Goal: Information Seeking & Learning: Learn about a topic

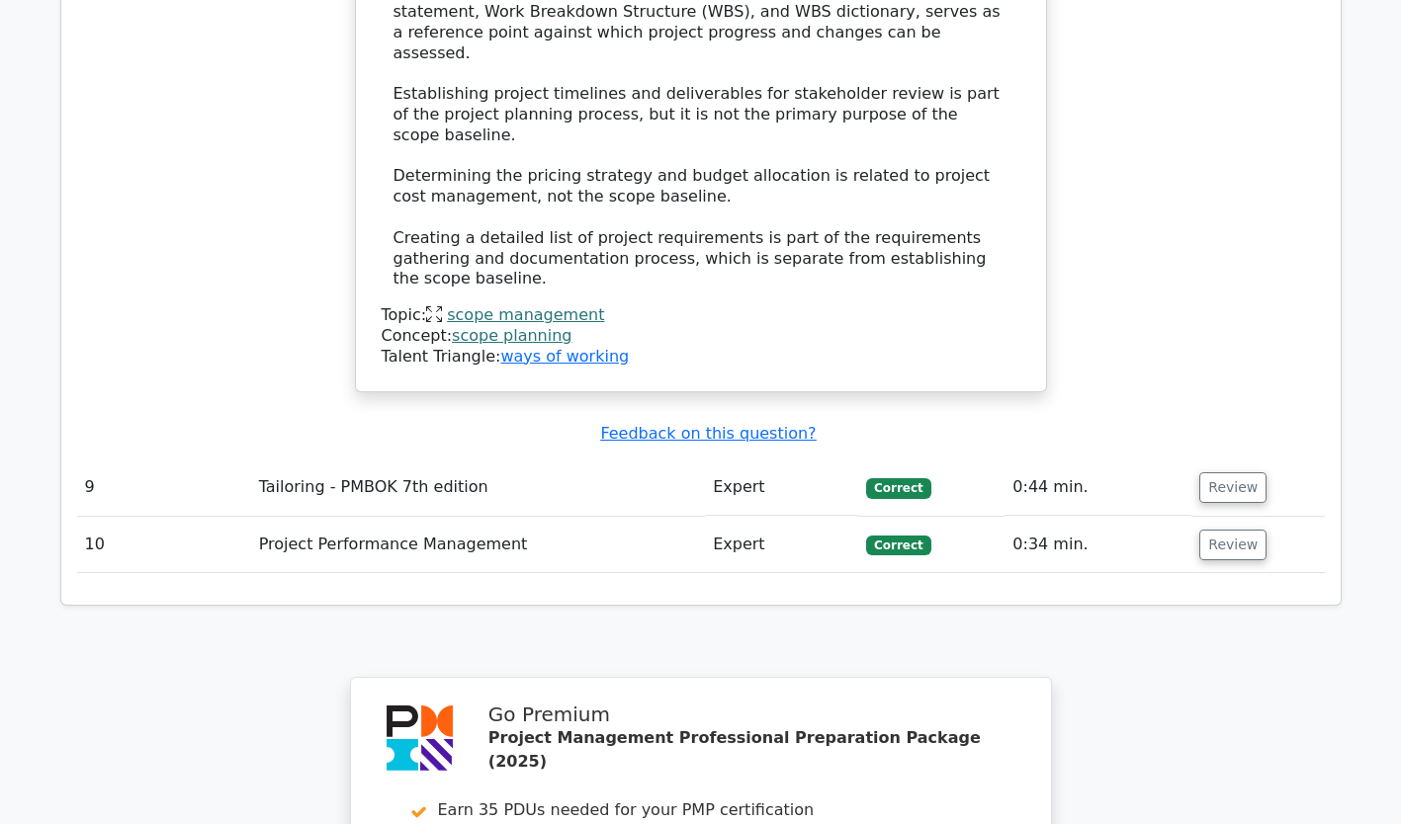
scroll to position [5486, 0]
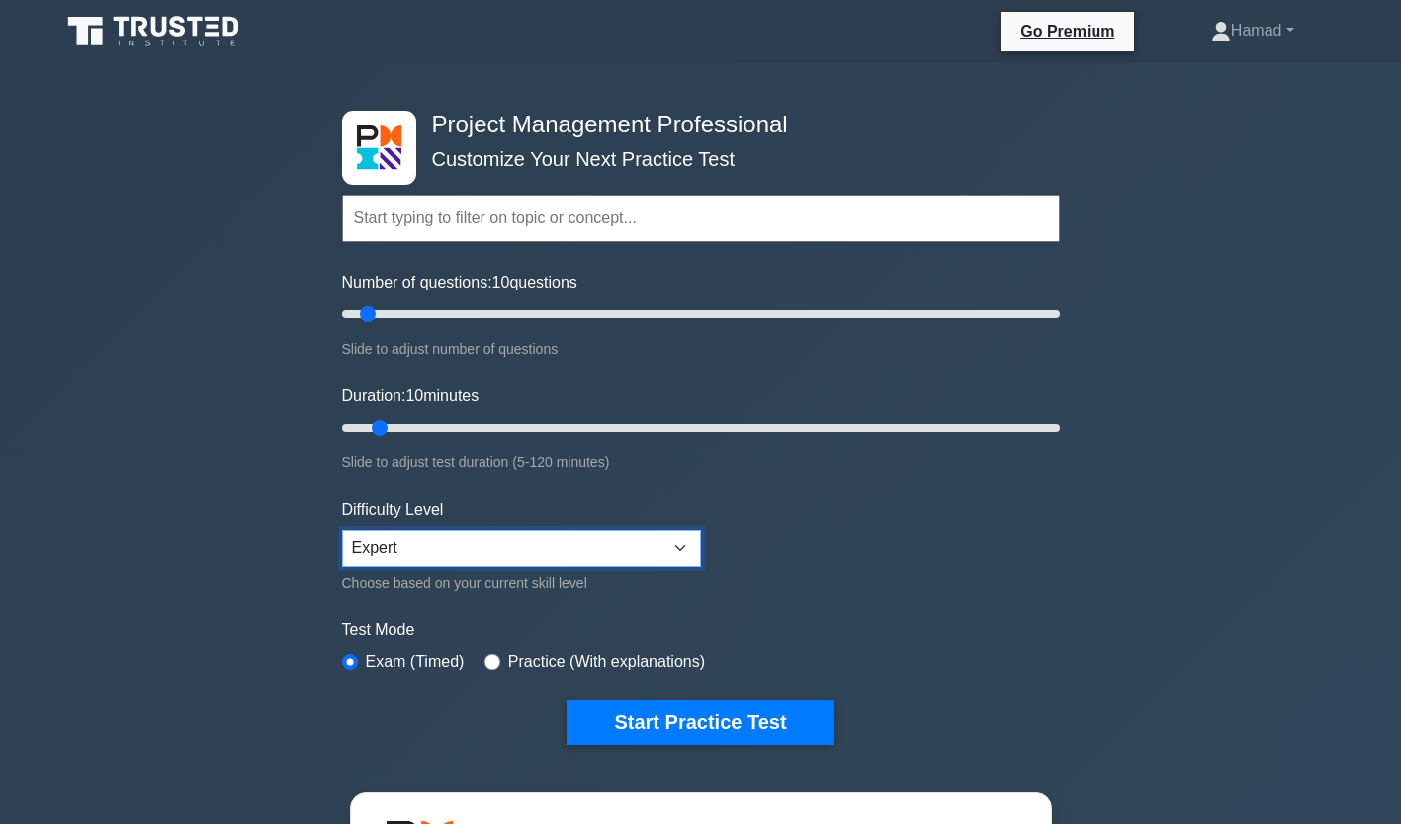
click at [496, 542] on select "Beginner Intermediate Expert" at bounding box center [521, 549] width 359 height 38
click at [342, 530] on select "Beginner Intermediate Expert" at bounding box center [521, 549] width 359 height 38
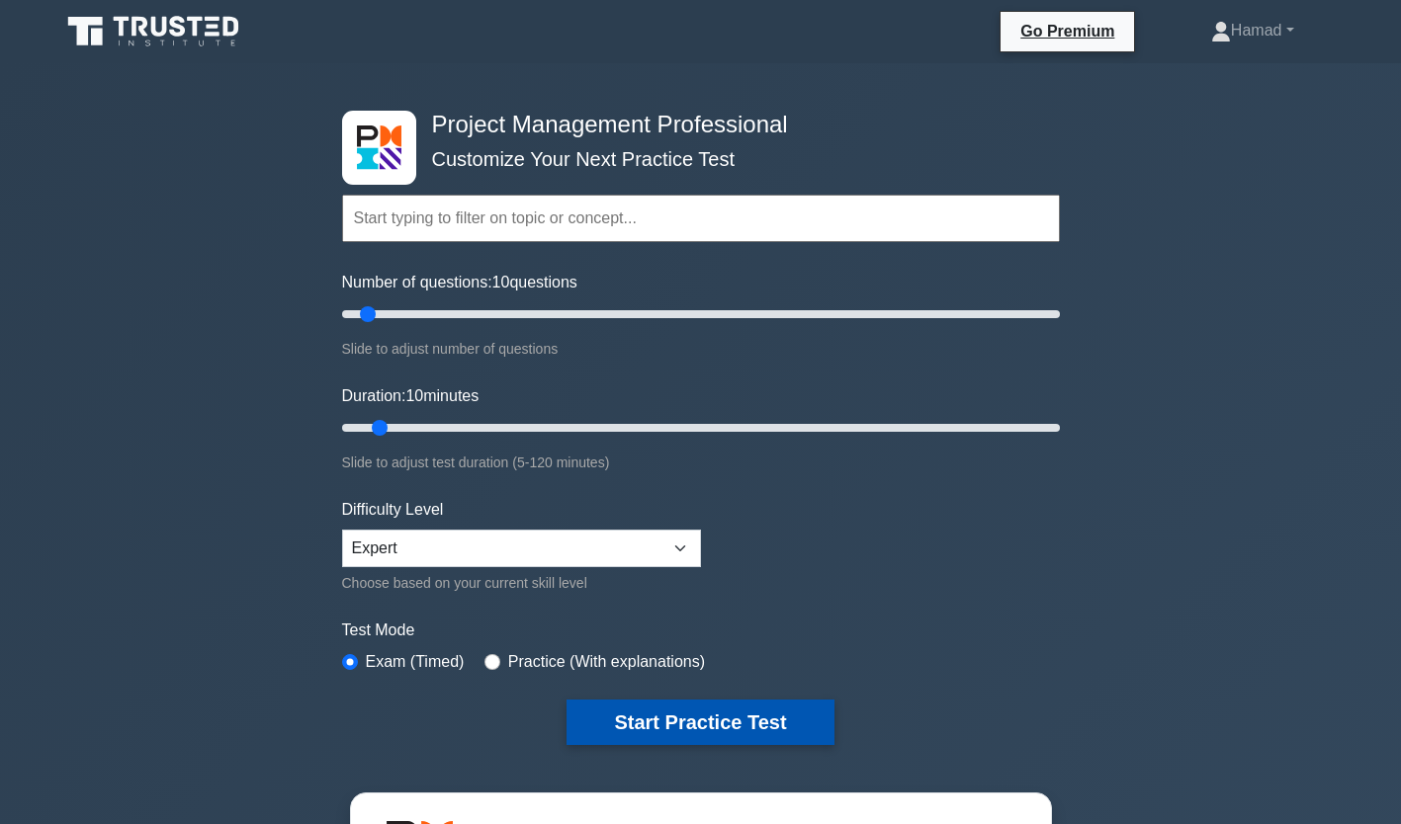
click at [675, 734] on button "Start Practice Test" at bounding box center [699, 722] width 267 height 45
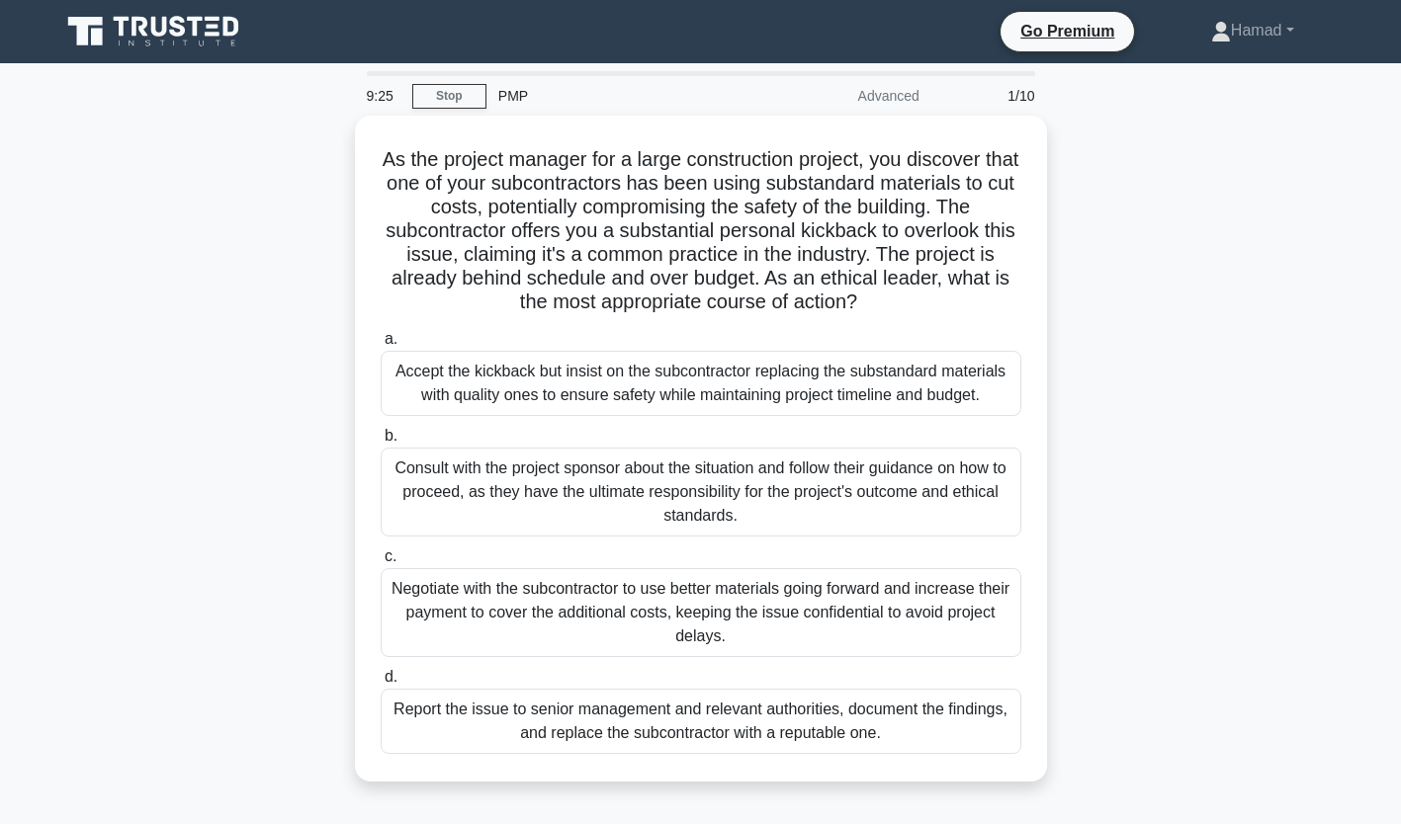
click at [675, 734] on div "Report the issue to senior management and relevant authorities, document the fi…" at bounding box center [701, 721] width 640 height 65
click at [381, 684] on input "d. Report the issue to senior management and relevant authorities, document the…" at bounding box center [381, 677] width 0 height 13
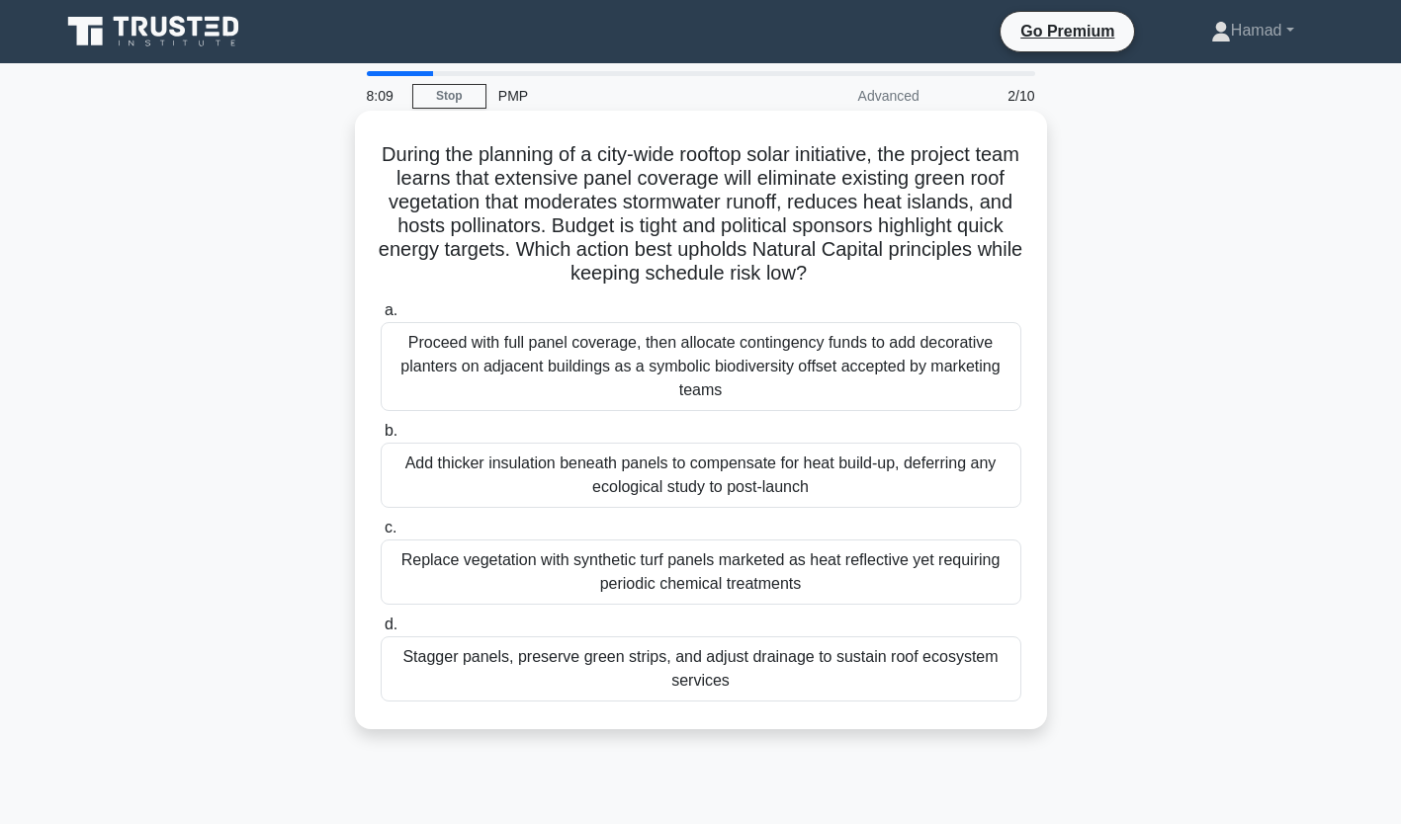
click at [795, 394] on div "Proceed with full panel coverage, then allocate contingency funds to add decora…" at bounding box center [701, 366] width 640 height 89
click at [381, 317] on input "a. Proceed with full panel coverage, then allocate contingency funds to add dec…" at bounding box center [381, 310] width 0 height 13
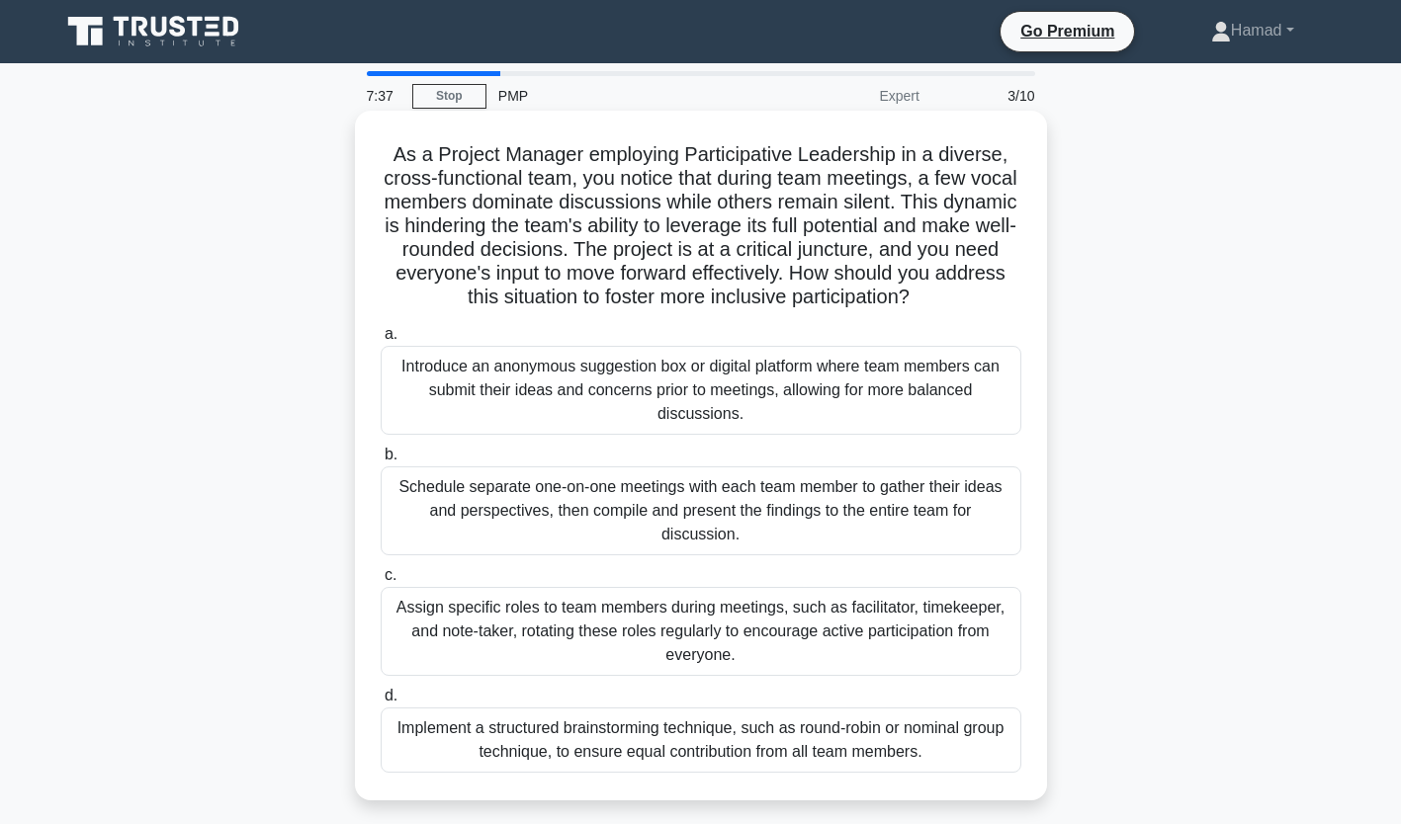
click at [763, 728] on div "Implement a structured brainstorming technique, such as round-robin or nominal …" at bounding box center [701, 740] width 640 height 65
click at [381, 703] on input "d. Implement a structured brainstorming technique, such as round-robin or nomin…" at bounding box center [381, 696] width 0 height 13
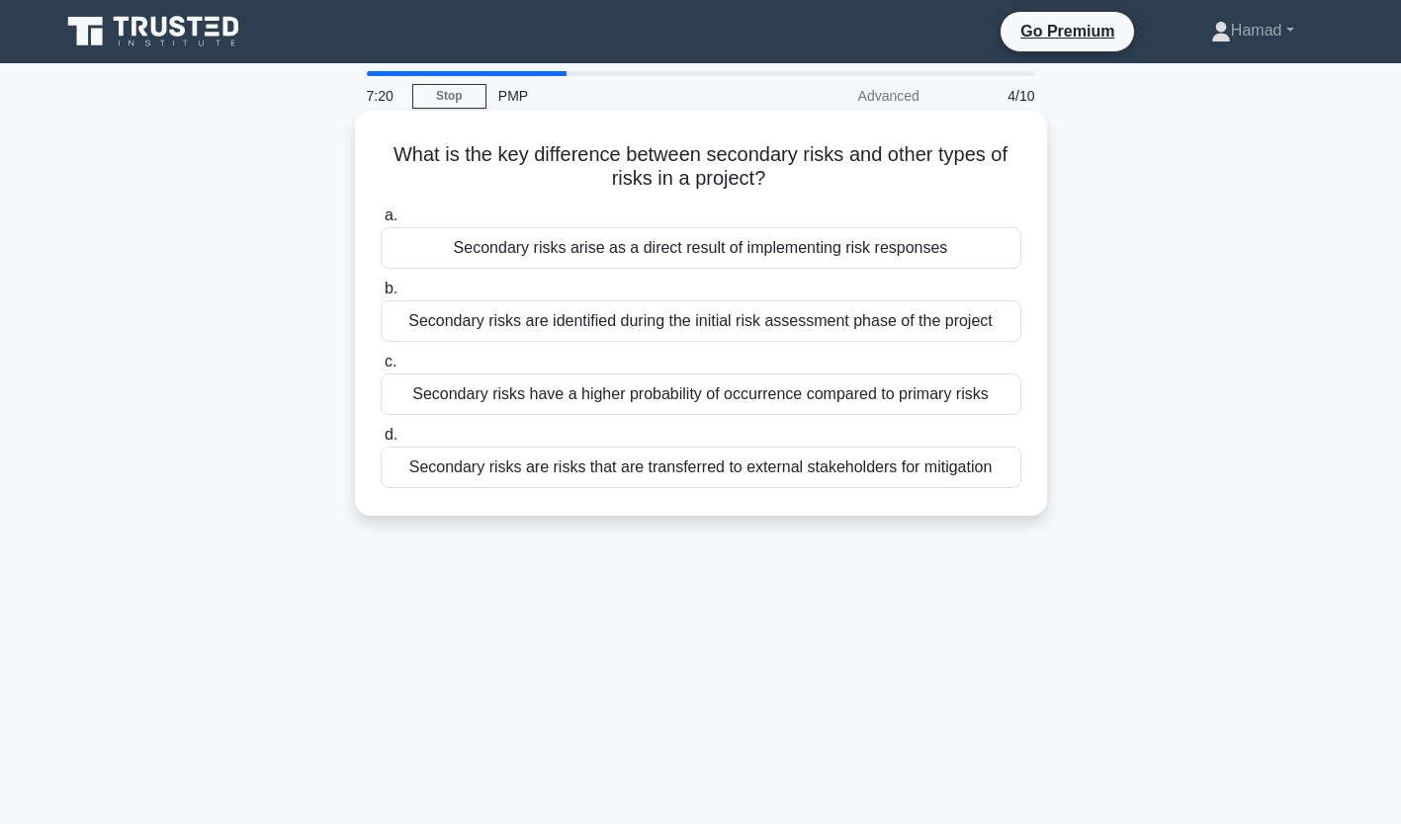
click at [697, 336] on div "Secondary risks are identified during the initial risk assessment phase of the …" at bounding box center [701, 321] width 640 height 42
click at [381, 296] on input "b. Secondary risks are identified during the initial risk assessment phase of t…" at bounding box center [381, 289] width 0 height 13
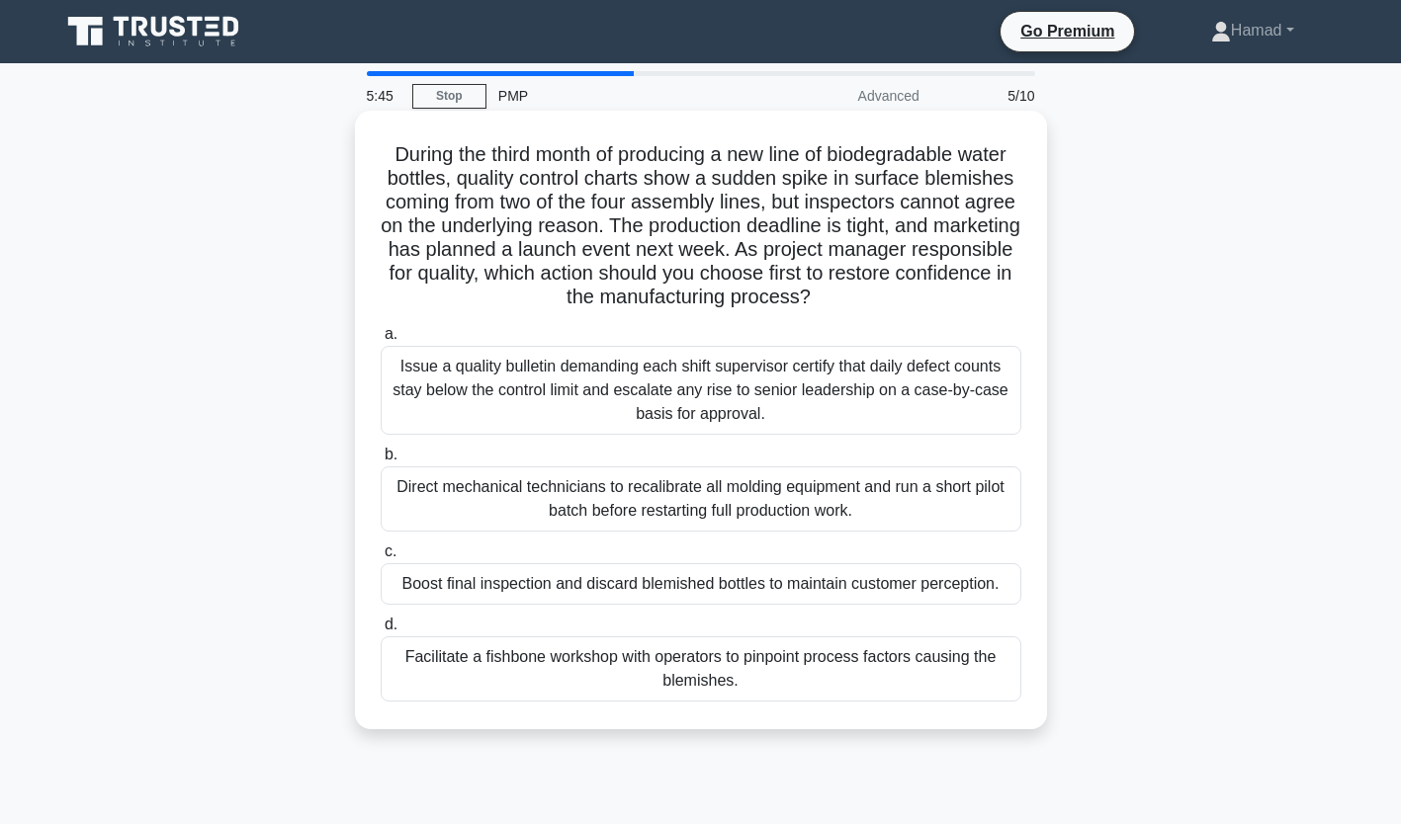
click at [657, 670] on div "Facilitate a fishbone workshop with operators to pinpoint process factors causi…" at bounding box center [701, 669] width 640 height 65
click at [381, 632] on input "d. Facilitate a fishbone workshop with operators to pinpoint process factors ca…" at bounding box center [381, 625] width 0 height 13
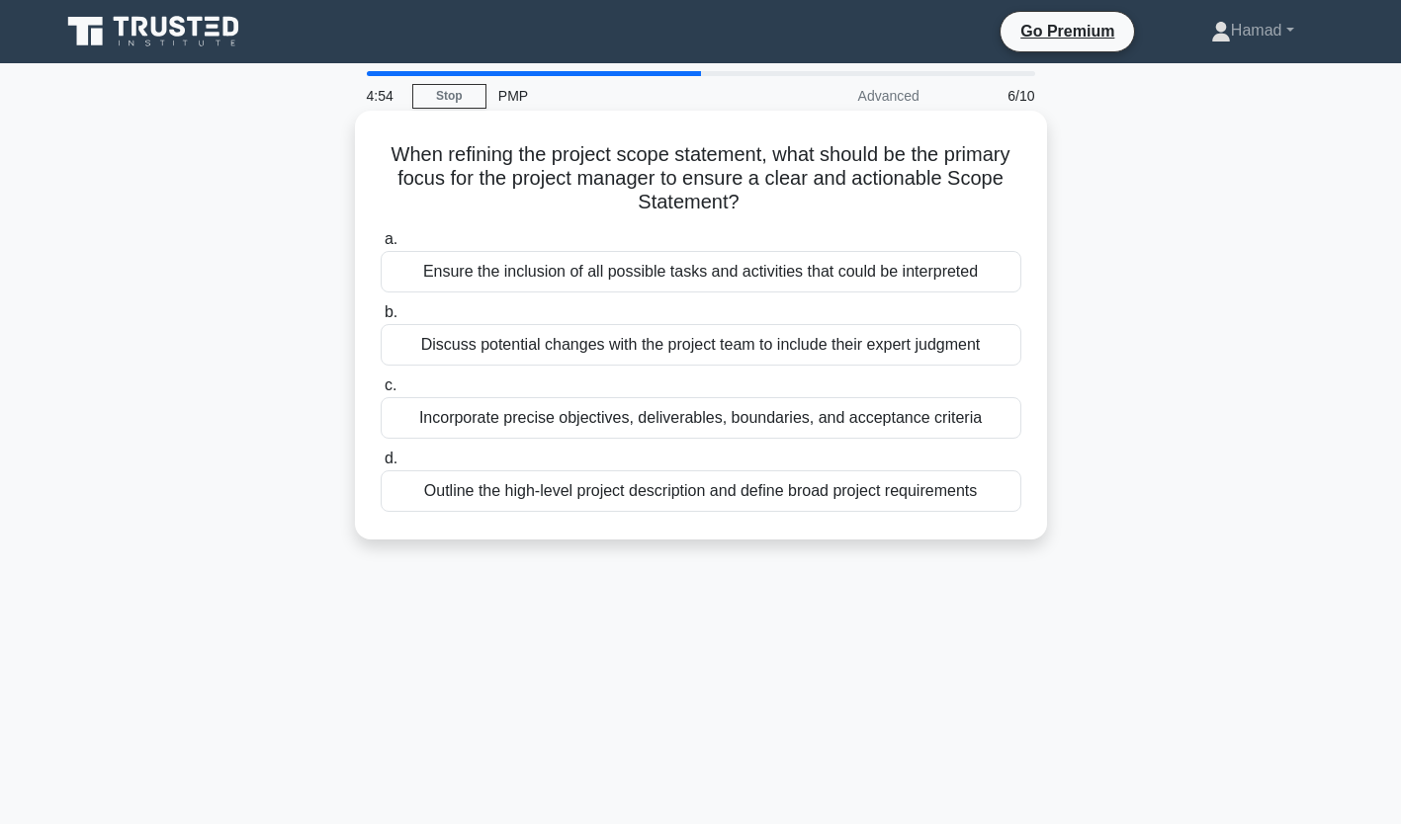
click at [494, 399] on div "Incorporate precise objectives, deliverables, boundaries, and acceptance criter…" at bounding box center [701, 418] width 640 height 42
click at [381, 392] on input "c. Incorporate precise objectives, deliverables, boundaries, and acceptance cri…" at bounding box center [381, 386] width 0 height 13
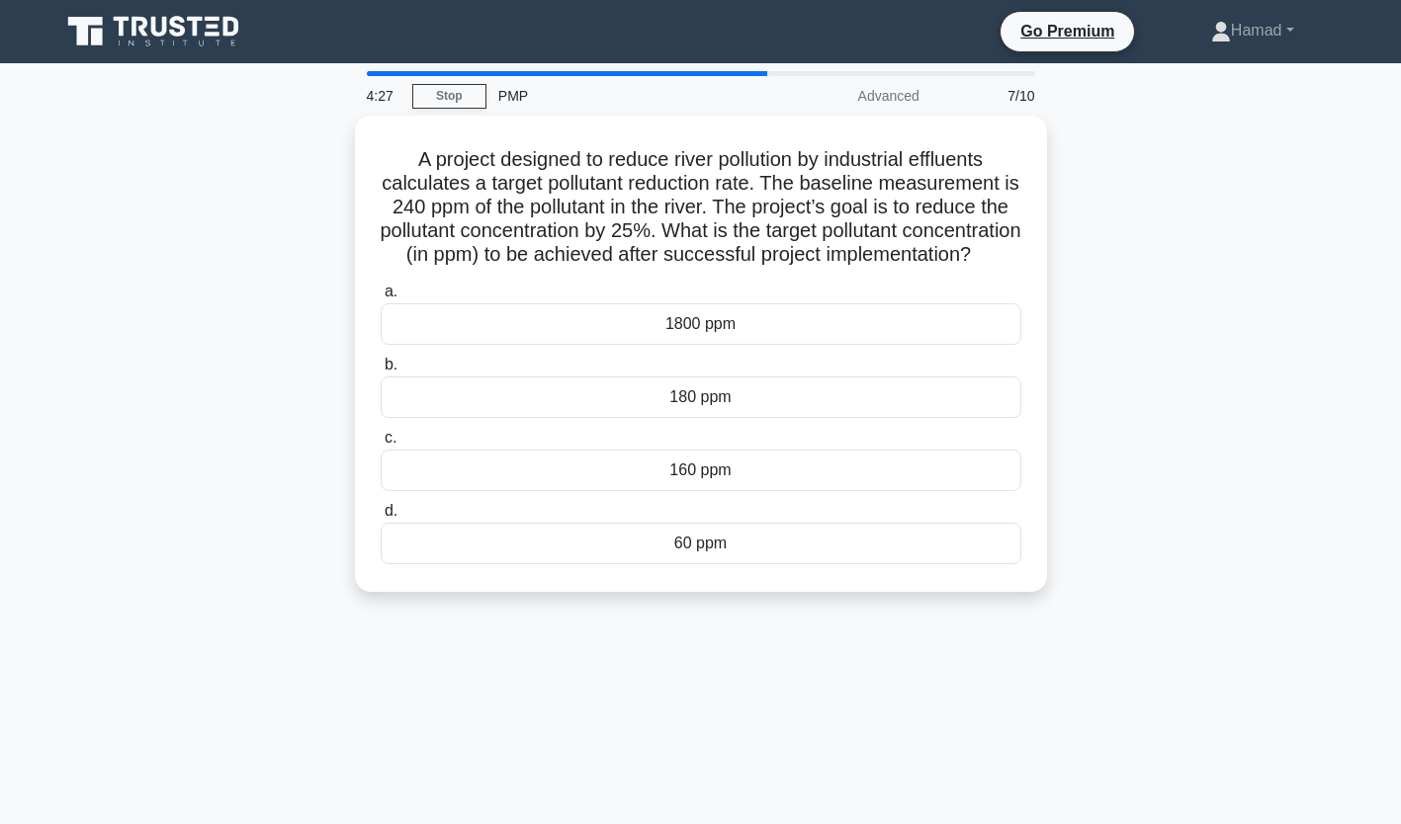
click at [494, 399] on div "180 ppm" at bounding box center [701, 398] width 640 height 42
click at [381, 372] on input "b. 180 ppm" at bounding box center [381, 365] width 0 height 13
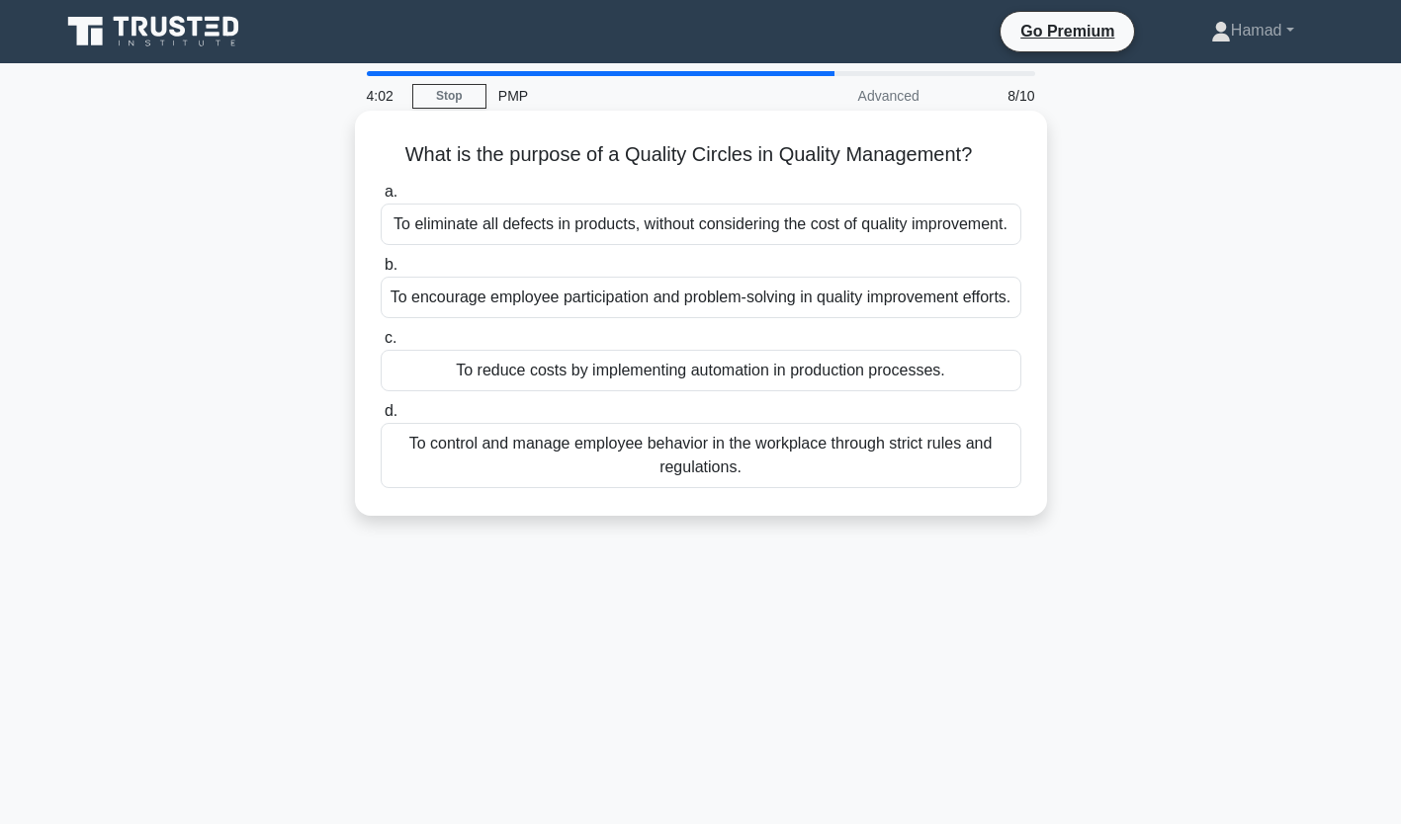
click at [620, 488] on div "To control and manage employee behavior in the workplace through strict rules a…" at bounding box center [701, 455] width 640 height 65
click at [381, 418] on input "d. To control and manage employee behavior in the workplace through strict rule…" at bounding box center [381, 411] width 0 height 13
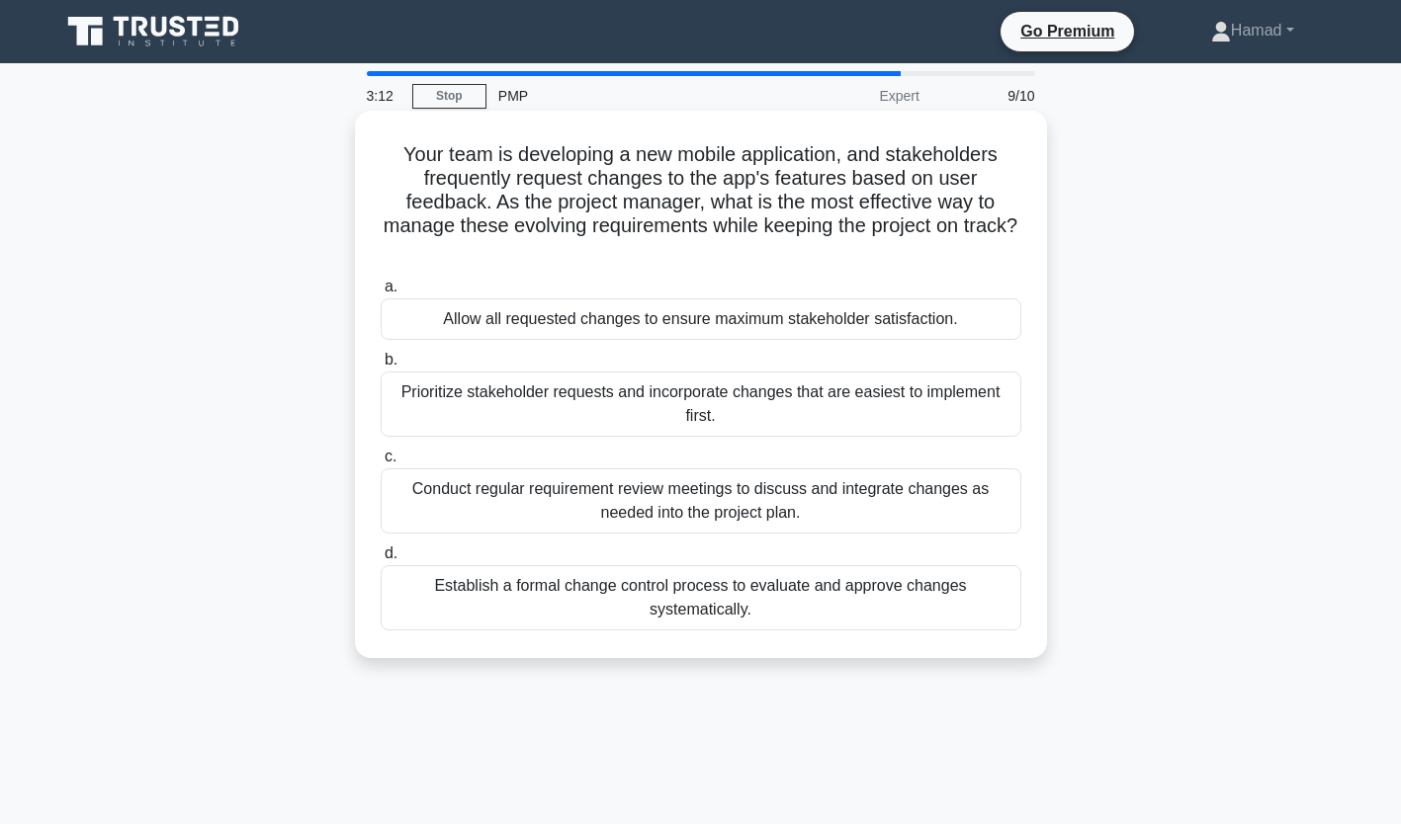
click at [908, 515] on div "Conduct regular requirement review meetings to discuss and integrate changes as…" at bounding box center [701, 501] width 640 height 65
click at [381, 464] on input "c. Conduct regular requirement review meetings to discuss and integrate changes…" at bounding box center [381, 457] width 0 height 13
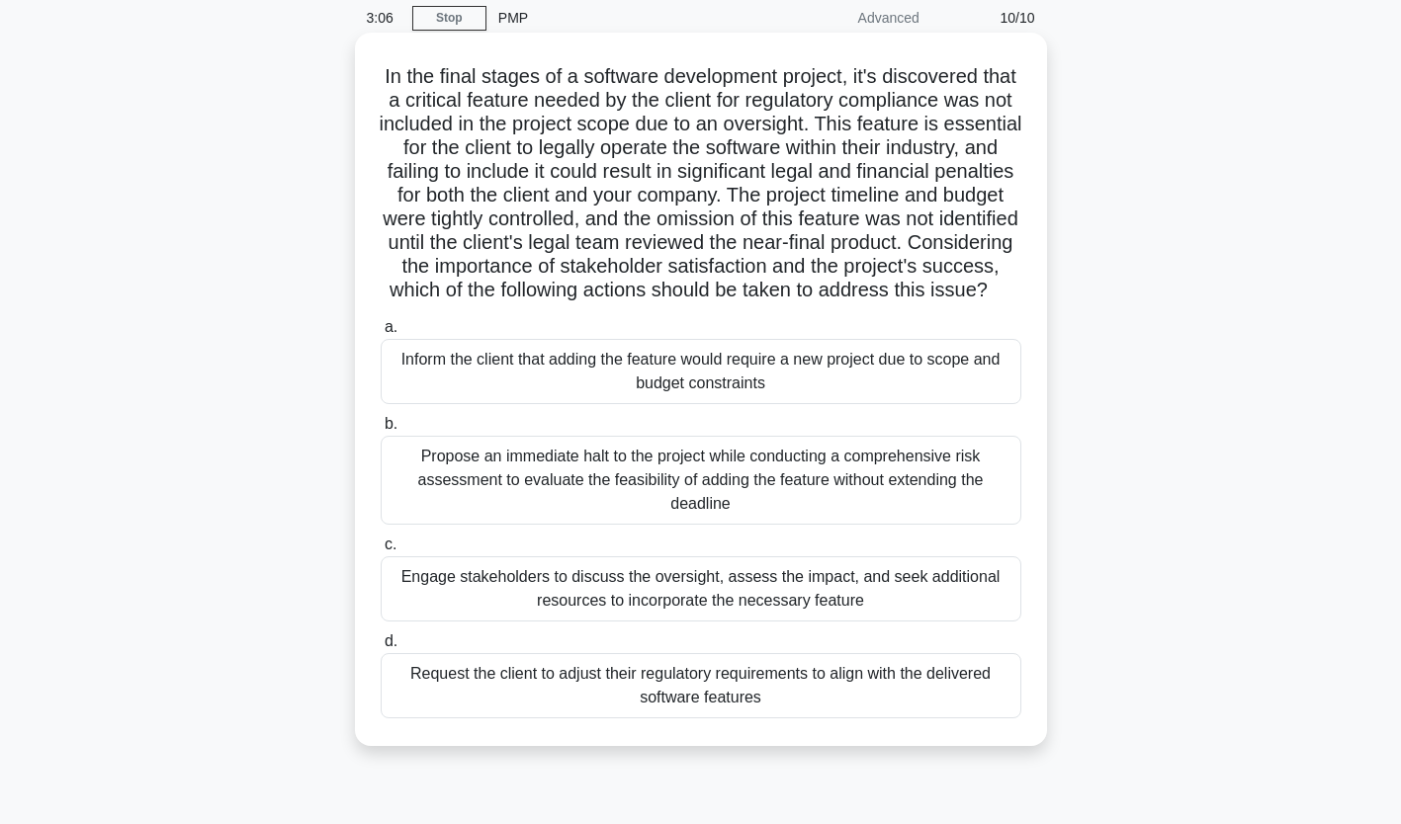
scroll to position [79, 0]
click at [992, 714] on div "Request the client to adjust their regulatory requirements to align with the de…" at bounding box center [701, 684] width 640 height 65
click at [381, 647] on input "d. Request the client to adjust their regulatory requirements to align with the…" at bounding box center [381, 641] width 0 height 13
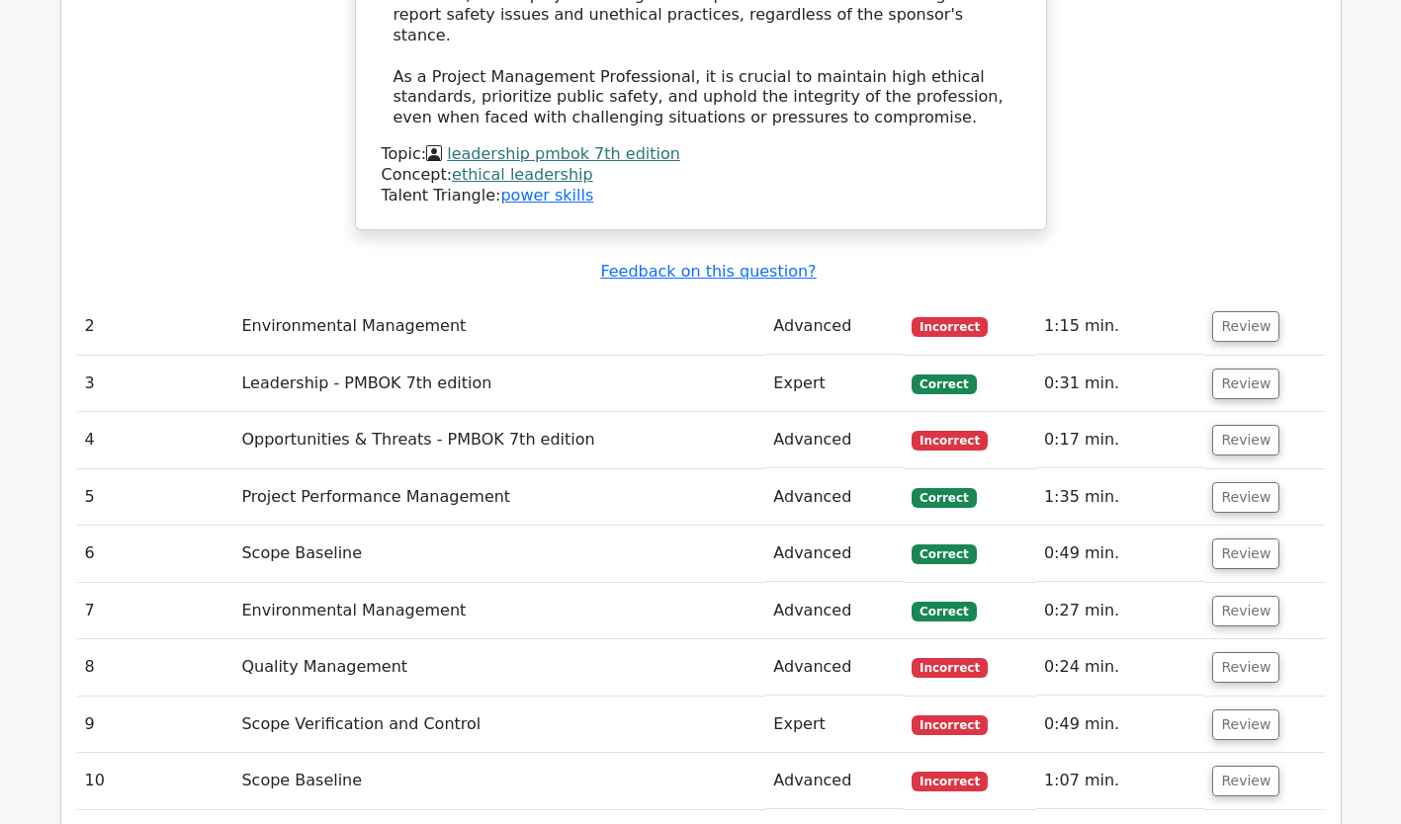
scroll to position [3032, 0]
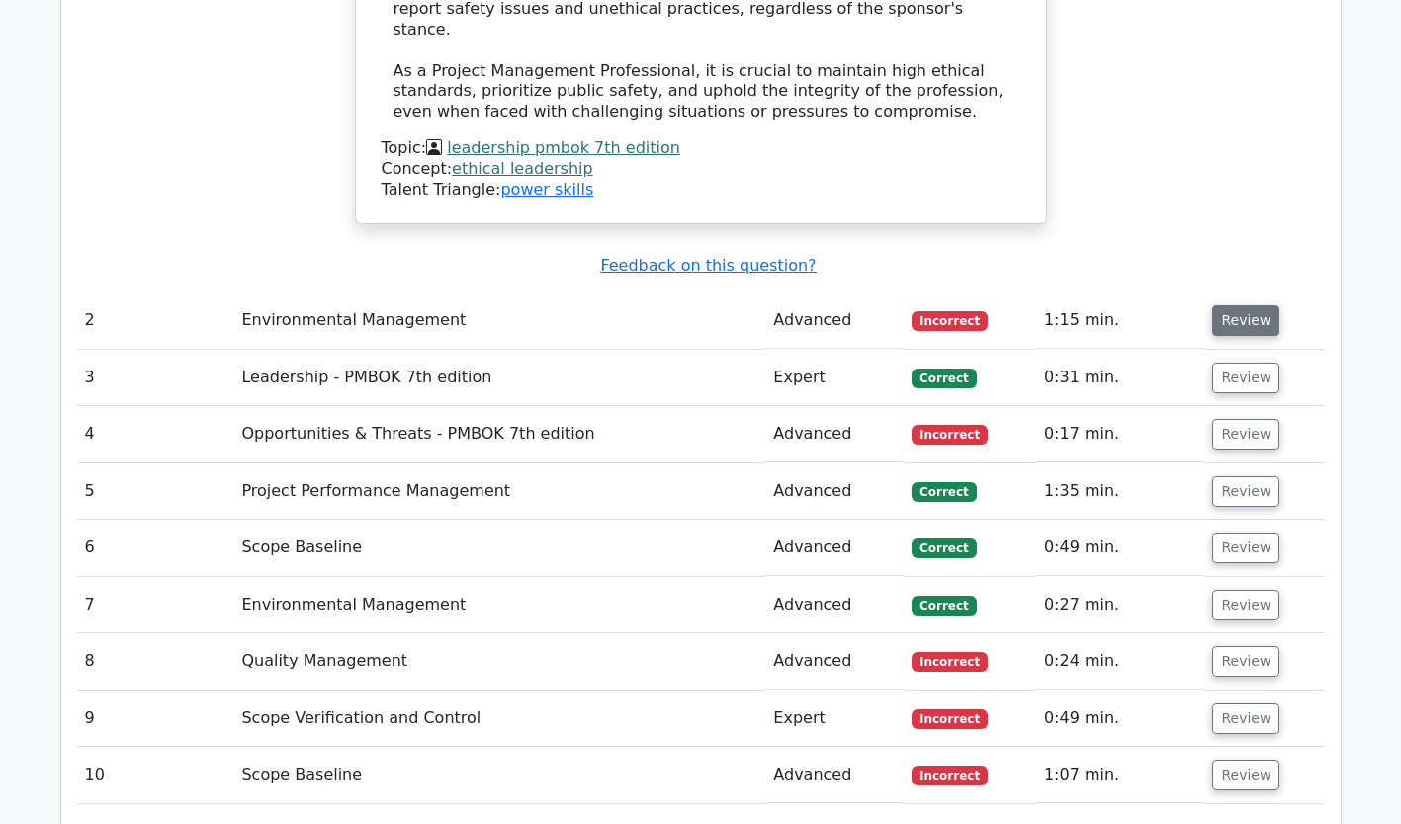
click at [1236, 305] on button "Review" at bounding box center [1245, 320] width 67 height 31
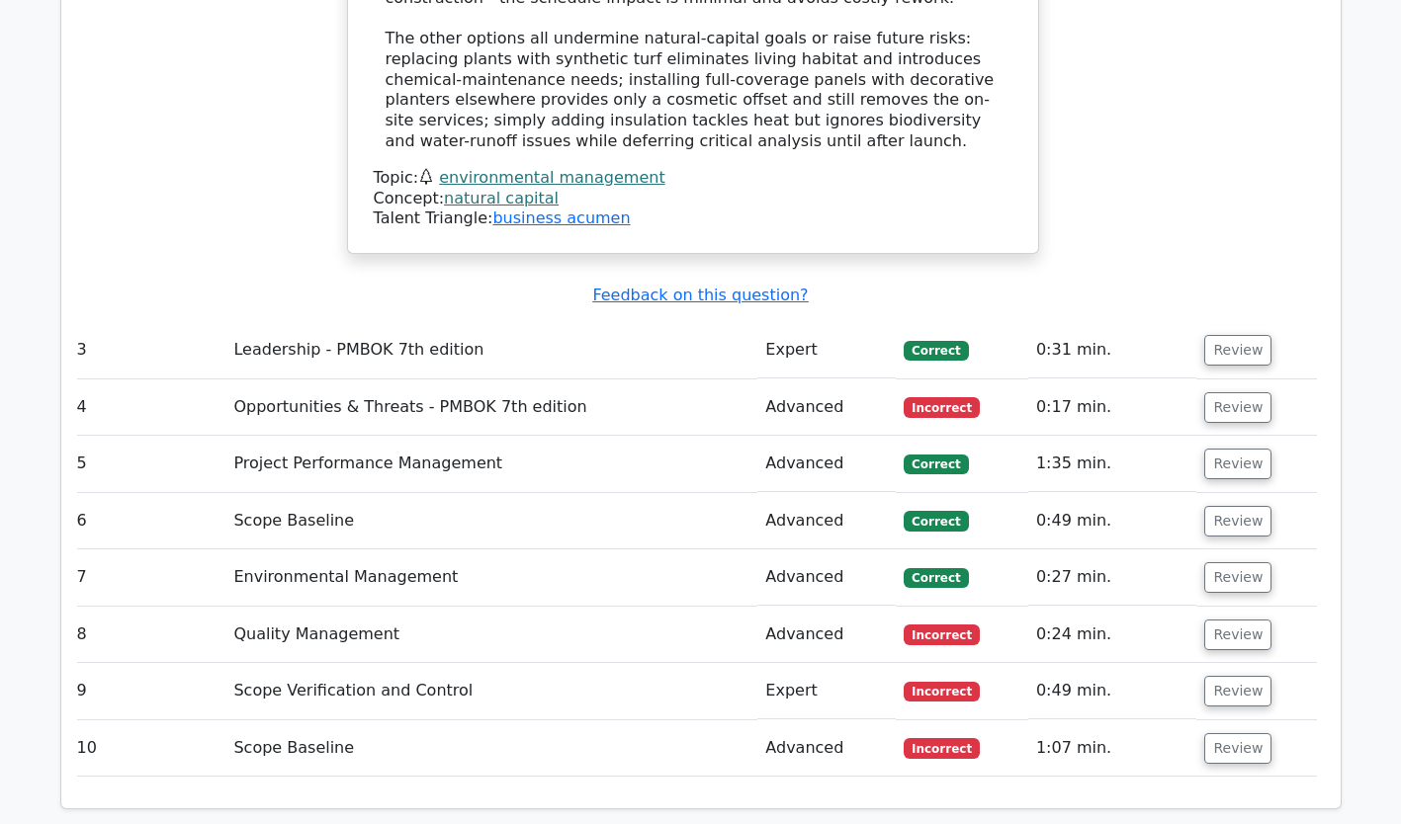
scroll to position [4168, 0]
click at [1224, 391] on button "Review" at bounding box center [1237, 406] width 67 height 31
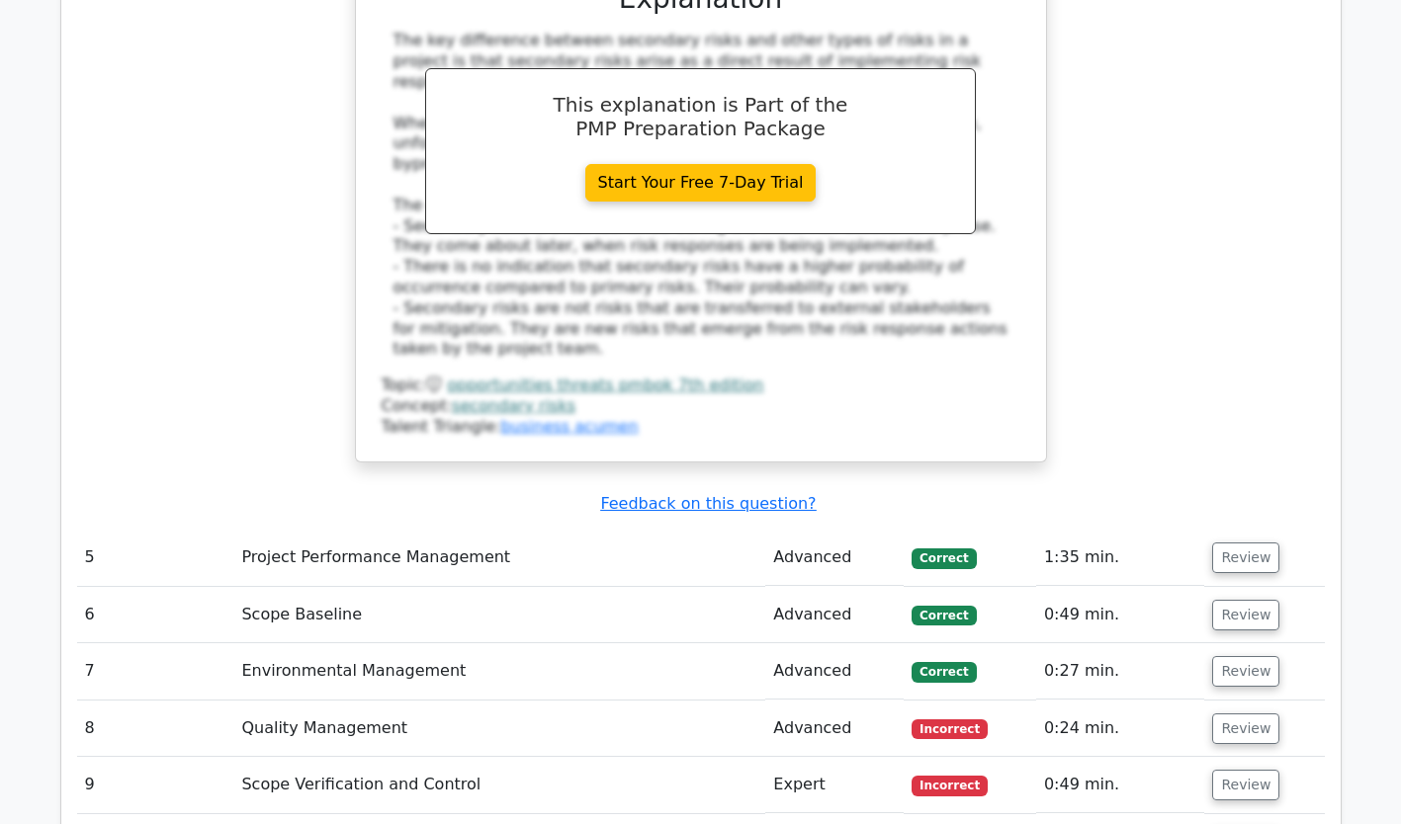
scroll to position [5108, 0]
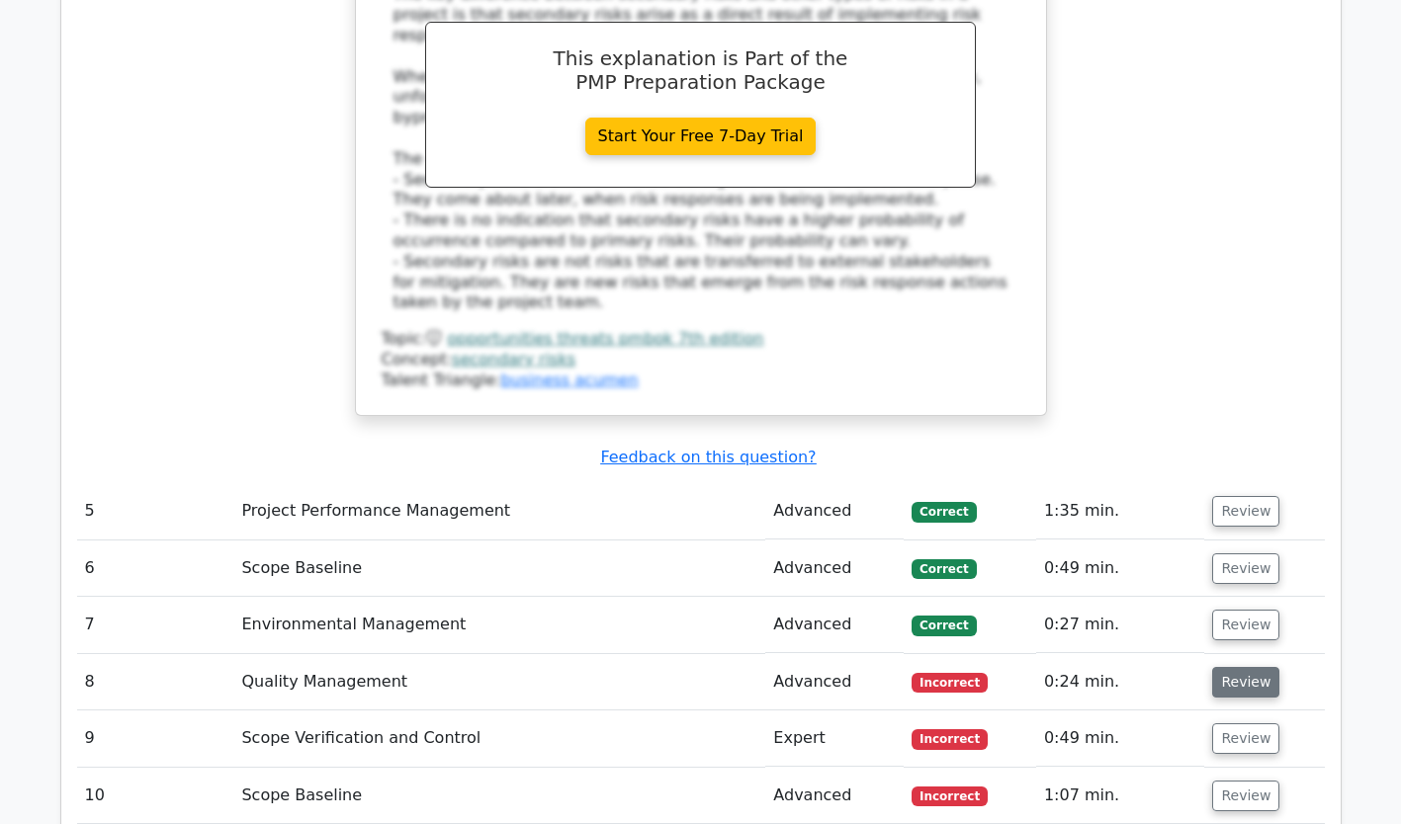
click at [1230, 667] on button "Review" at bounding box center [1245, 682] width 67 height 31
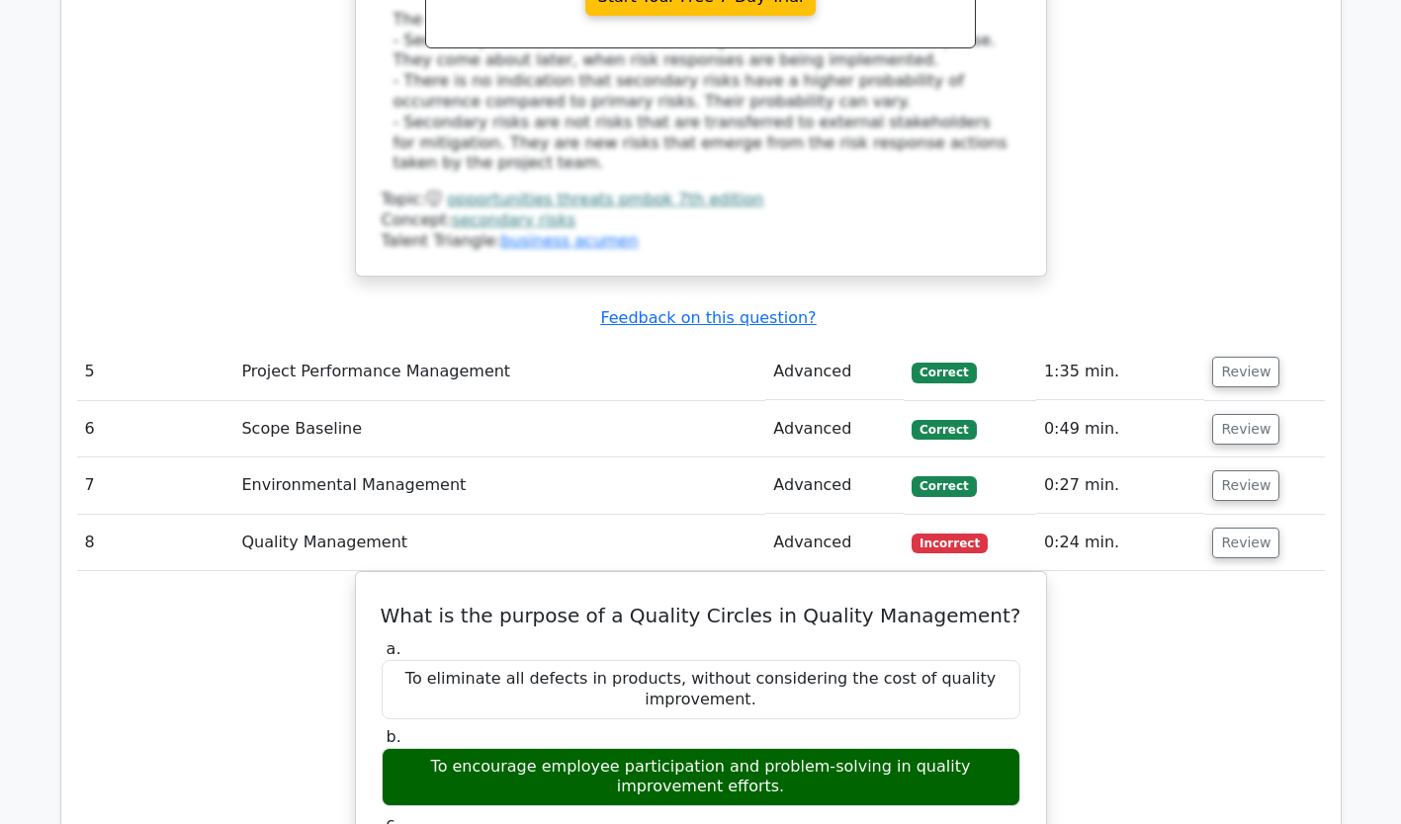
scroll to position [5248, 0]
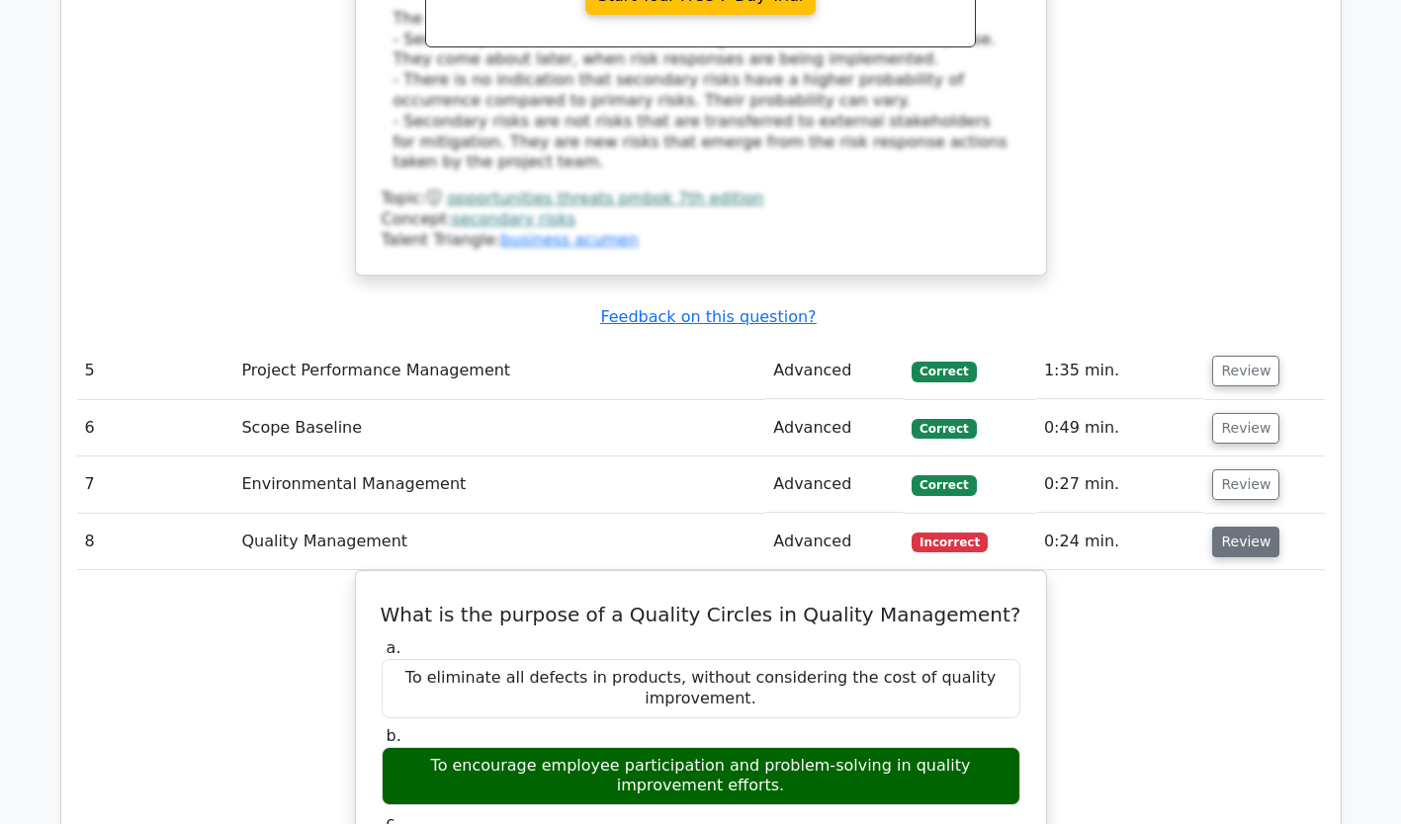
click at [1253, 527] on button "Review" at bounding box center [1245, 542] width 67 height 31
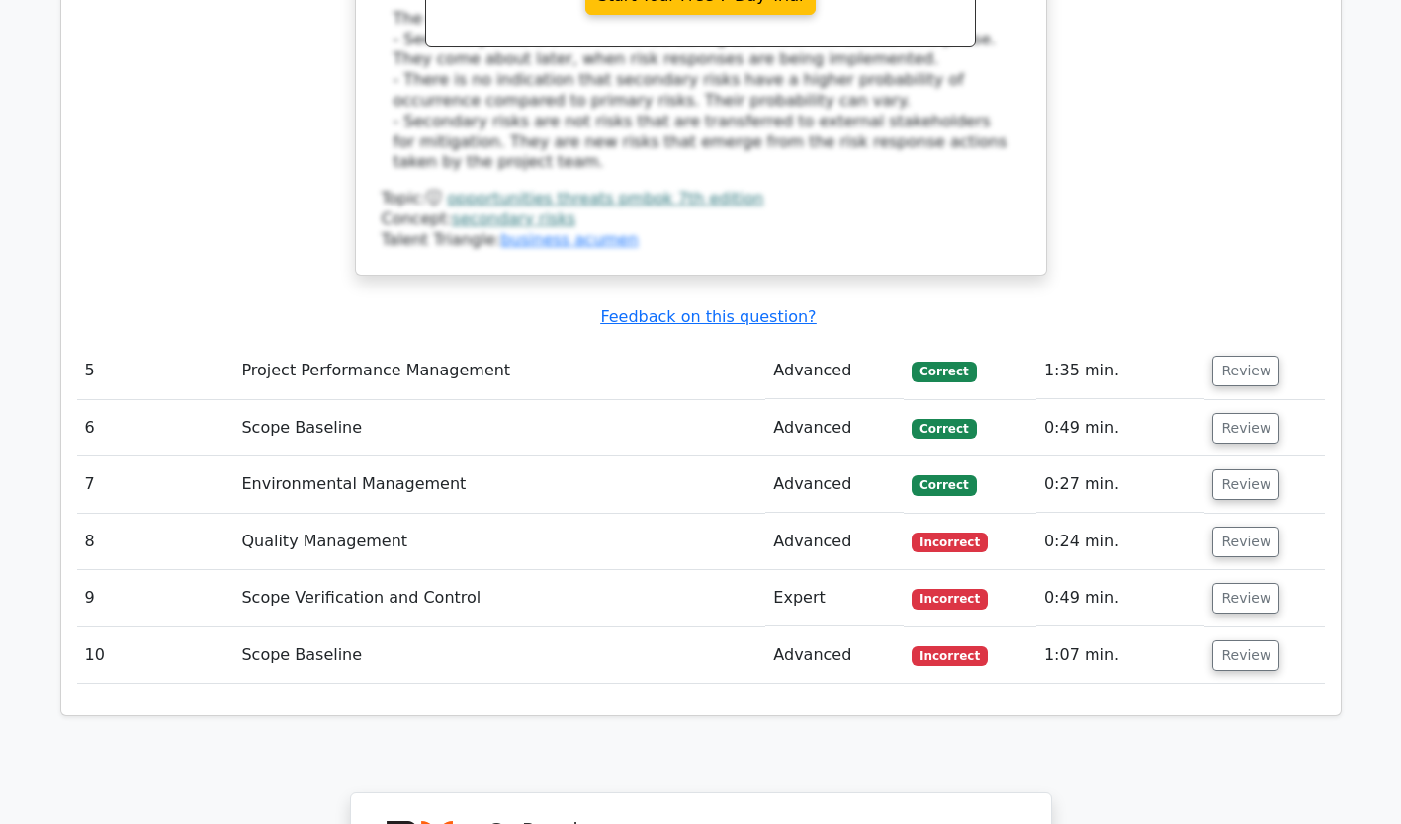
click at [1269, 570] on td "Review" at bounding box center [1264, 598] width 120 height 56
click at [1263, 583] on button "Review" at bounding box center [1245, 598] width 67 height 31
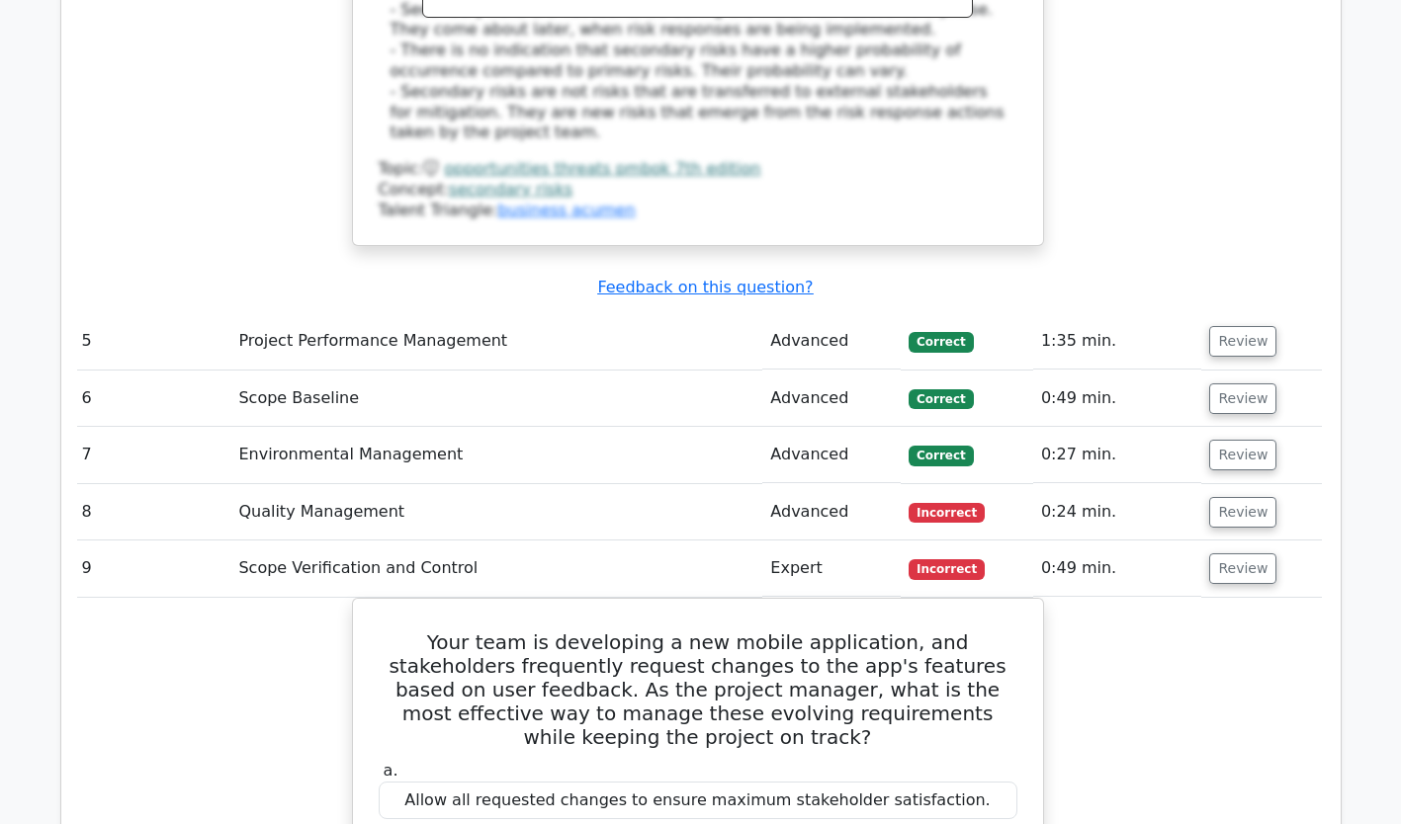
scroll to position [0, 7]
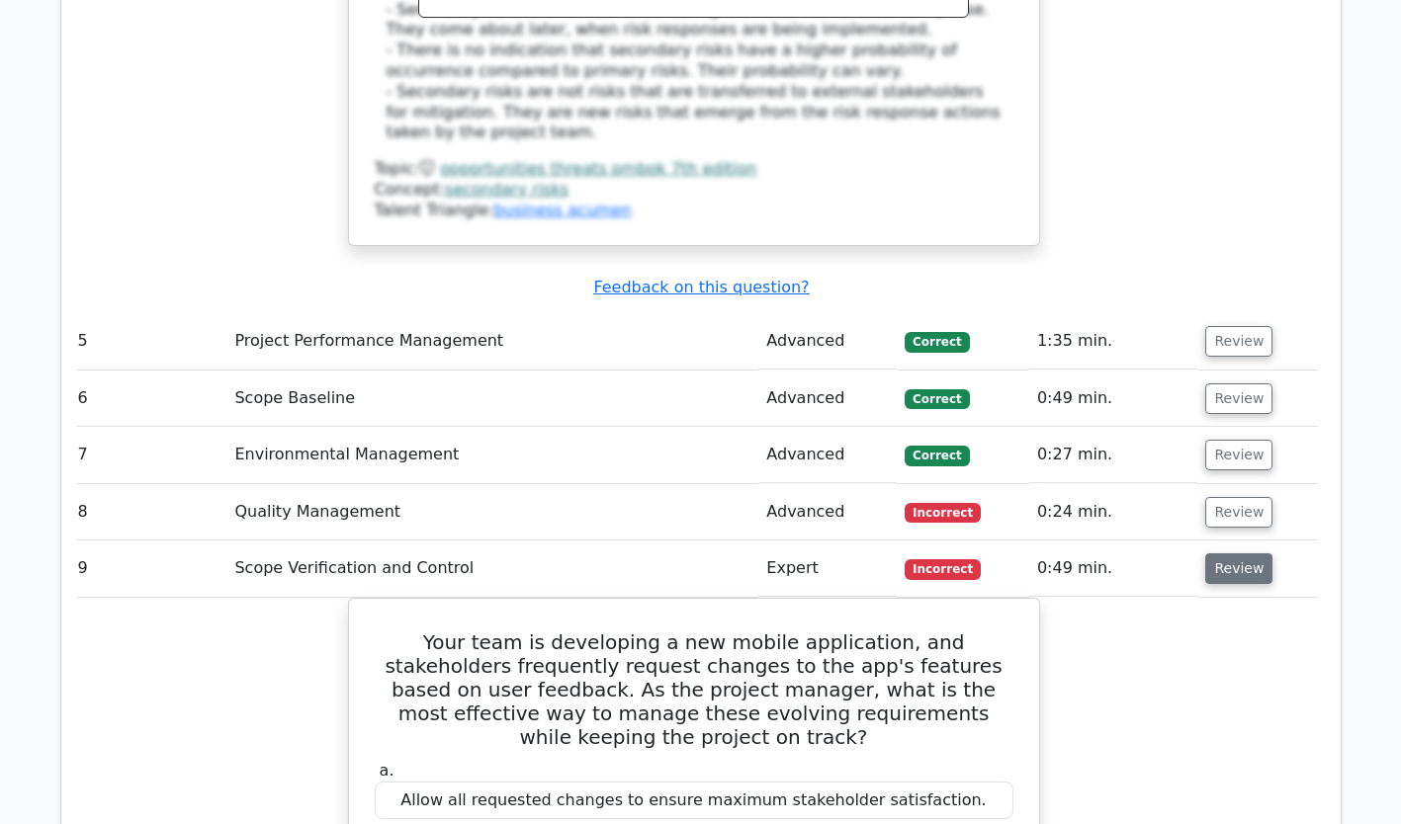
click at [1237, 554] on button "Review" at bounding box center [1238, 569] width 67 height 31
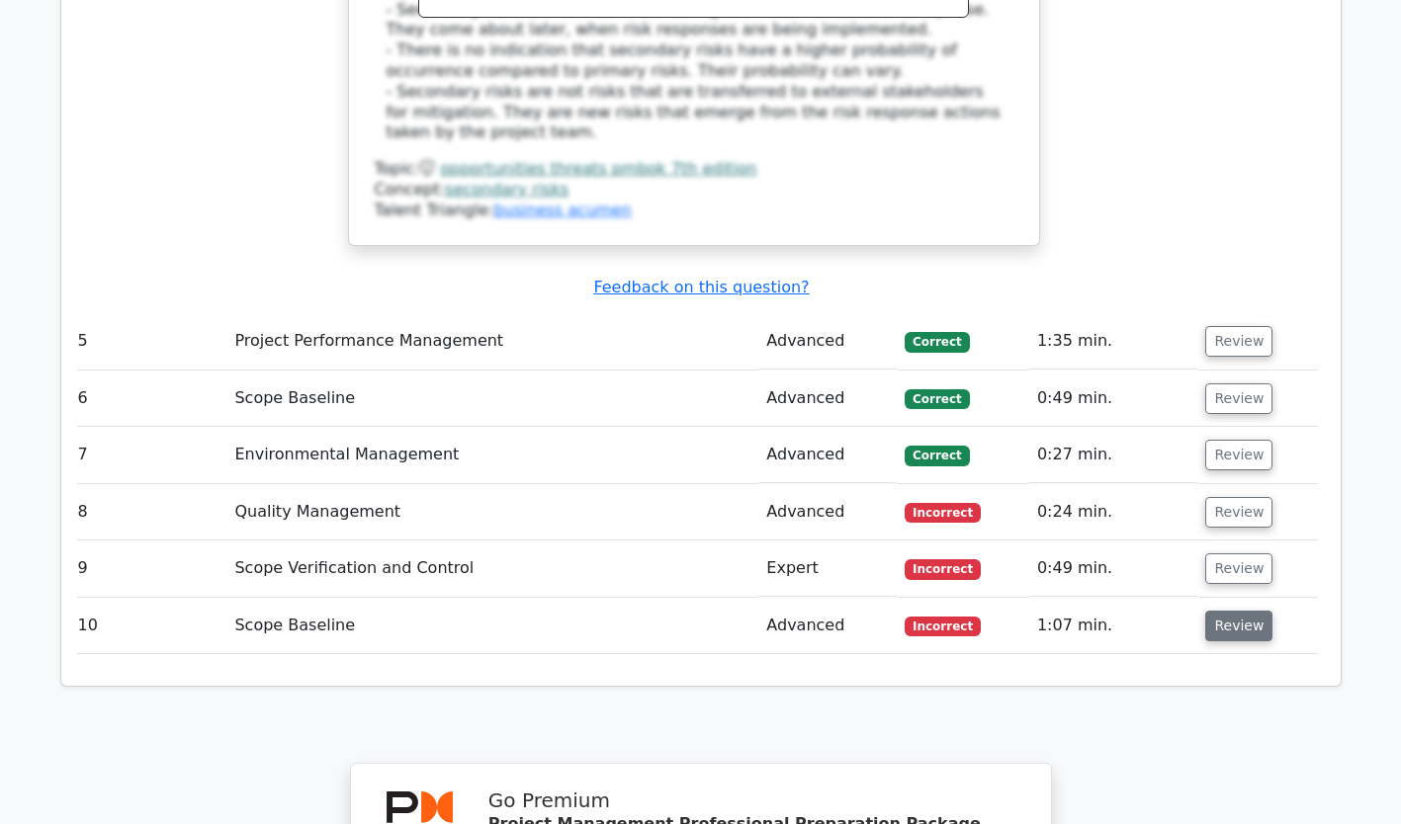
click at [1242, 611] on button "Review" at bounding box center [1238, 626] width 67 height 31
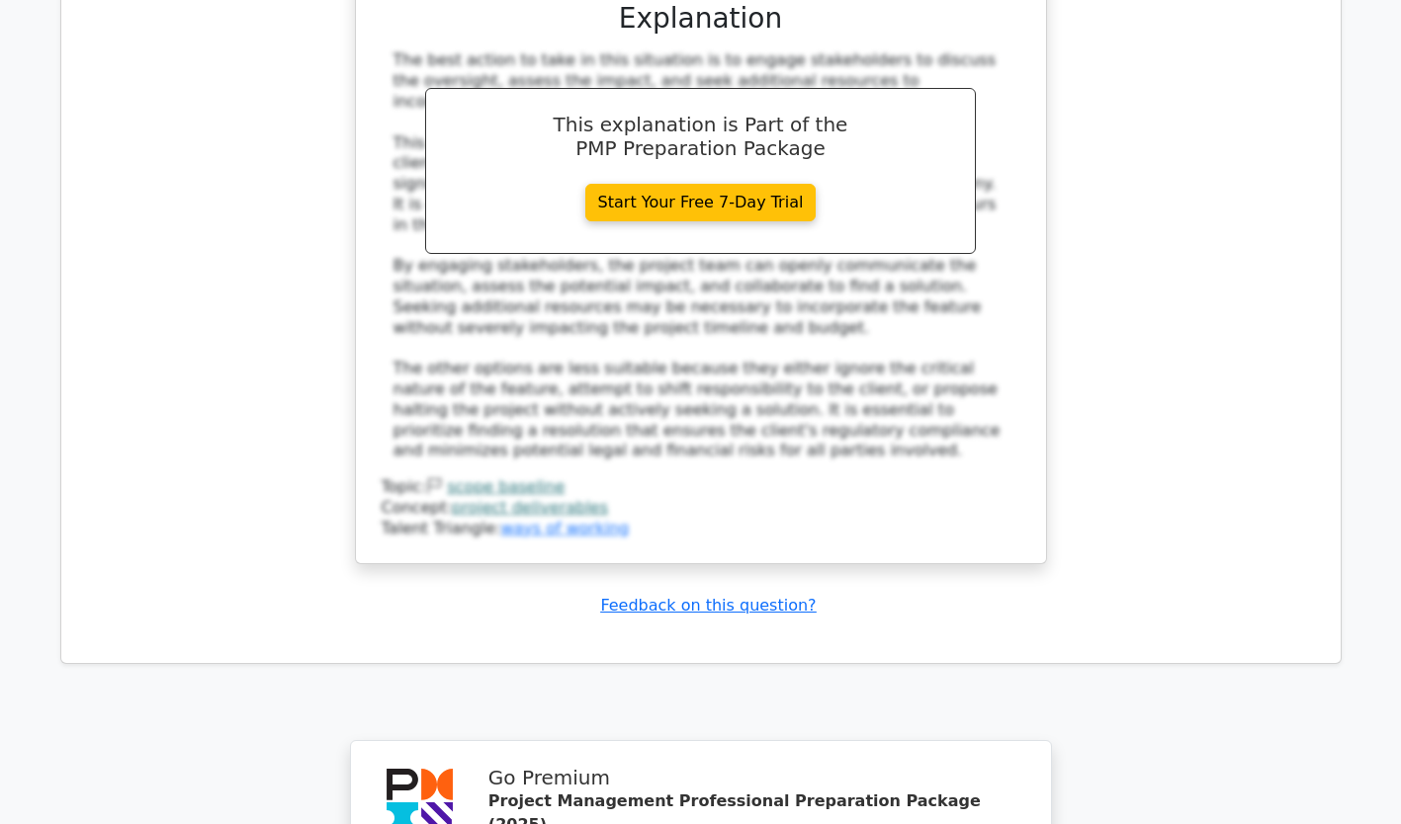
scroll to position [7107, 0]
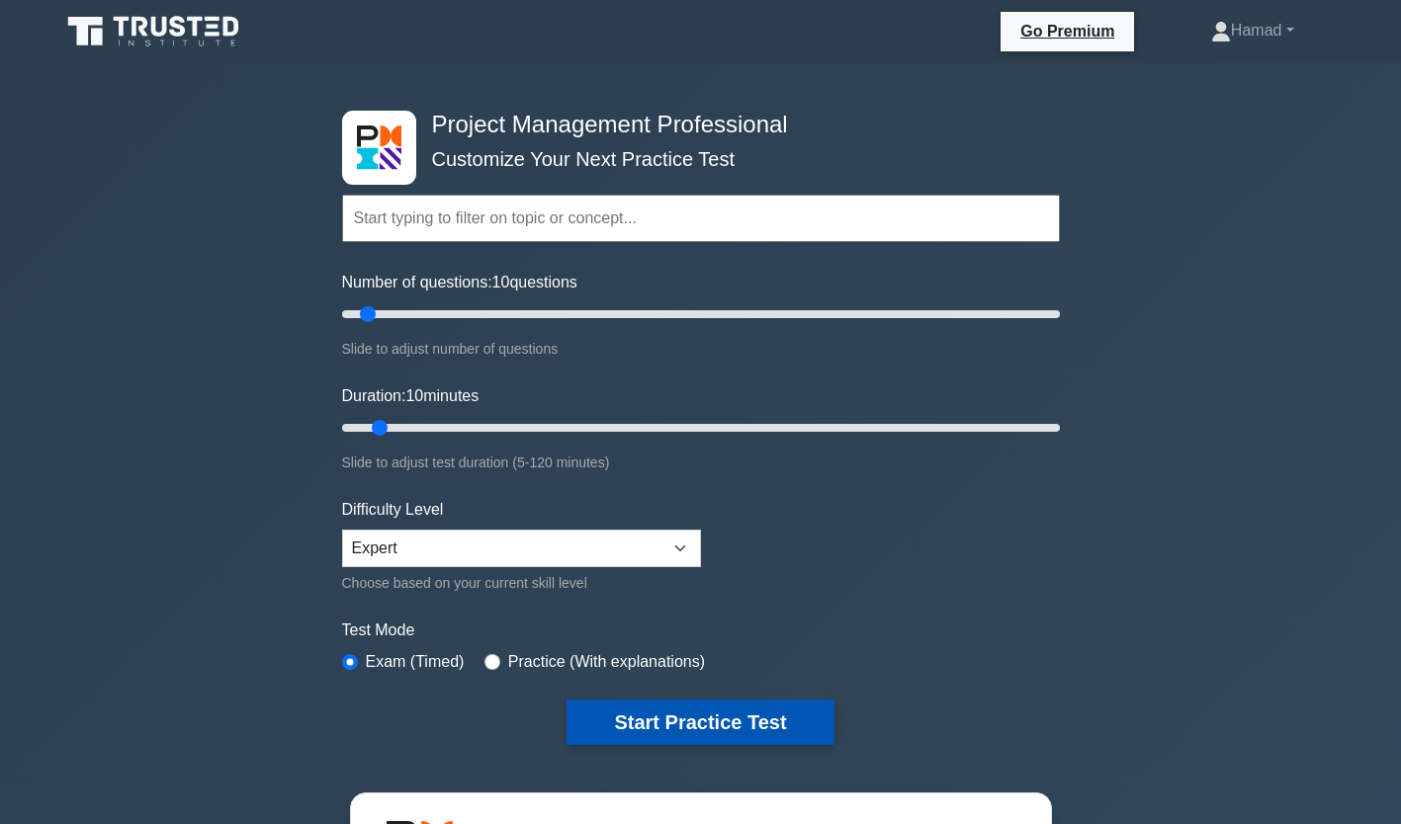
click at [657, 738] on button "Start Practice Test" at bounding box center [699, 722] width 267 height 45
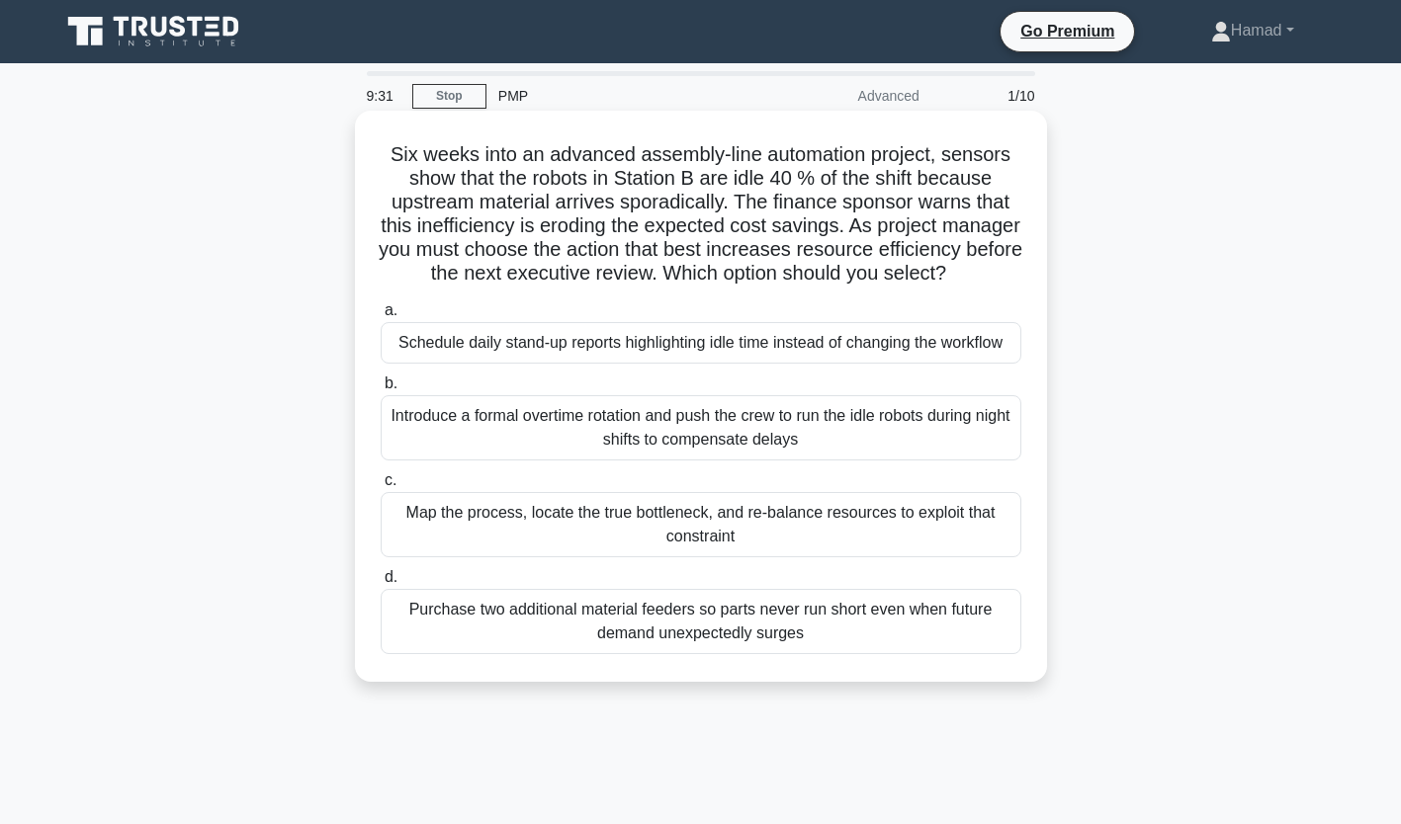
click at [609, 557] on div "Map the process, locate the true bottleneck, and re-balance resources to exploi…" at bounding box center [701, 524] width 640 height 65
click at [381, 487] on input "c. Map the process, locate the true bottleneck, and re-balance resources to exp…" at bounding box center [381, 480] width 0 height 13
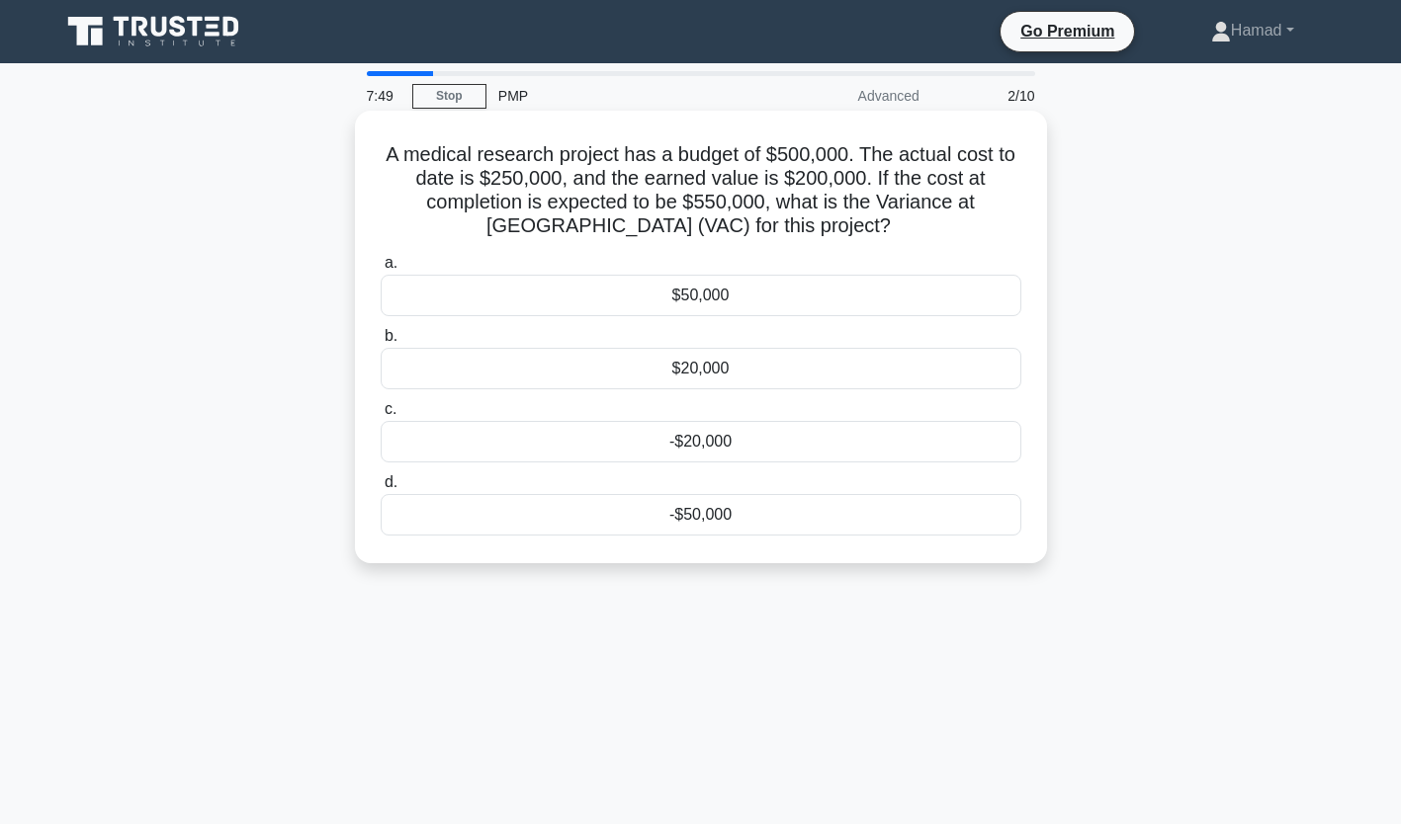
click at [675, 500] on div "-$50,000" at bounding box center [701, 515] width 640 height 42
click at [381, 489] on input "d. -$50,000" at bounding box center [381, 482] width 0 height 13
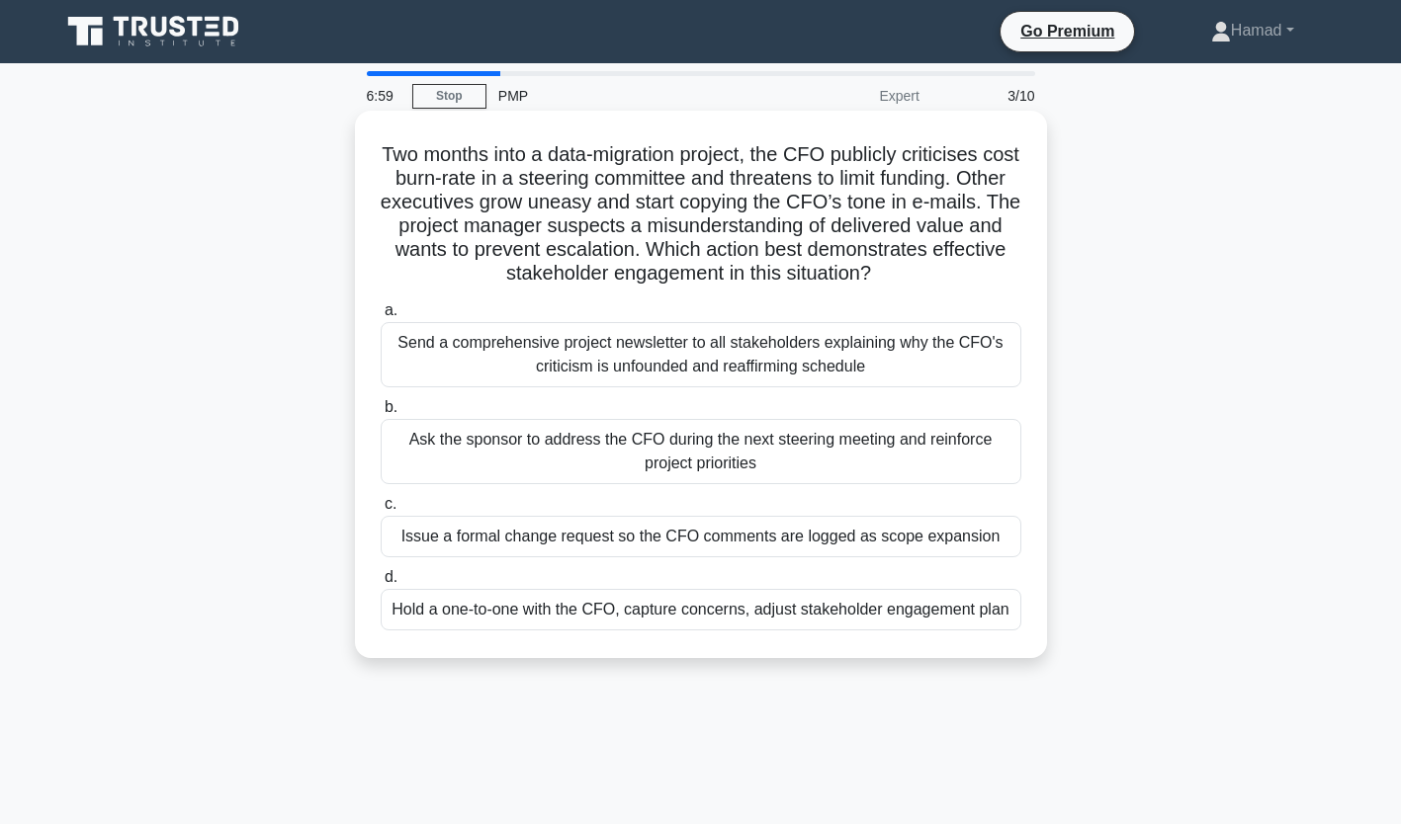
click at [845, 602] on div "Hold a one-to-one with the CFO, capture concerns, adjust stakeholder engagement…" at bounding box center [701, 610] width 640 height 42
click at [381, 584] on input "d. Hold a one-to-one with the CFO, capture concerns, adjust stakeholder engagem…" at bounding box center [381, 577] width 0 height 13
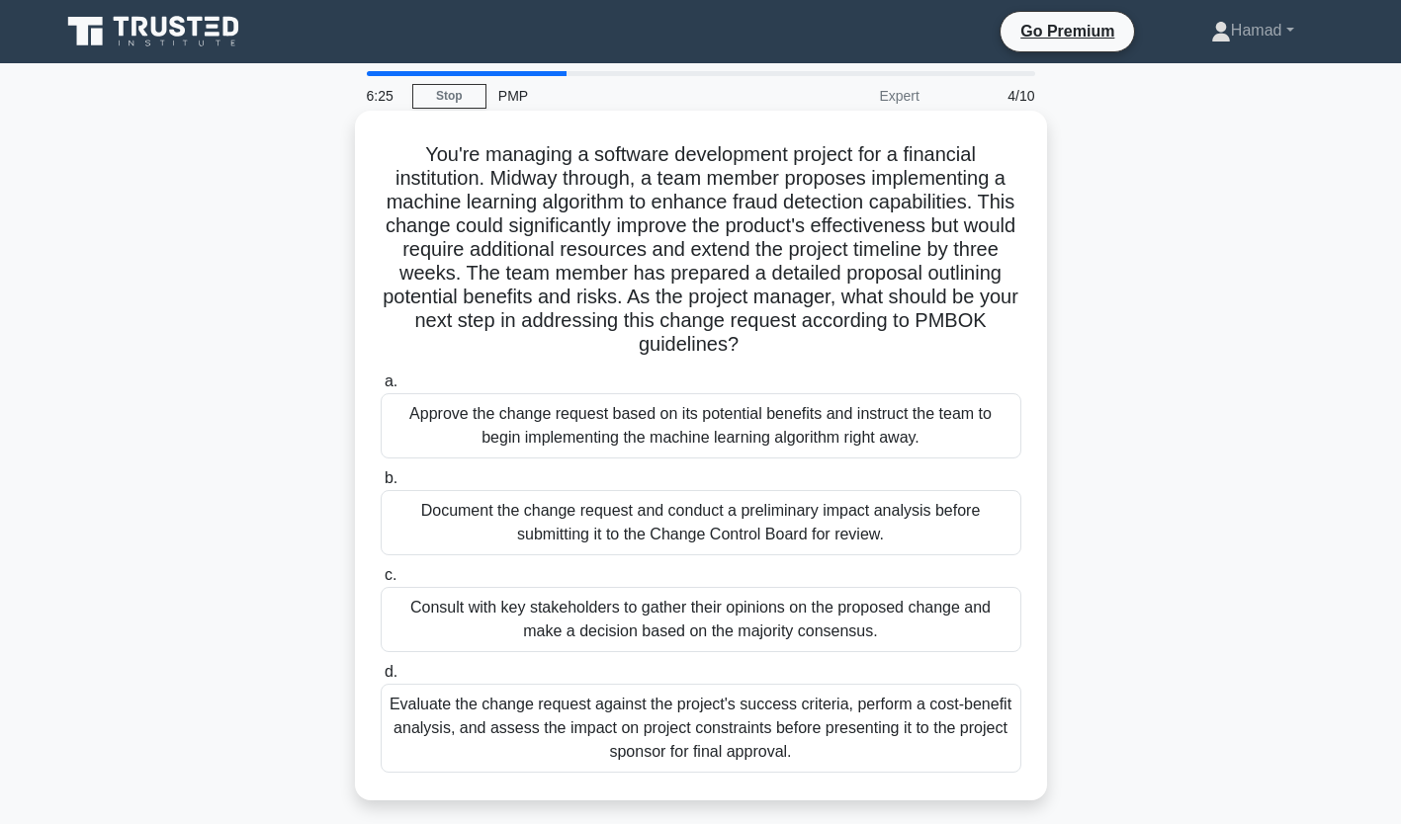
click at [934, 541] on div "Document the change request and conduct a preliminary impact analysis before su…" at bounding box center [701, 522] width 640 height 65
click at [381, 485] on input "b. Document the change request and conduct a preliminary impact analysis before…" at bounding box center [381, 478] width 0 height 13
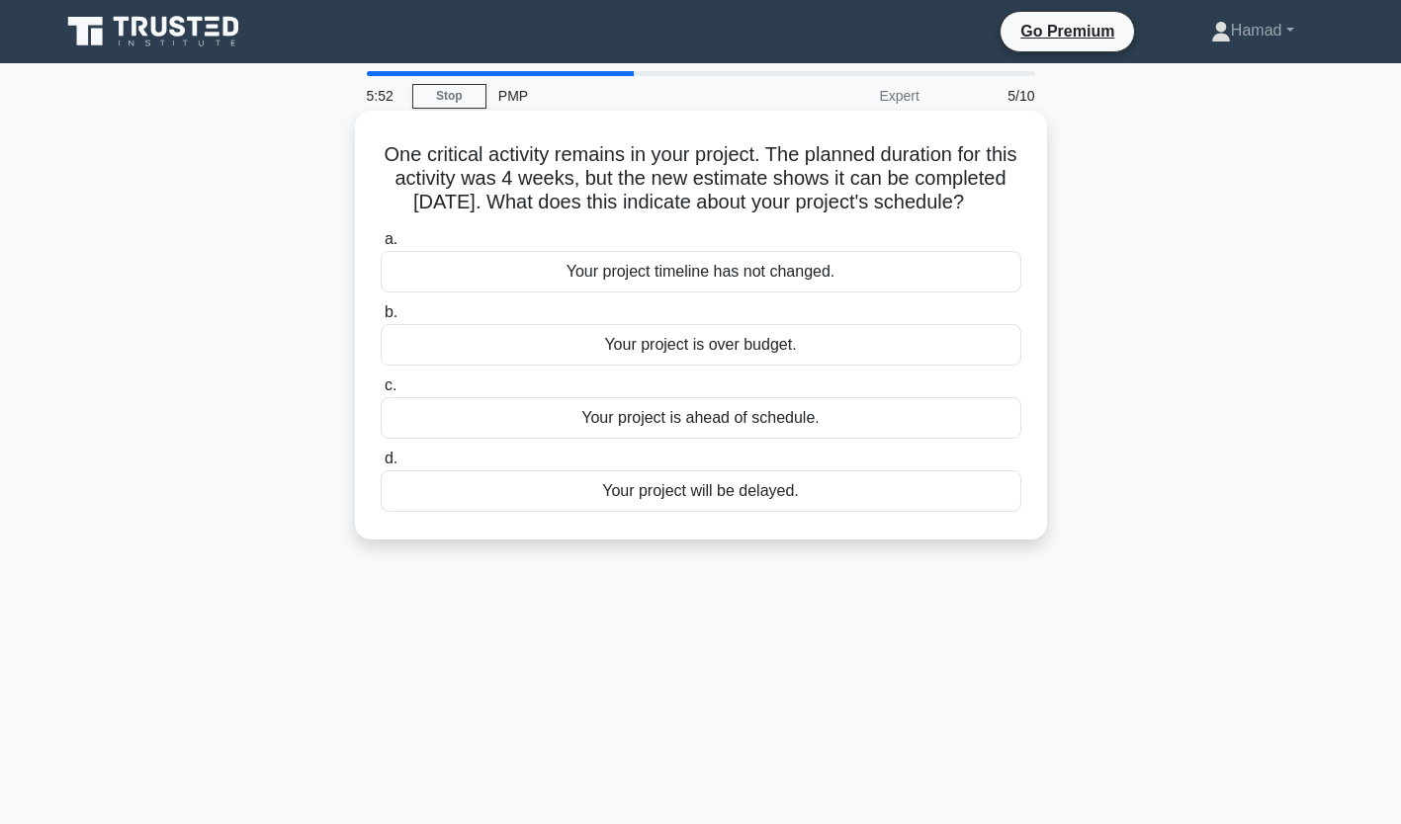
click at [929, 439] on div "Your project is ahead of schedule." at bounding box center [701, 418] width 640 height 42
click at [381, 392] on input "c. Your project is ahead of schedule." at bounding box center [381, 386] width 0 height 13
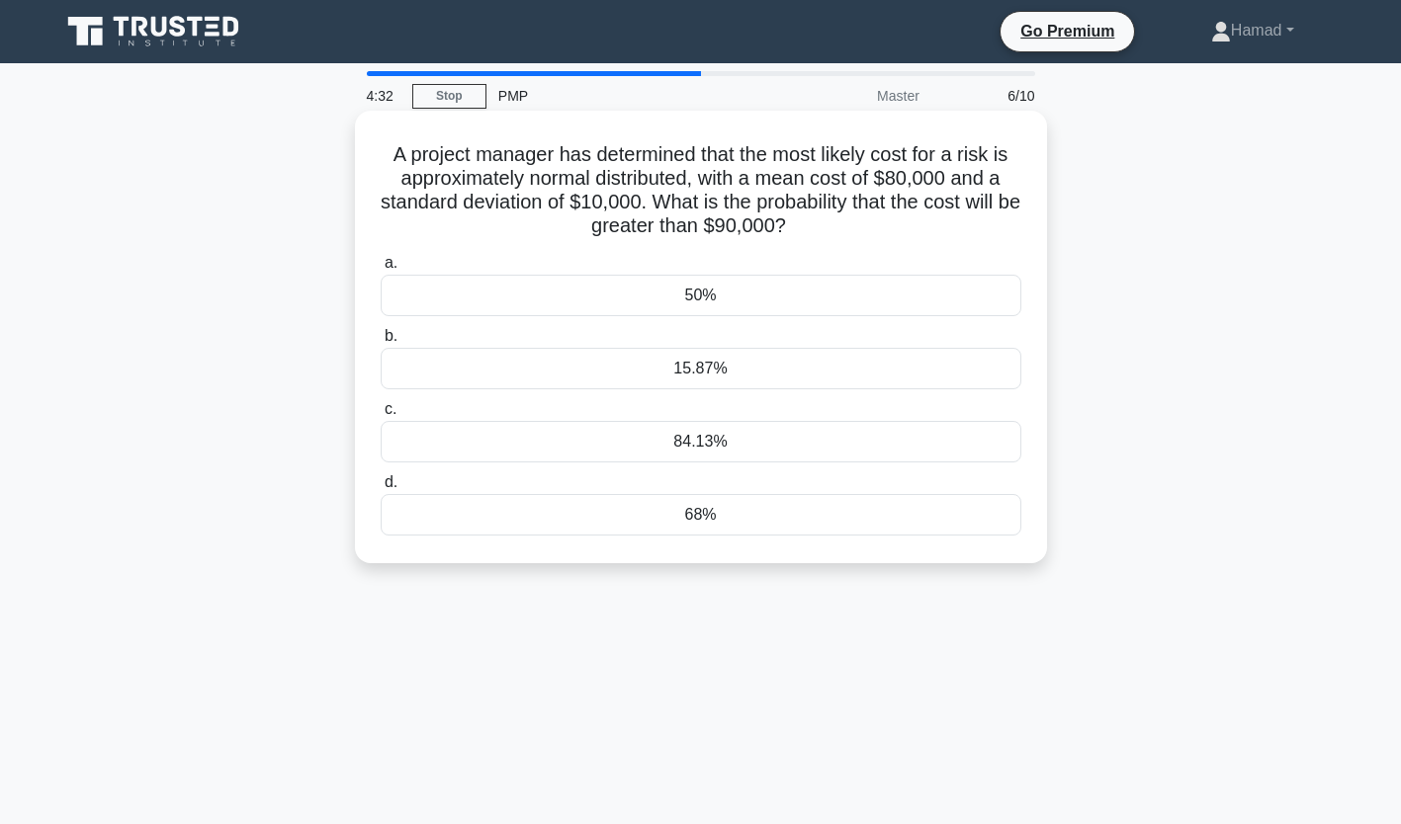
click at [999, 521] on div "68%" at bounding box center [701, 515] width 640 height 42
click at [381, 489] on input "d. 68%" at bounding box center [381, 482] width 0 height 13
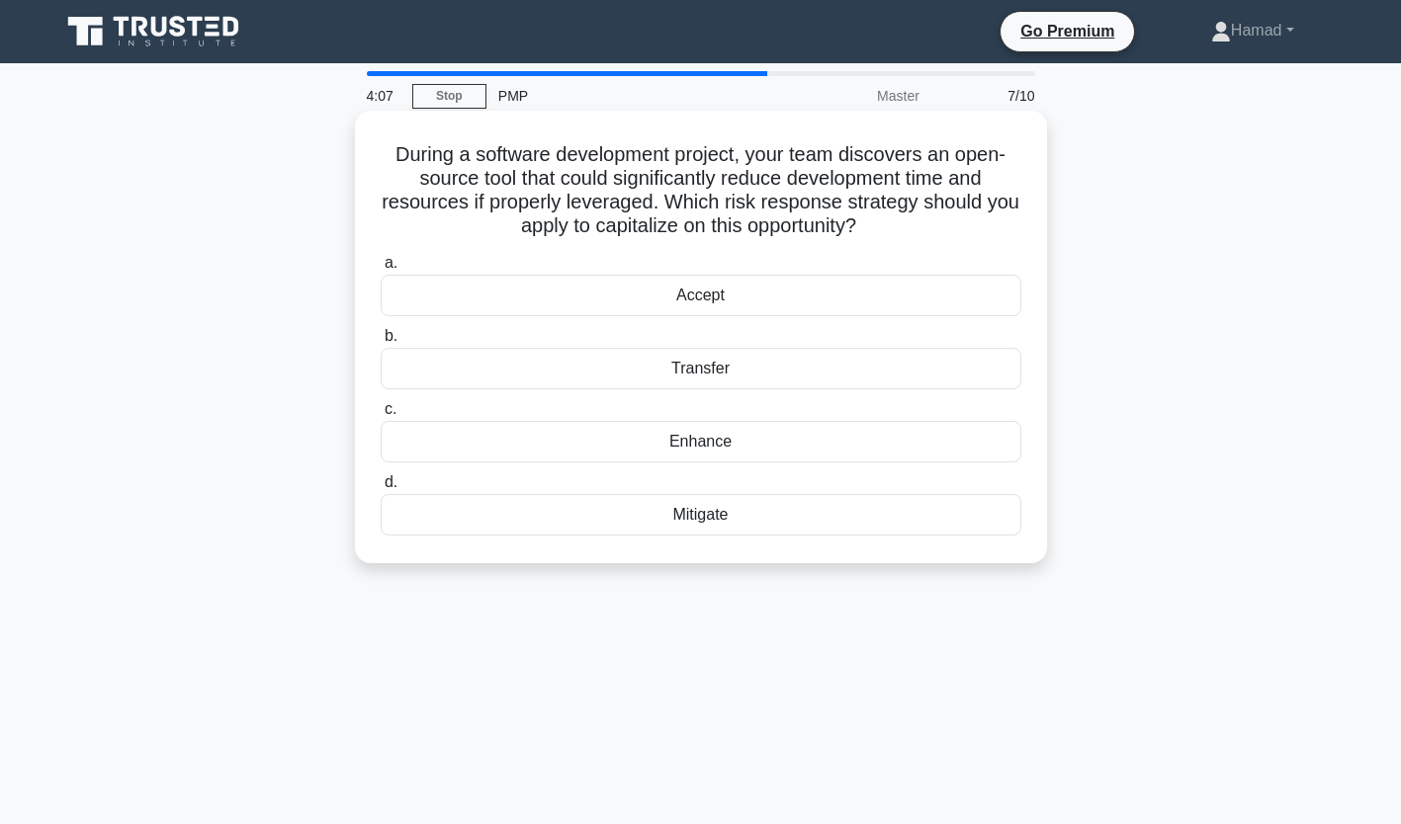
click at [896, 456] on div "Enhance" at bounding box center [701, 442] width 640 height 42
click at [381, 416] on input "c. Enhance" at bounding box center [381, 409] width 0 height 13
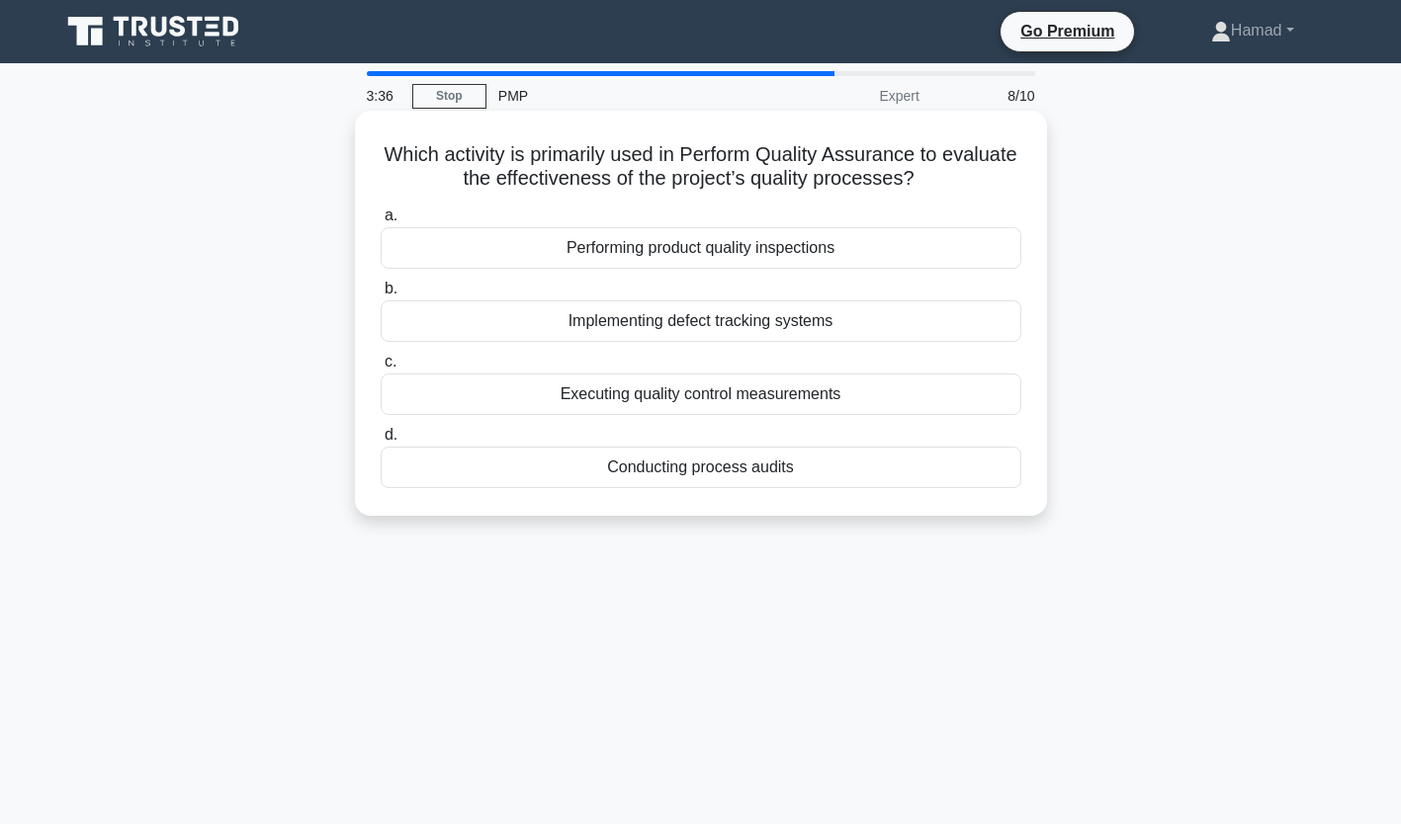
click at [837, 253] on div "Performing product quality inspections" at bounding box center [701, 248] width 640 height 42
click at [381, 222] on input "a. Performing product quality inspections" at bounding box center [381, 216] width 0 height 13
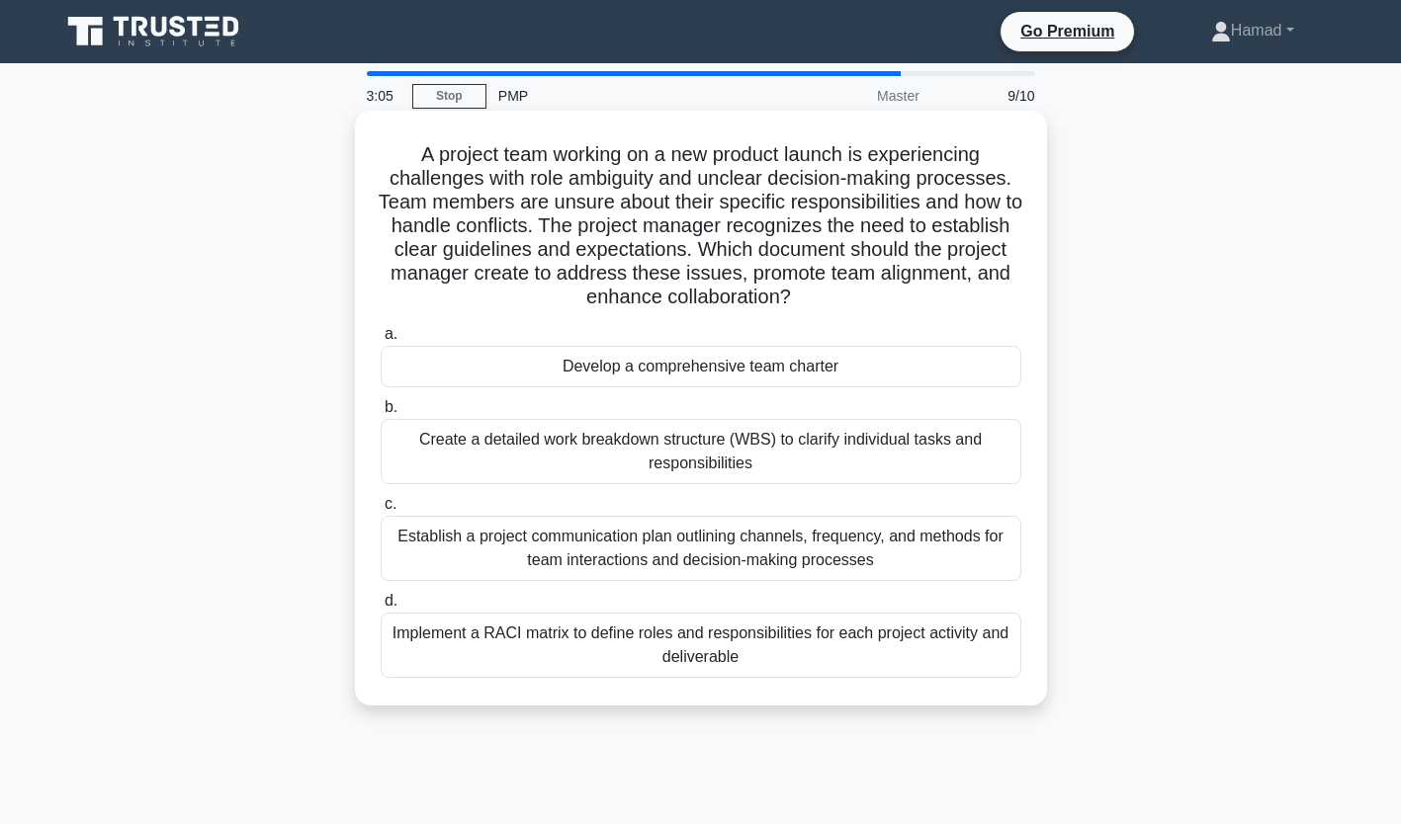
click at [760, 662] on div "Implement a RACI matrix to define roles and responsibilities for each project a…" at bounding box center [701, 645] width 640 height 65
click at [381, 608] on input "d. Implement a RACI matrix to define roles and responsibilities for each projec…" at bounding box center [381, 601] width 0 height 13
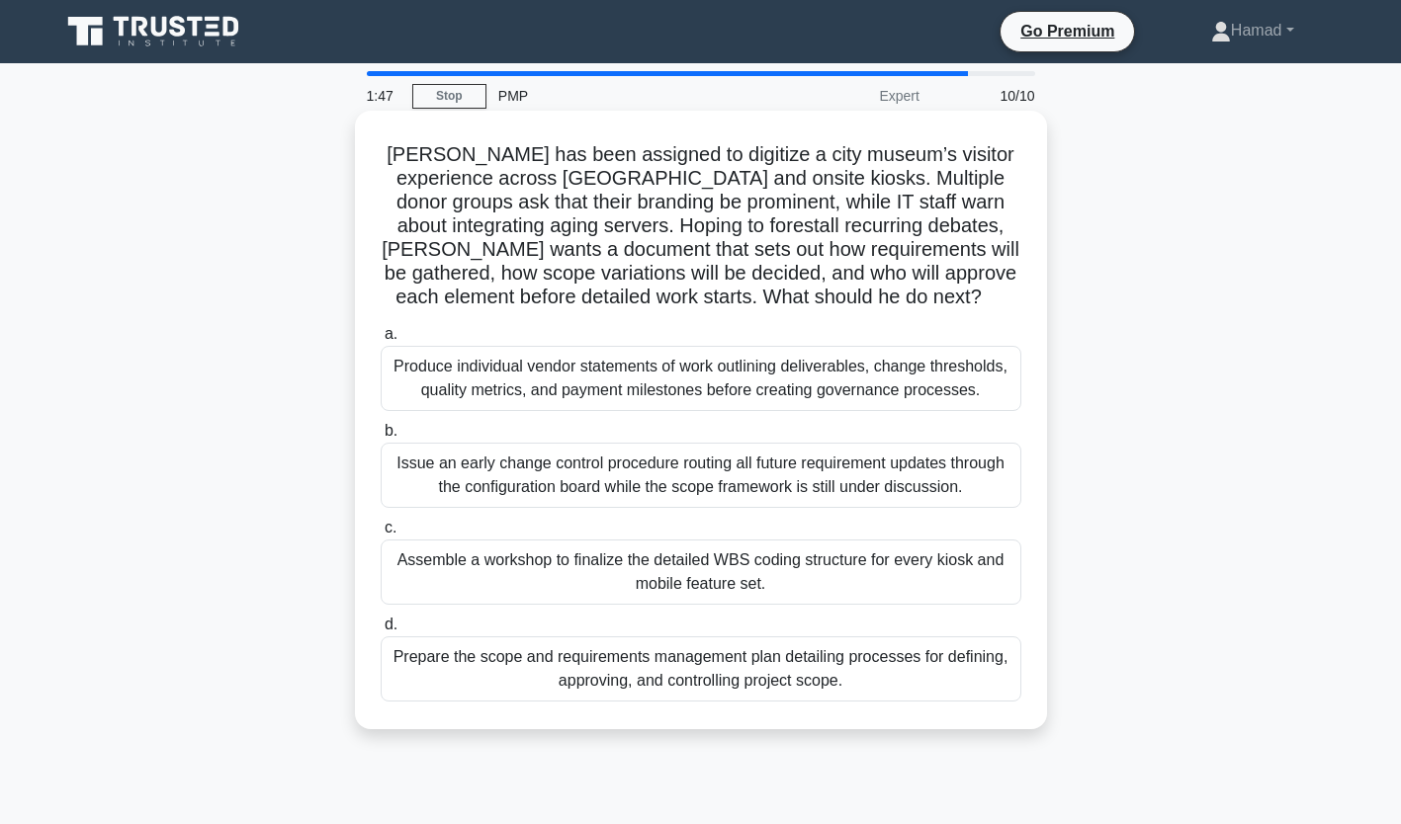
click at [760, 662] on div "Prepare the scope and requirements management plan detailing processes for defi…" at bounding box center [701, 669] width 640 height 65
click at [381, 632] on input "d. Prepare the scope and requirements management plan detailing processes for d…" at bounding box center [381, 625] width 0 height 13
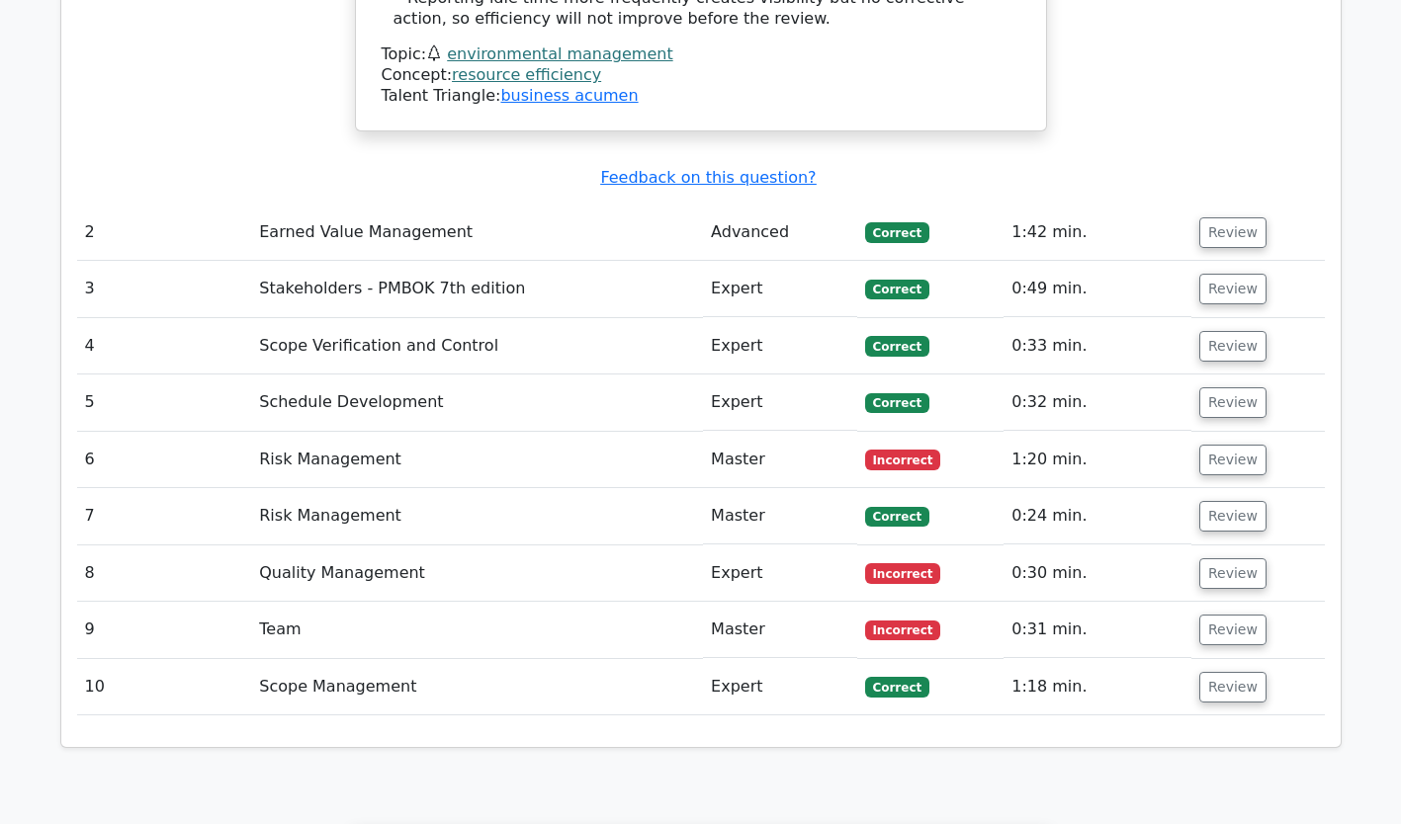
scroll to position [2887, 0]
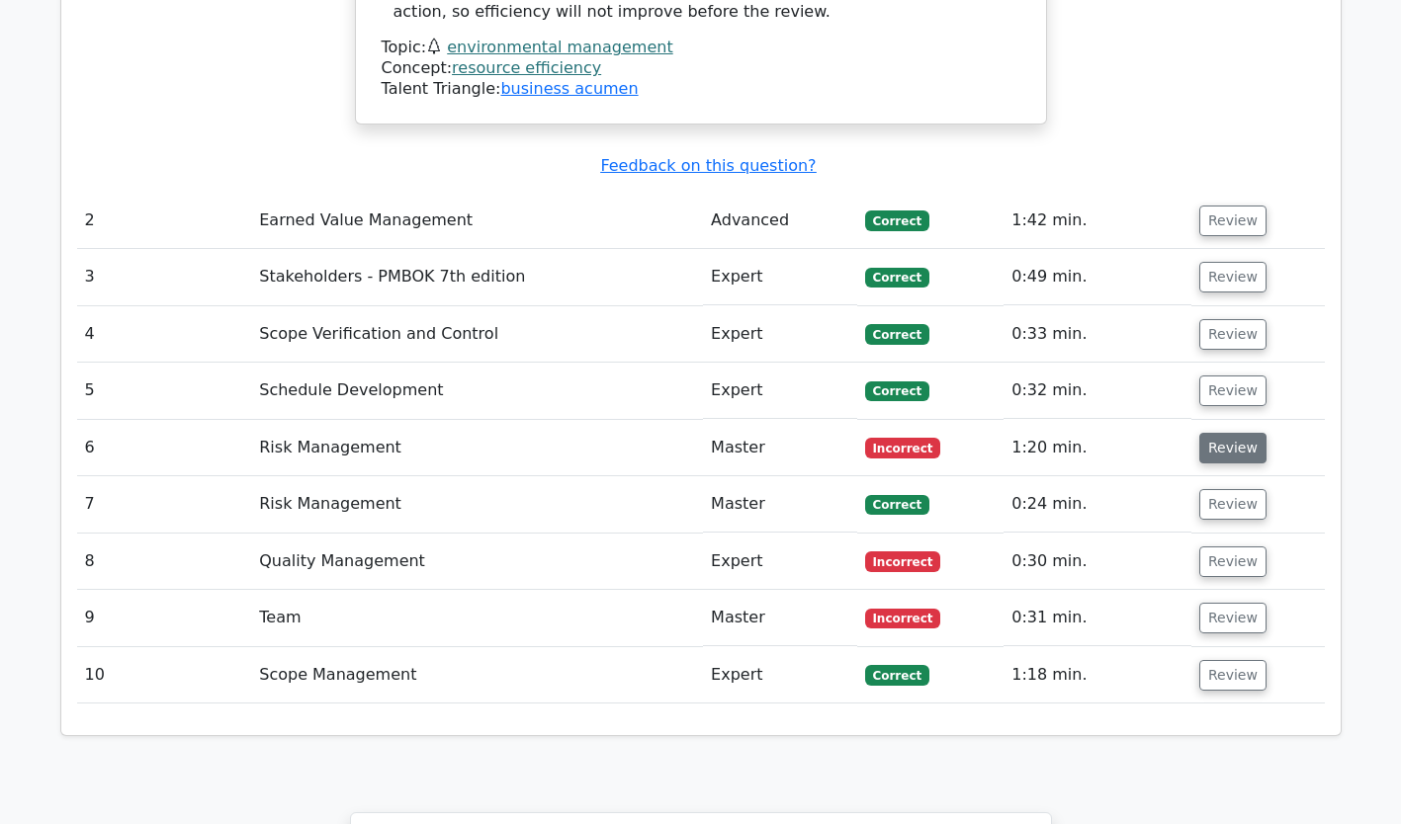
click at [1224, 433] on button "Review" at bounding box center [1232, 448] width 67 height 31
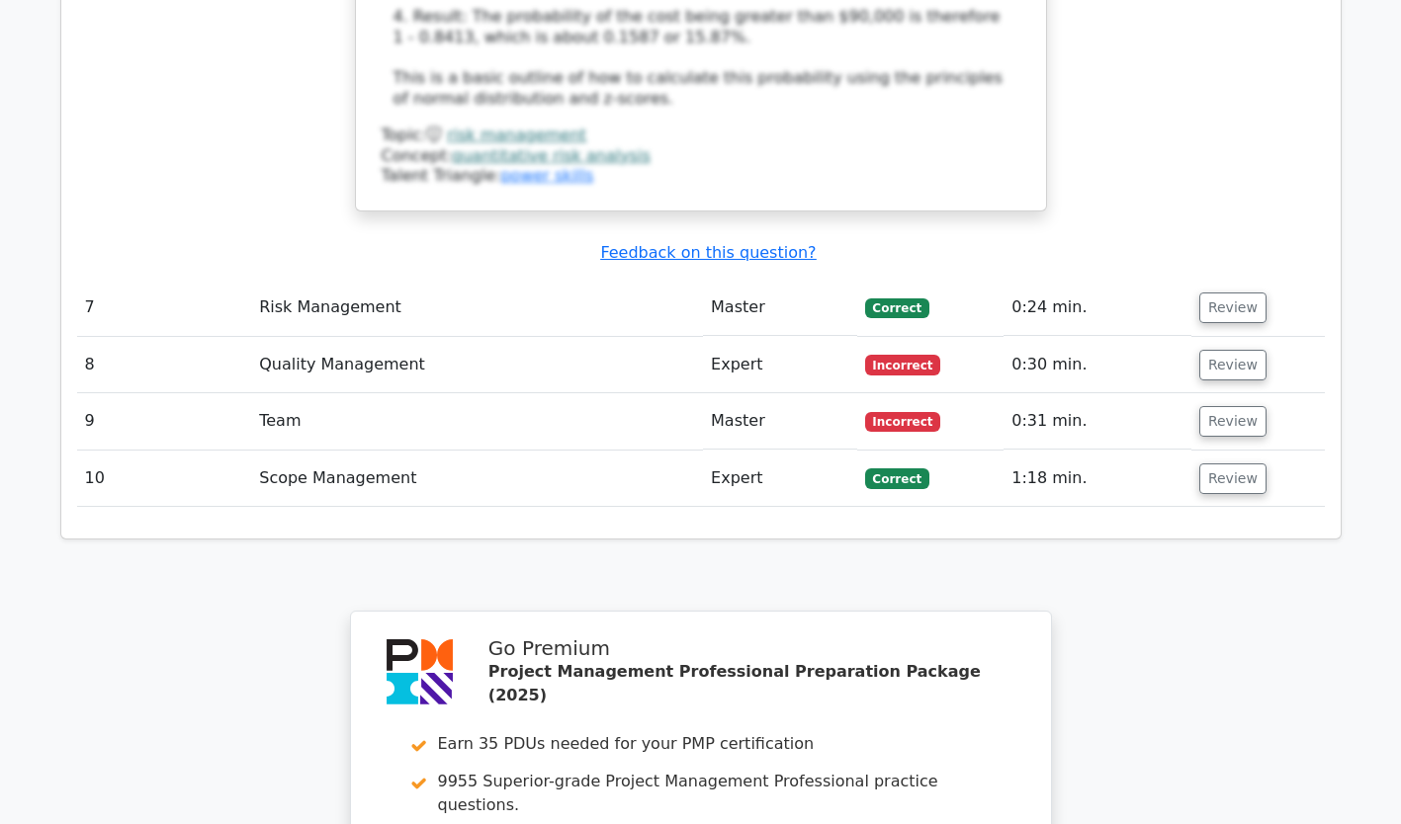
scroll to position [4455, 0]
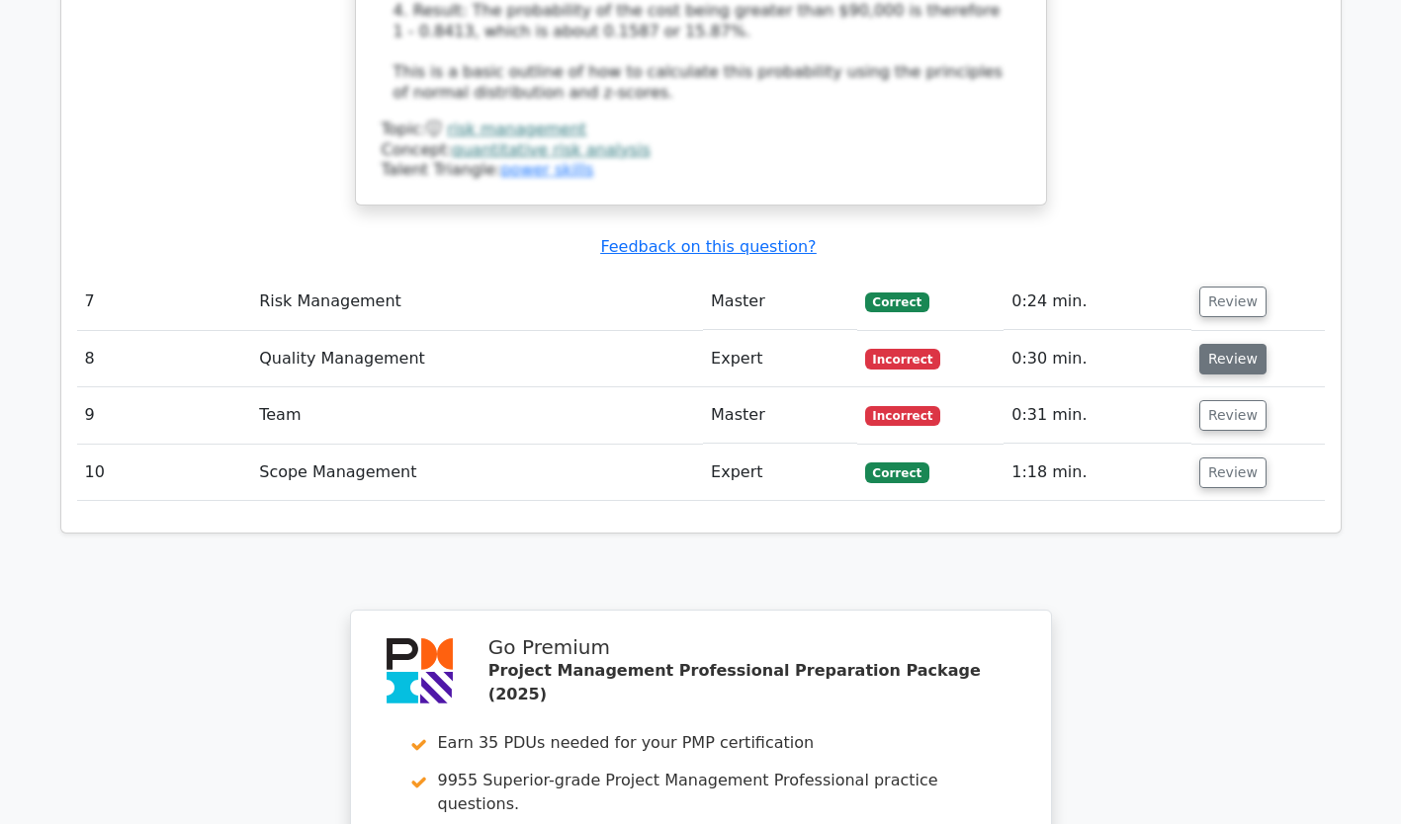
click at [1219, 344] on button "Review" at bounding box center [1232, 359] width 67 height 31
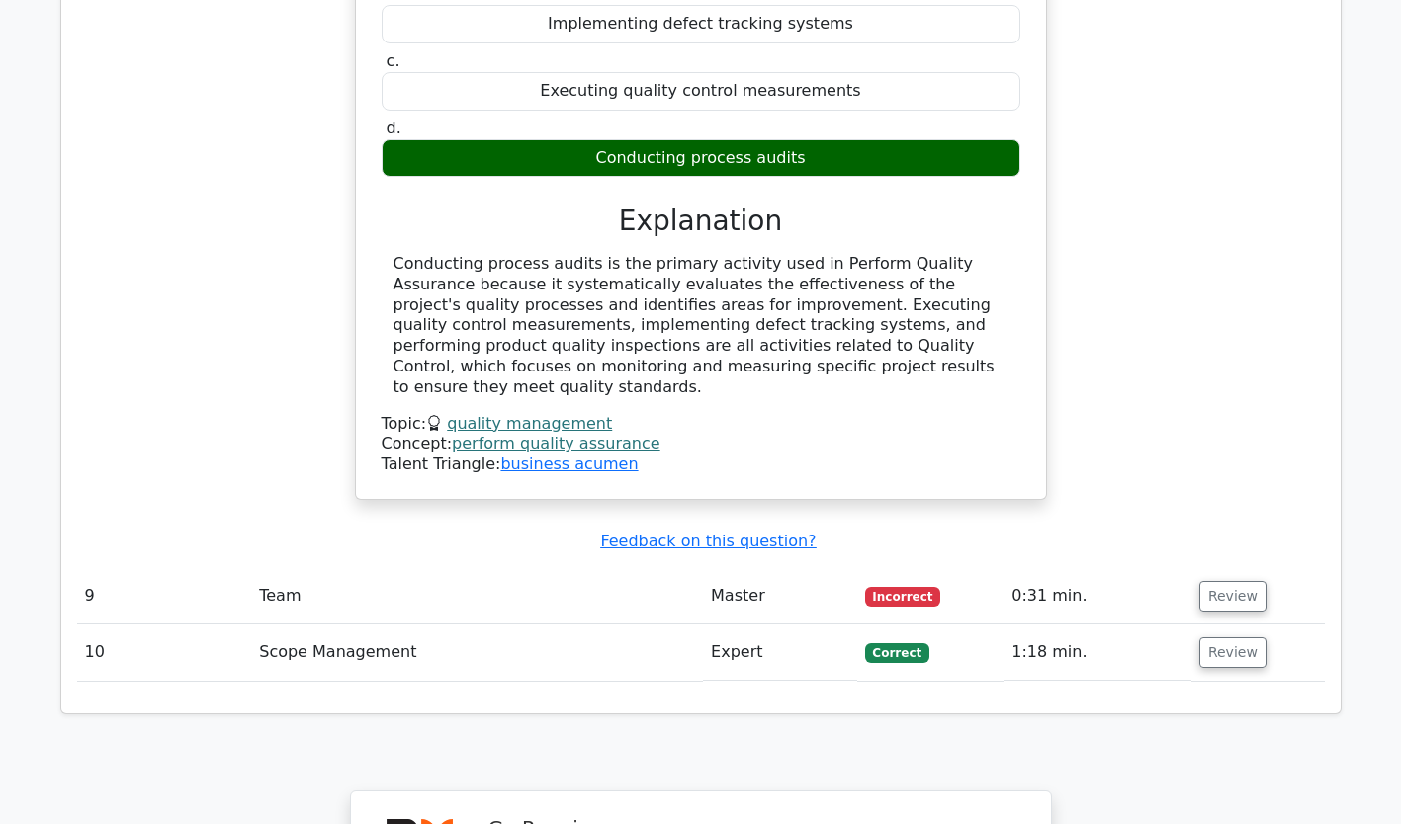
scroll to position [5010, 0]
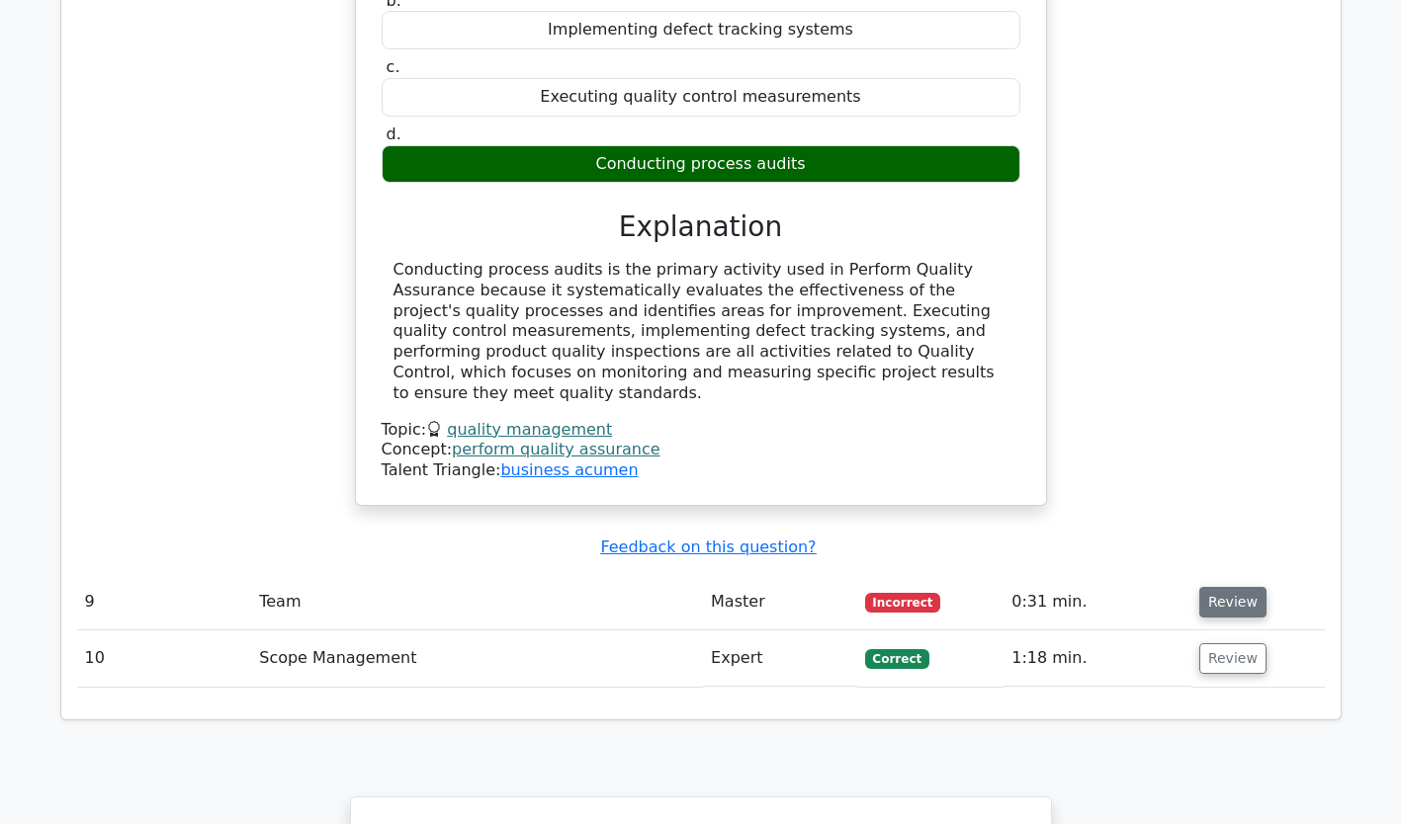
click at [1233, 587] on button "Review" at bounding box center [1232, 602] width 67 height 31
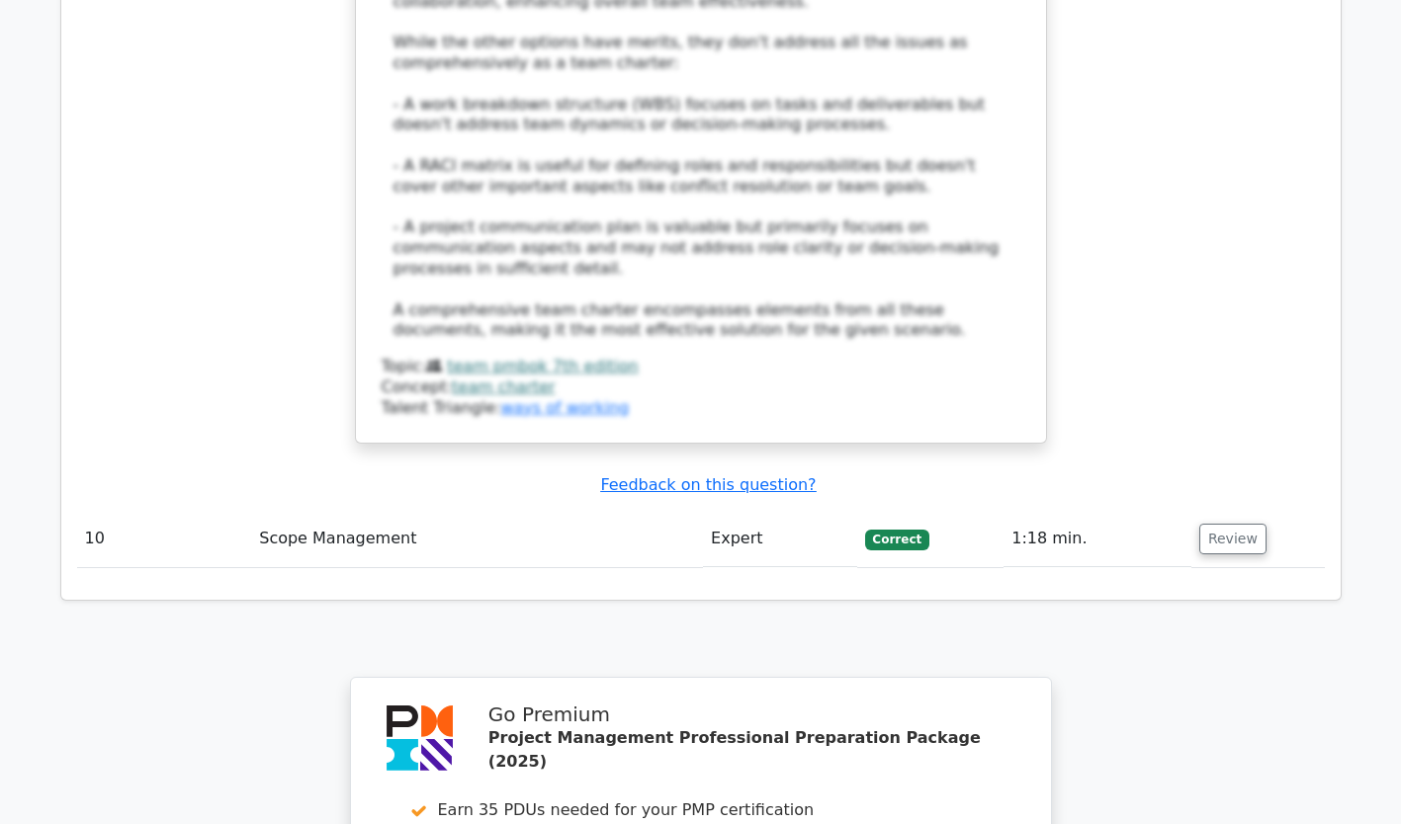
scroll to position [6800, 0]
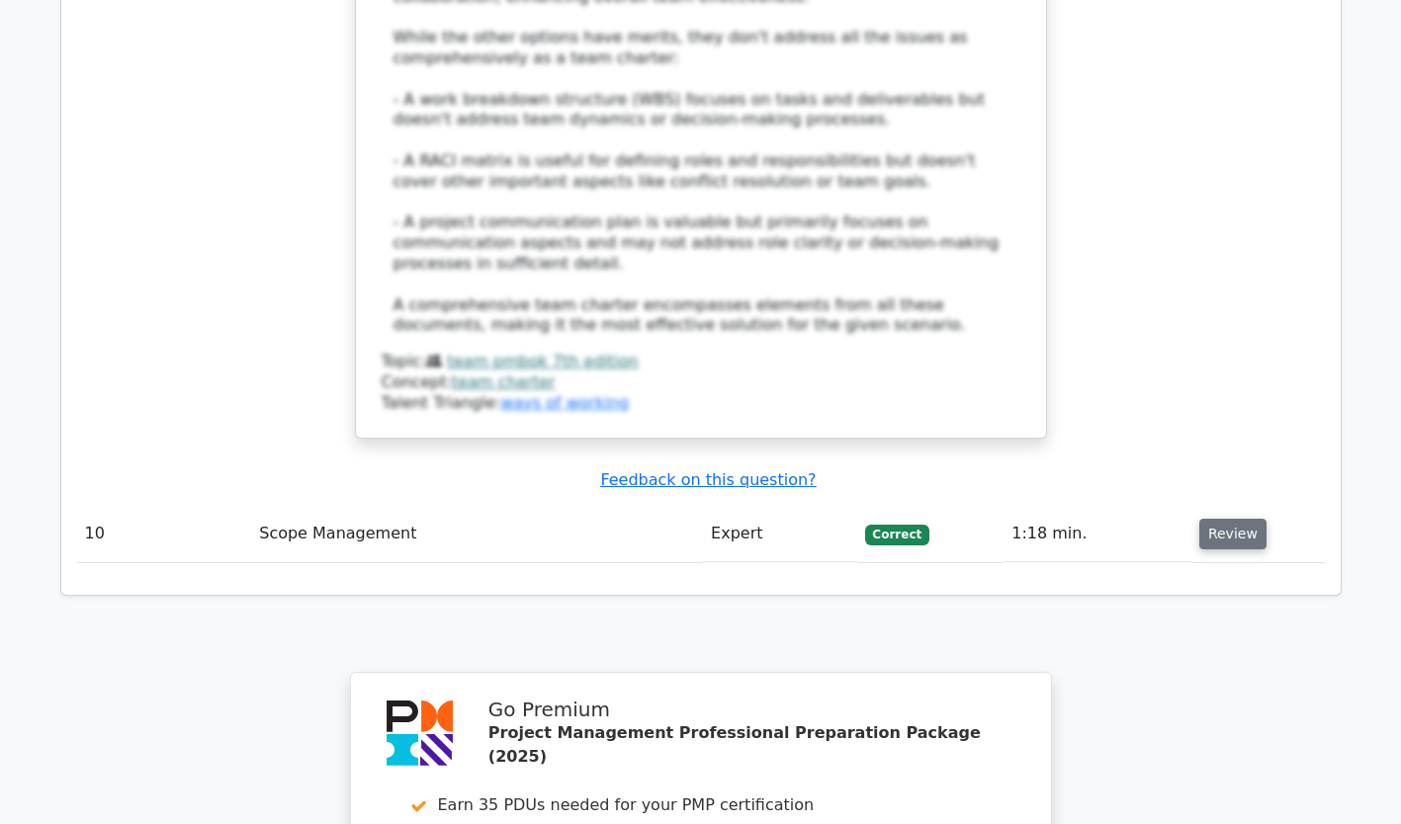
click at [1212, 519] on button "Review" at bounding box center [1232, 534] width 67 height 31
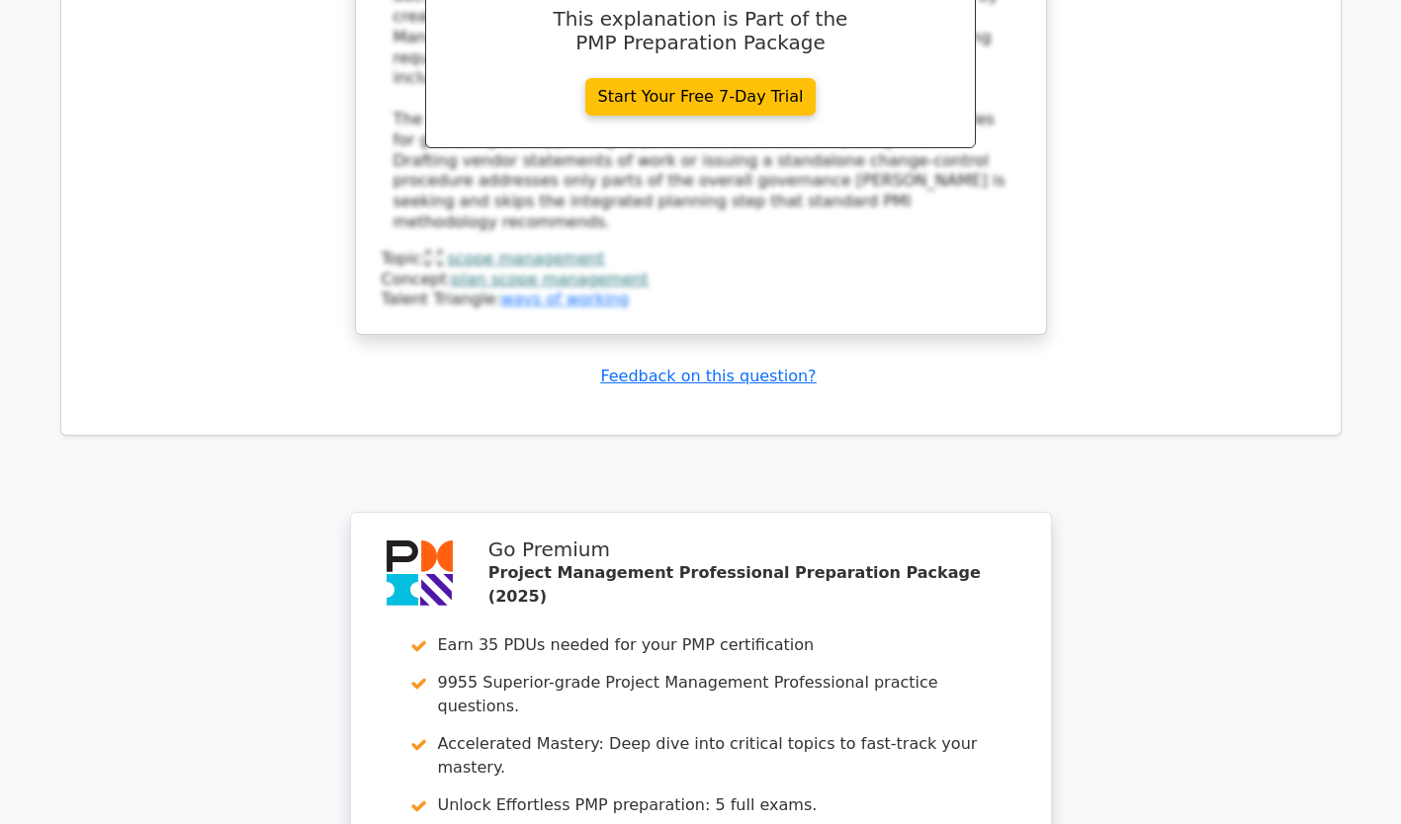
scroll to position [8302, 0]
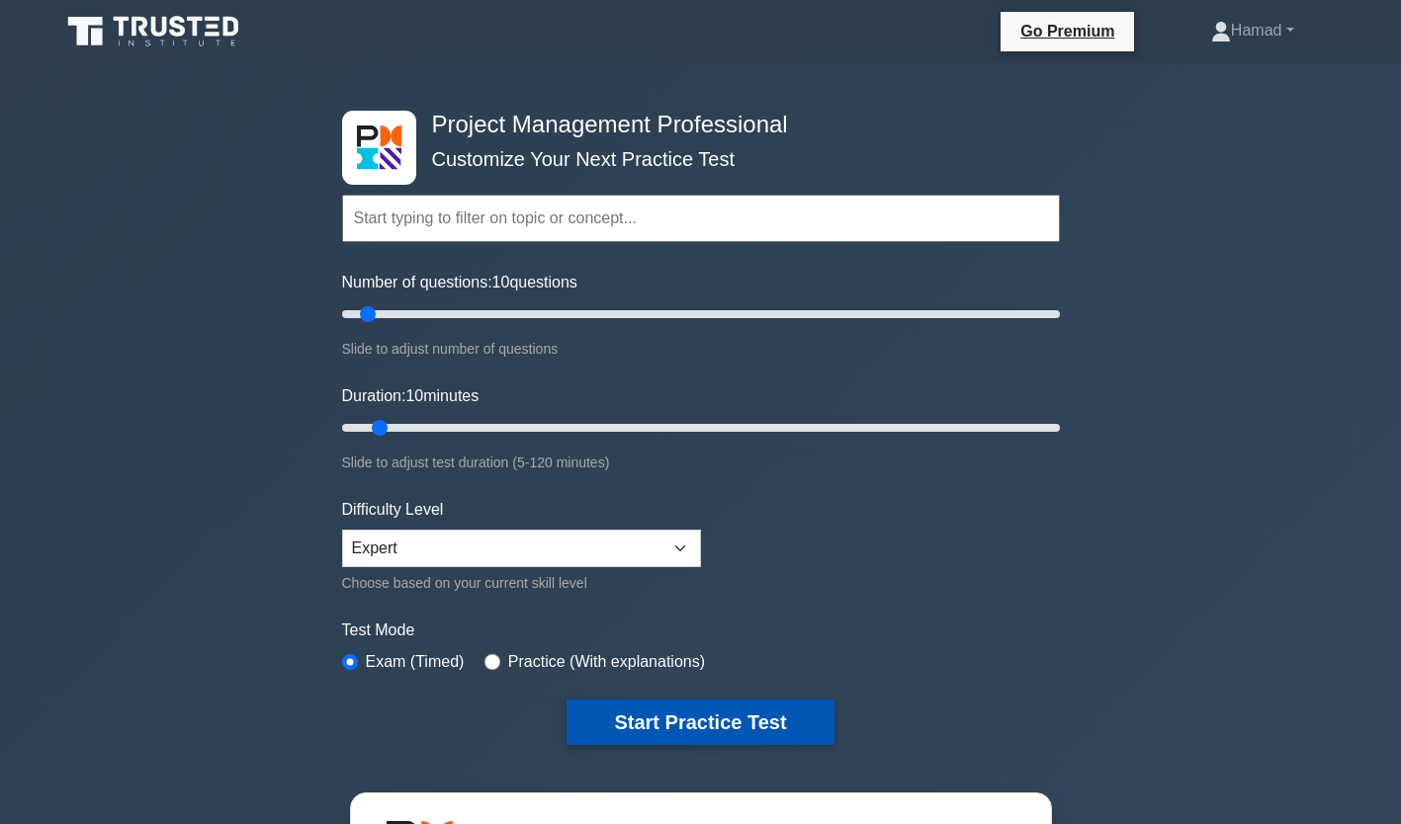
click at [687, 719] on button "Start Practice Test" at bounding box center [699, 722] width 267 height 45
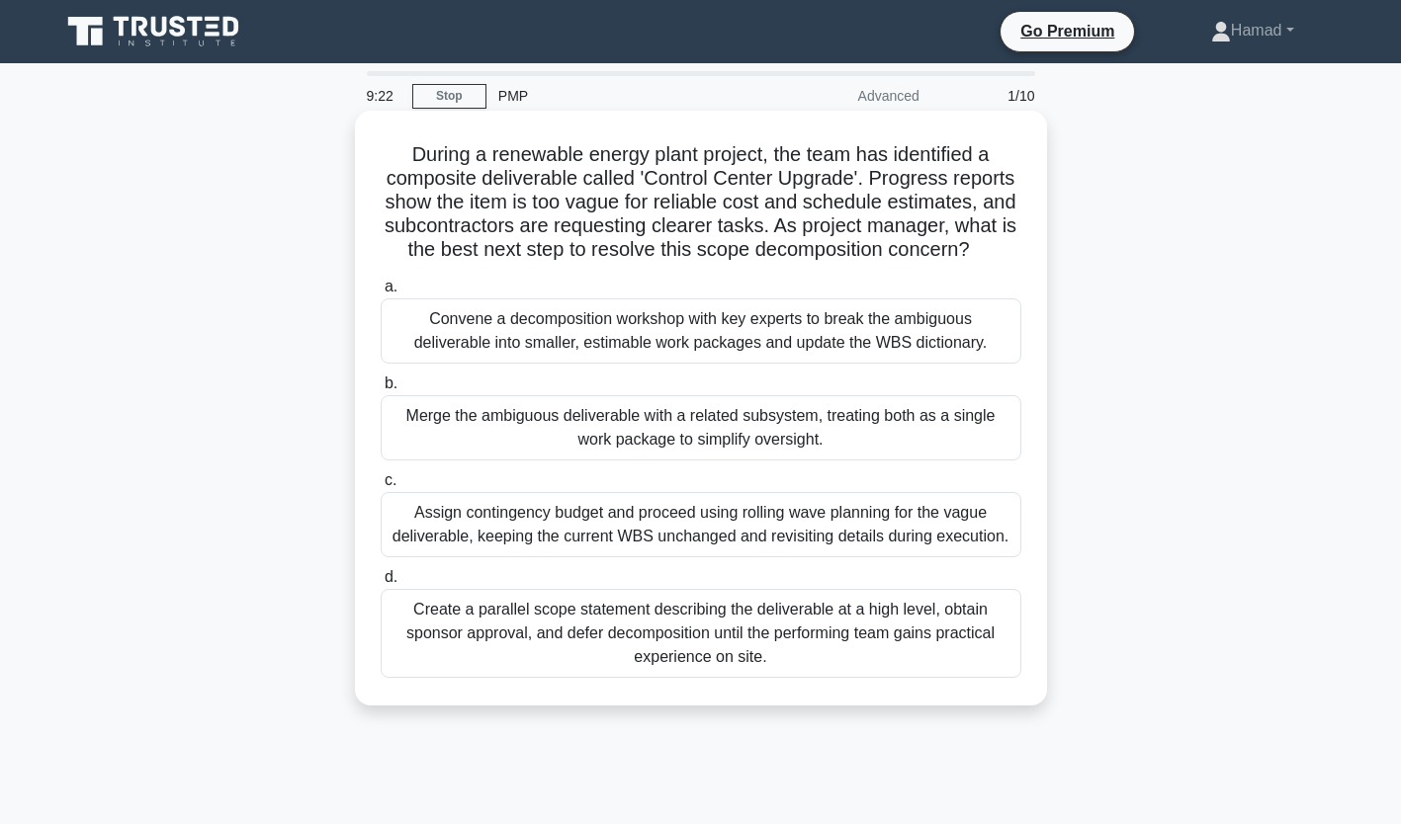
click at [692, 360] on div "Convene a decomposition workshop with key experts to break the ambiguous delive…" at bounding box center [701, 331] width 640 height 65
click at [381, 294] on input "a. Convene a decomposition workshop with key experts to break the ambiguous del…" at bounding box center [381, 287] width 0 height 13
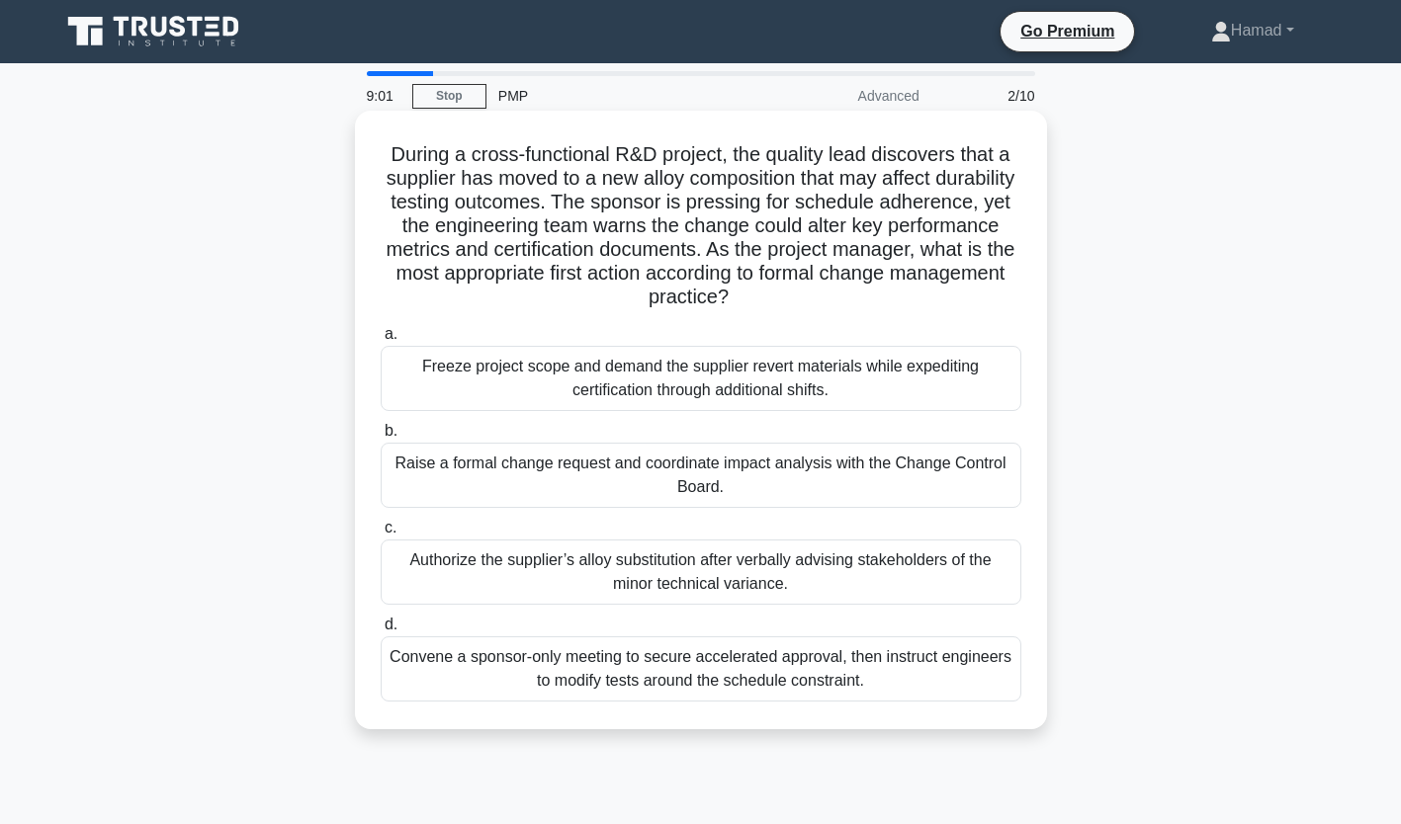
click at [717, 474] on div "Raise a formal change request and coordinate impact analysis with the Change Co…" at bounding box center [701, 475] width 640 height 65
click at [381, 438] on input "b. Raise a formal change request and coordinate impact analysis with the Change…" at bounding box center [381, 431] width 0 height 13
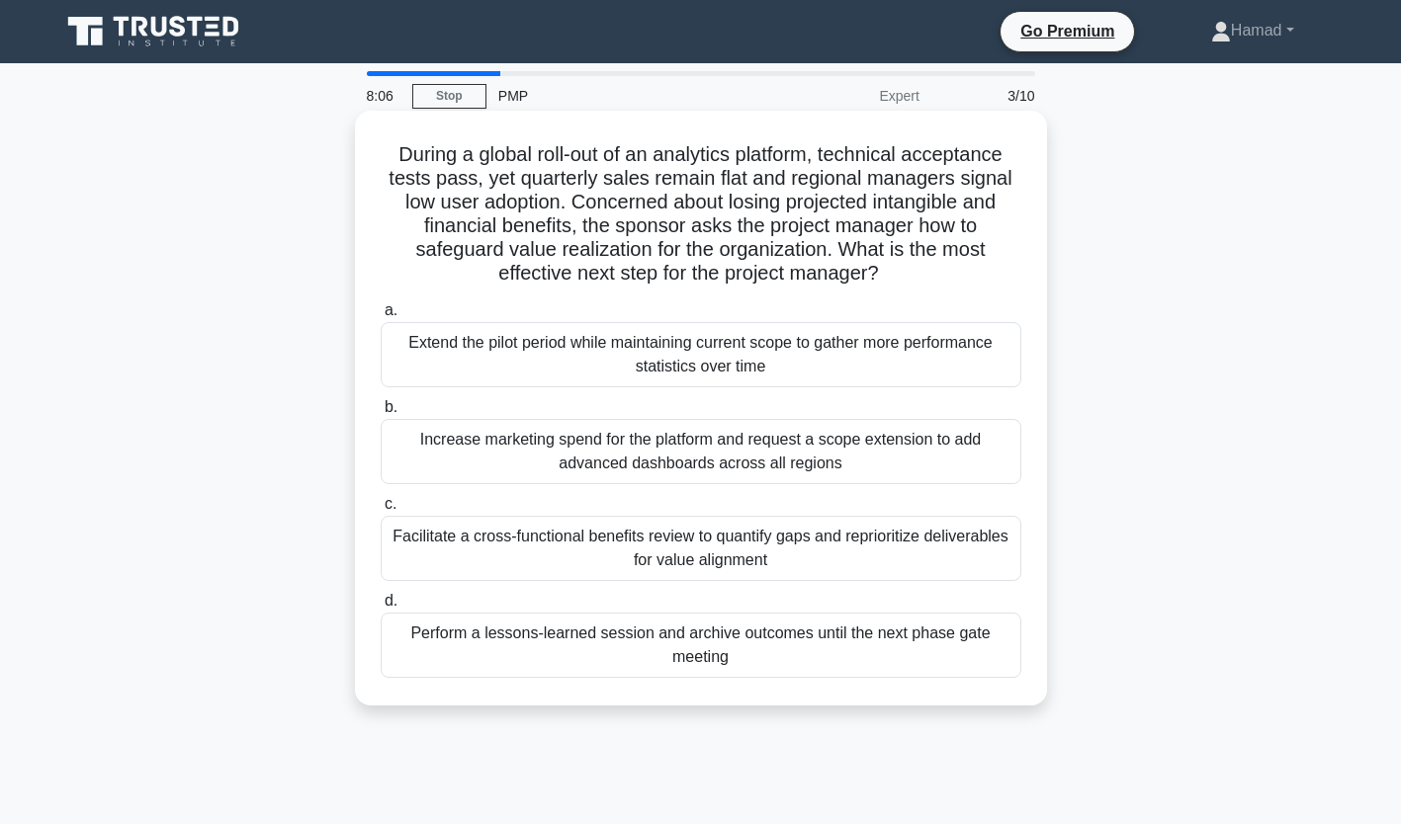
click at [709, 531] on div "Facilitate a cross-functional benefits review to quantify gaps and reprioritize…" at bounding box center [701, 548] width 640 height 65
click at [381, 511] on input "c. Facilitate a cross-functional benefits review to quantify gaps and repriorit…" at bounding box center [381, 504] width 0 height 13
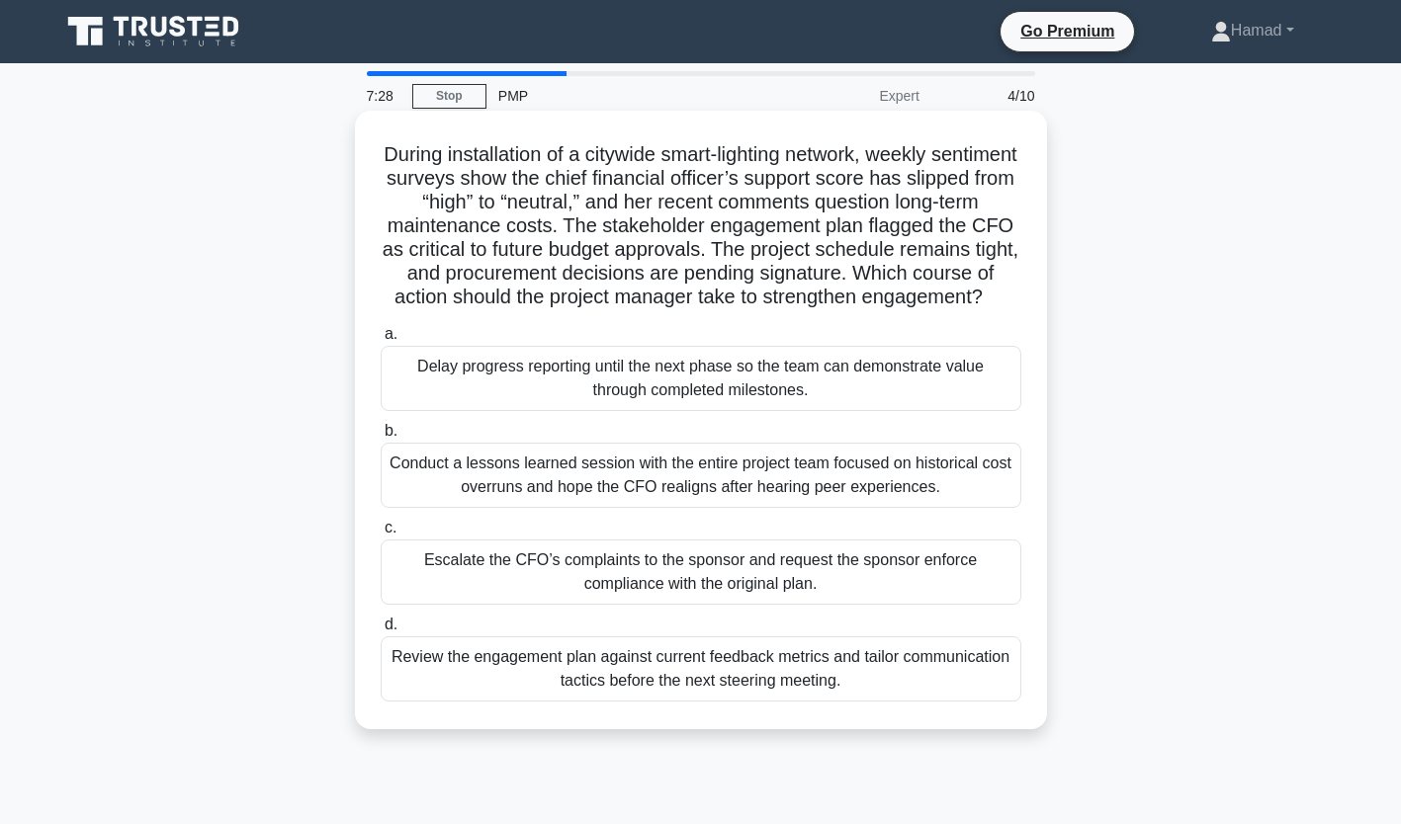
click at [691, 702] on div "Review the engagement plan against current feedback metrics and tailor communic…" at bounding box center [701, 669] width 640 height 65
click at [381, 632] on input "d. Review the engagement plan against current feedback metrics and tailor commu…" at bounding box center [381, 625] width 0 height 13
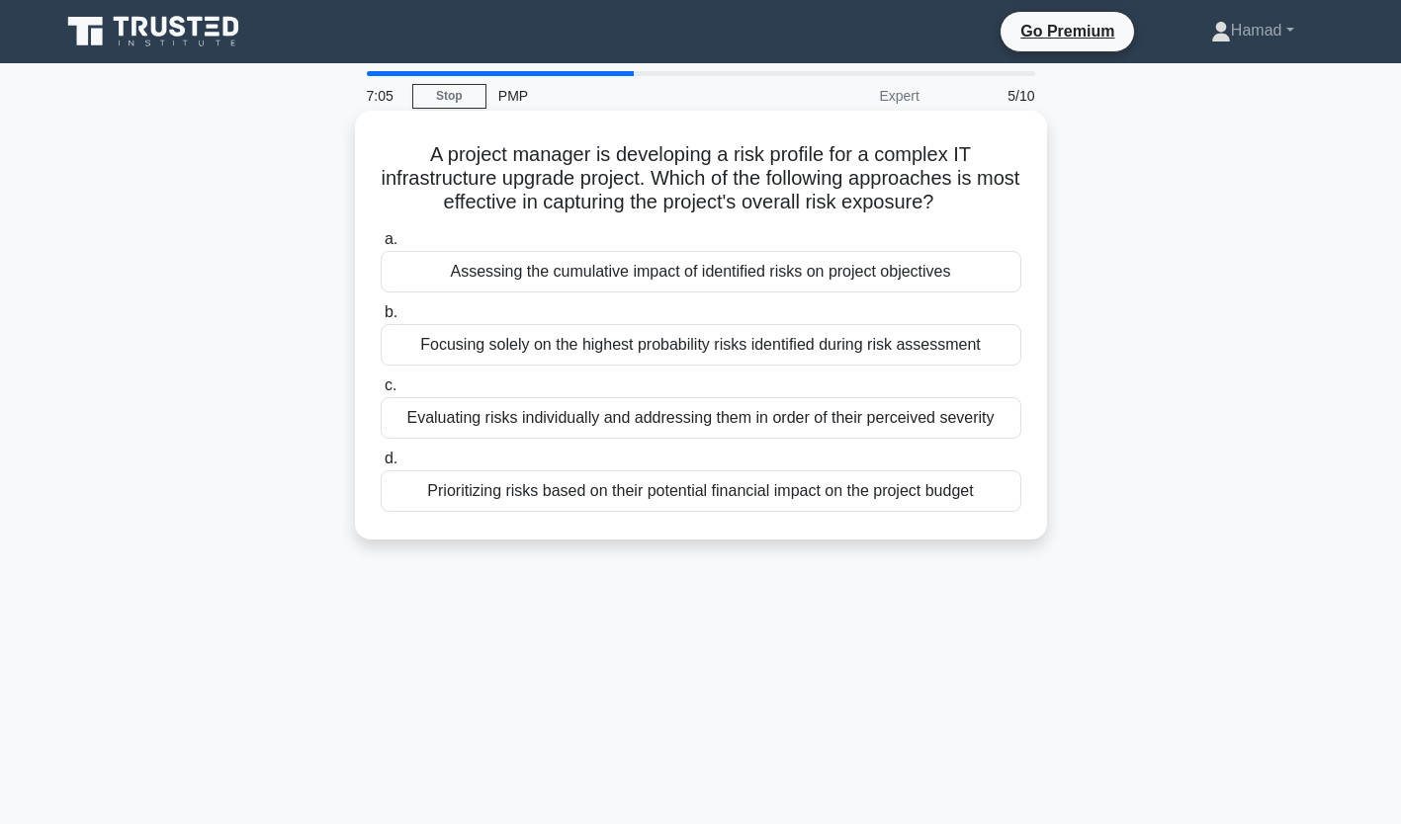
click at [592, 434] on div "Evaluating risks individually and addressing them in order of their perceived s…" at bounding box center [701, 418] width 640 height 42
click at [381, 392] on input "c. Evaluating risks individually and addressing them in order of their perceive…" at bounding box center [381, 386] width 0 height 13
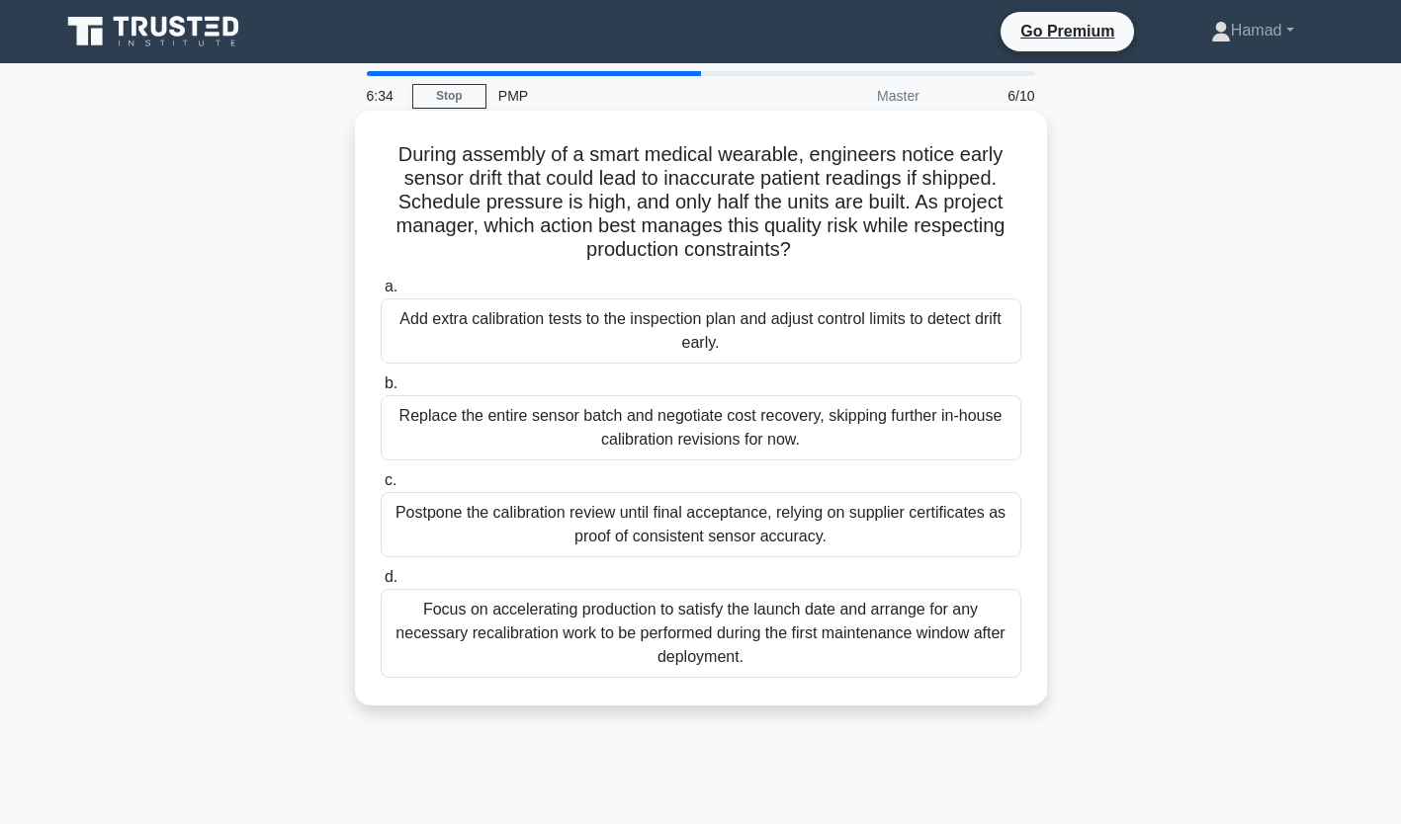
click at [566, 368] on div "a. Add extra calibration tests to the inspection plan and adjust control limits…" at bounding box center [701, 476] width 664 height 411
click at [553, 347] on div "Add extra calibration tests to the inspection plan and adjust control limits to…" at bounding box center [701, 331] width 640 height 65
click at [381, 294] on input "a. Add extra calibration tests to the inspection plan and adjust control limits…" at bounding box center [381, 287] width 0 height 13
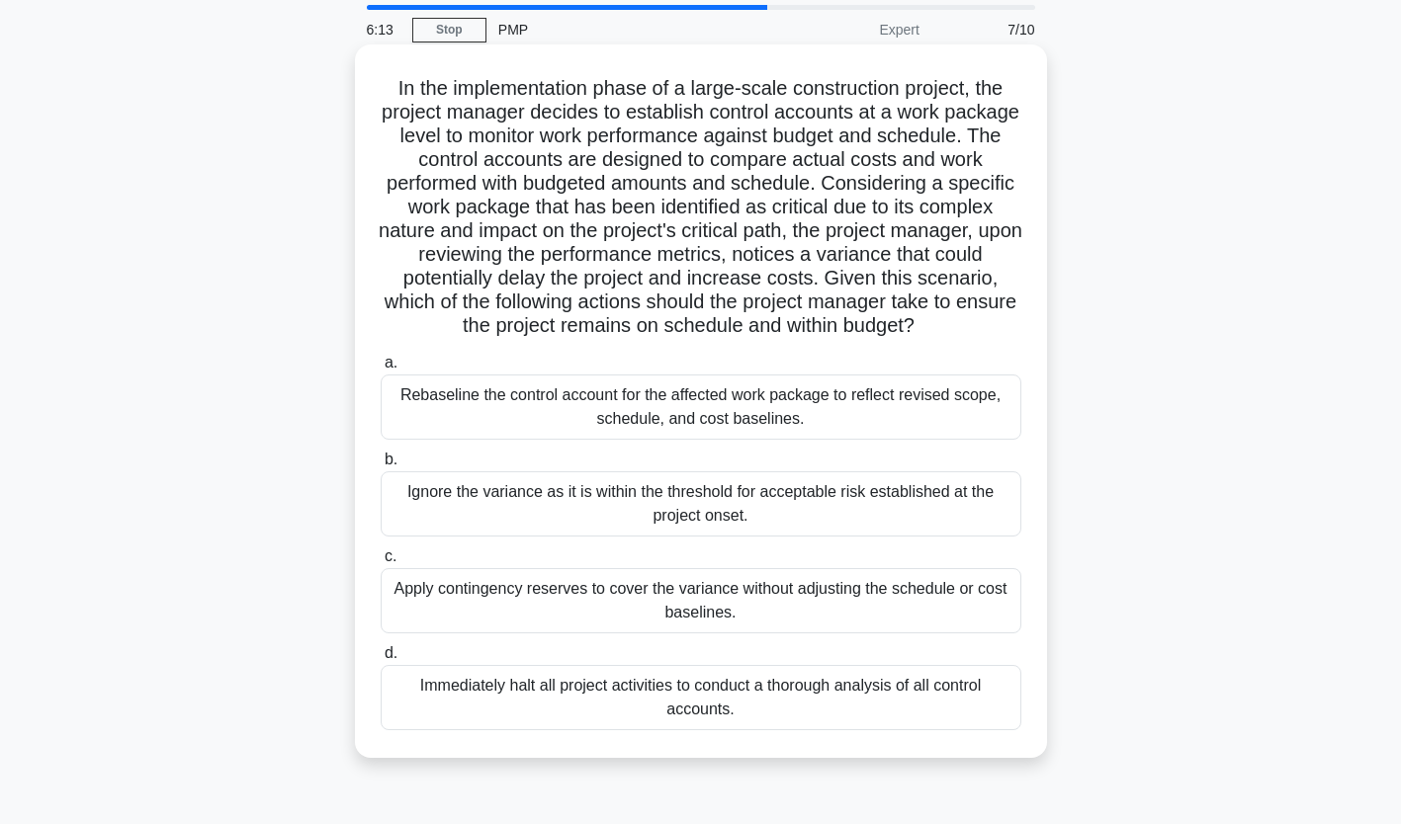
scroll to position [97, 0]
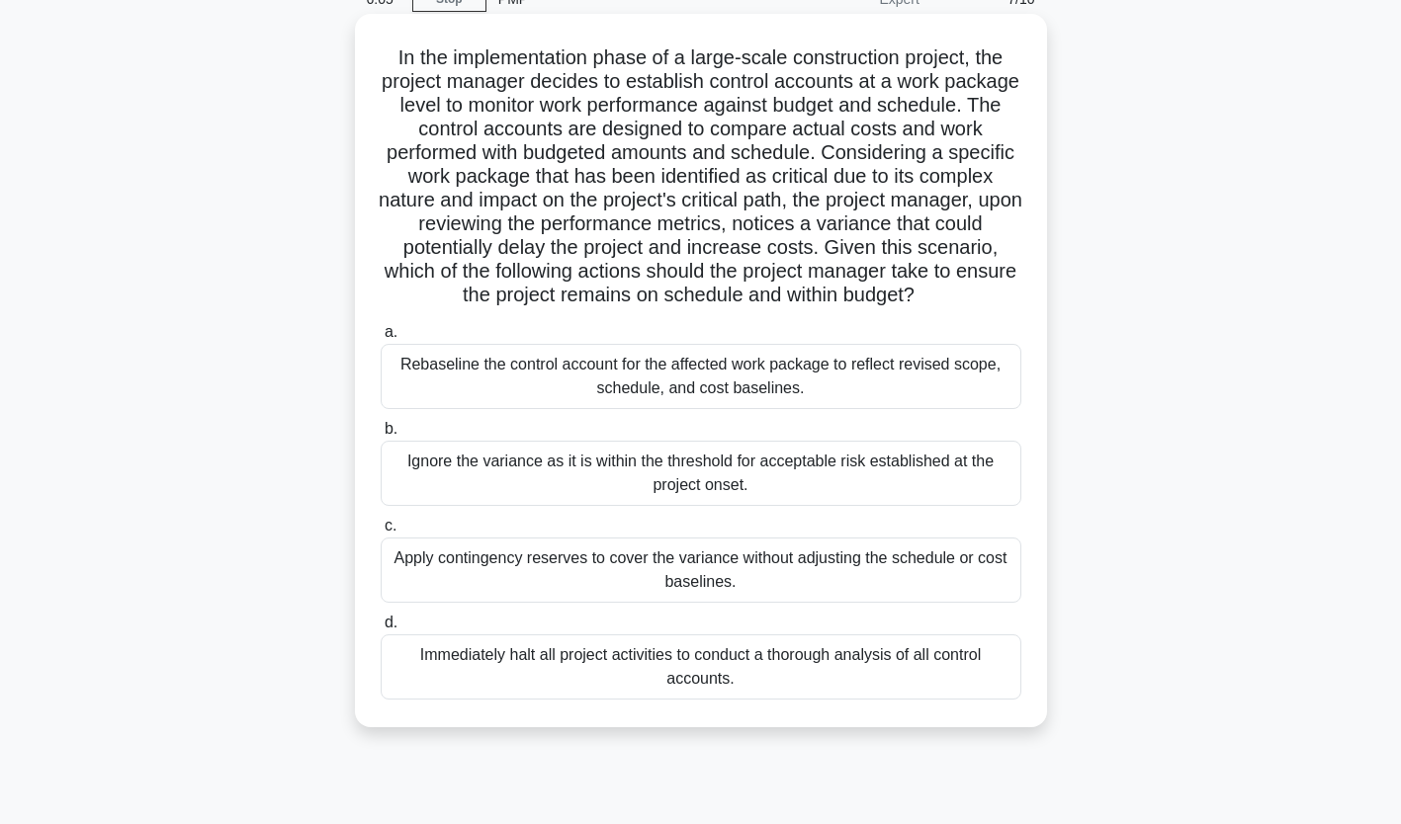
click at [530, 397] on div "Rebaseline the control account for the affected work package to reflect revised…" at bounding box center [701, 376] width 640 height 65
click at [381, 339] on input "a. Rebaseline the control account for the affected work package to reflect revi…" at bounding box center [381, 332] width 0 height 13
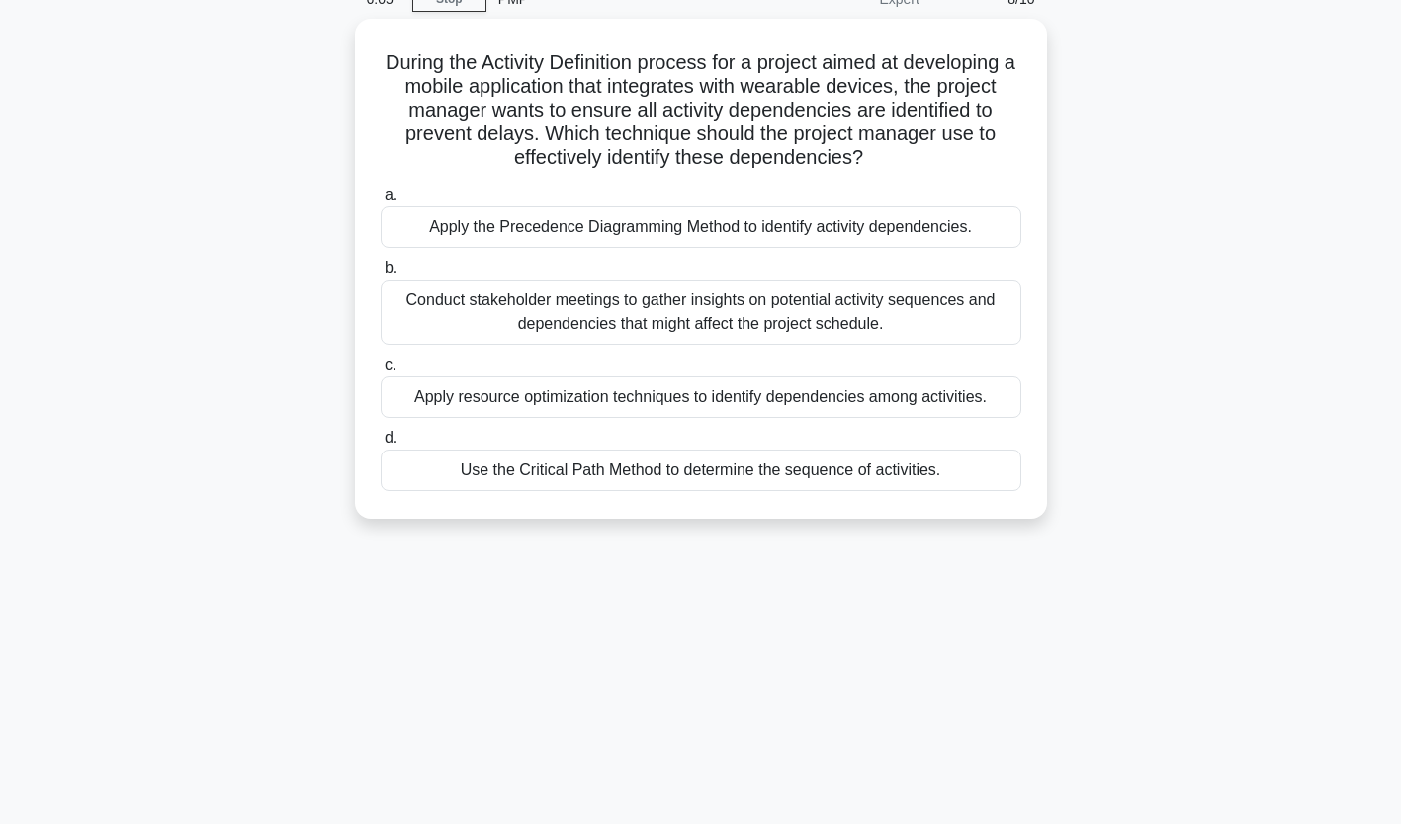
scroll to position [0, 0]
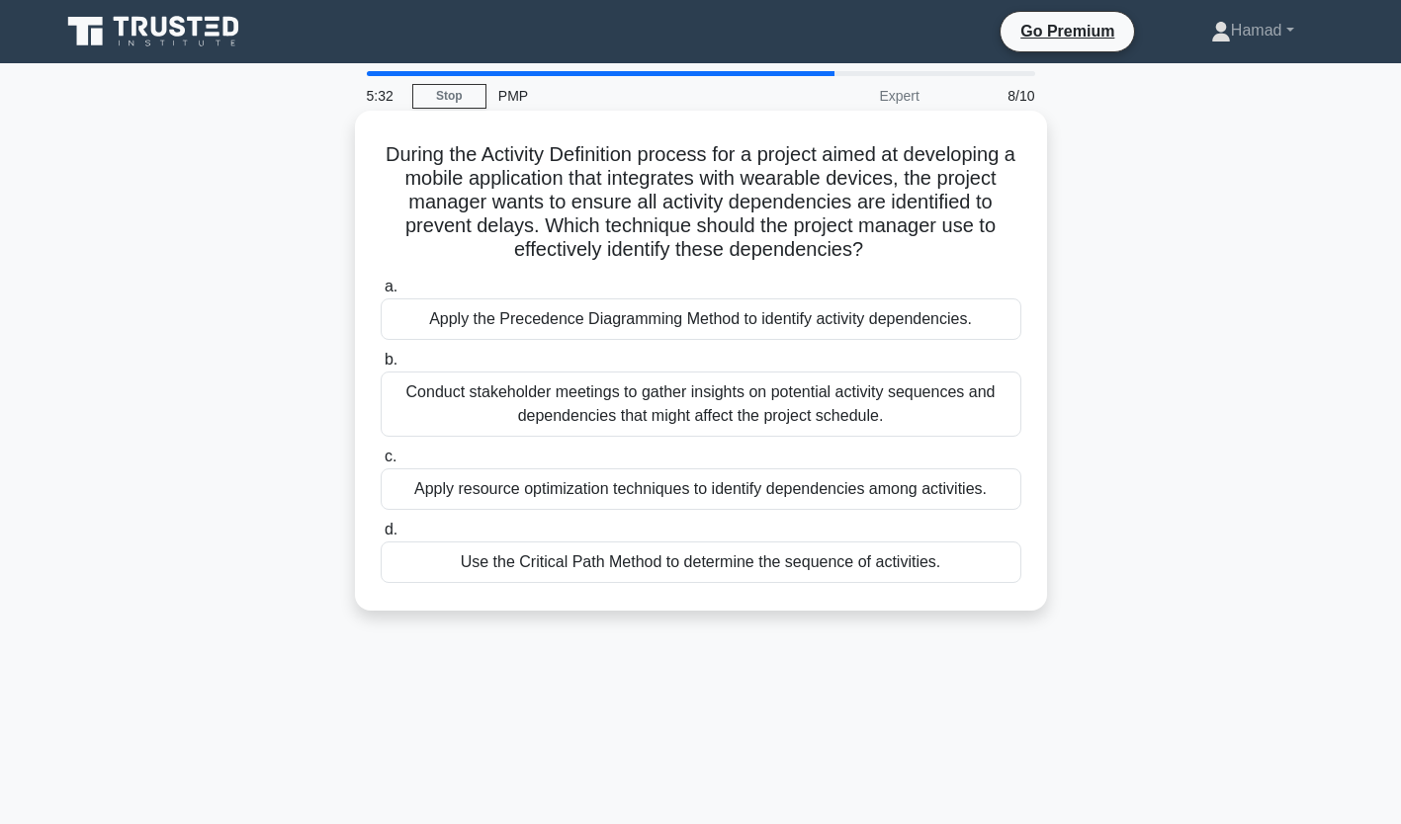
click at [529, 331] on div "Apply the Precedence Diagramming Method to identify activity dependencies." at bounding box center [701, 320] width 640 height 42
click at [381, 294] on input "a. Apply the Precedence Diagramming Method to identify activity dependencies." at bounding box center [381, 287] width 0 height 13
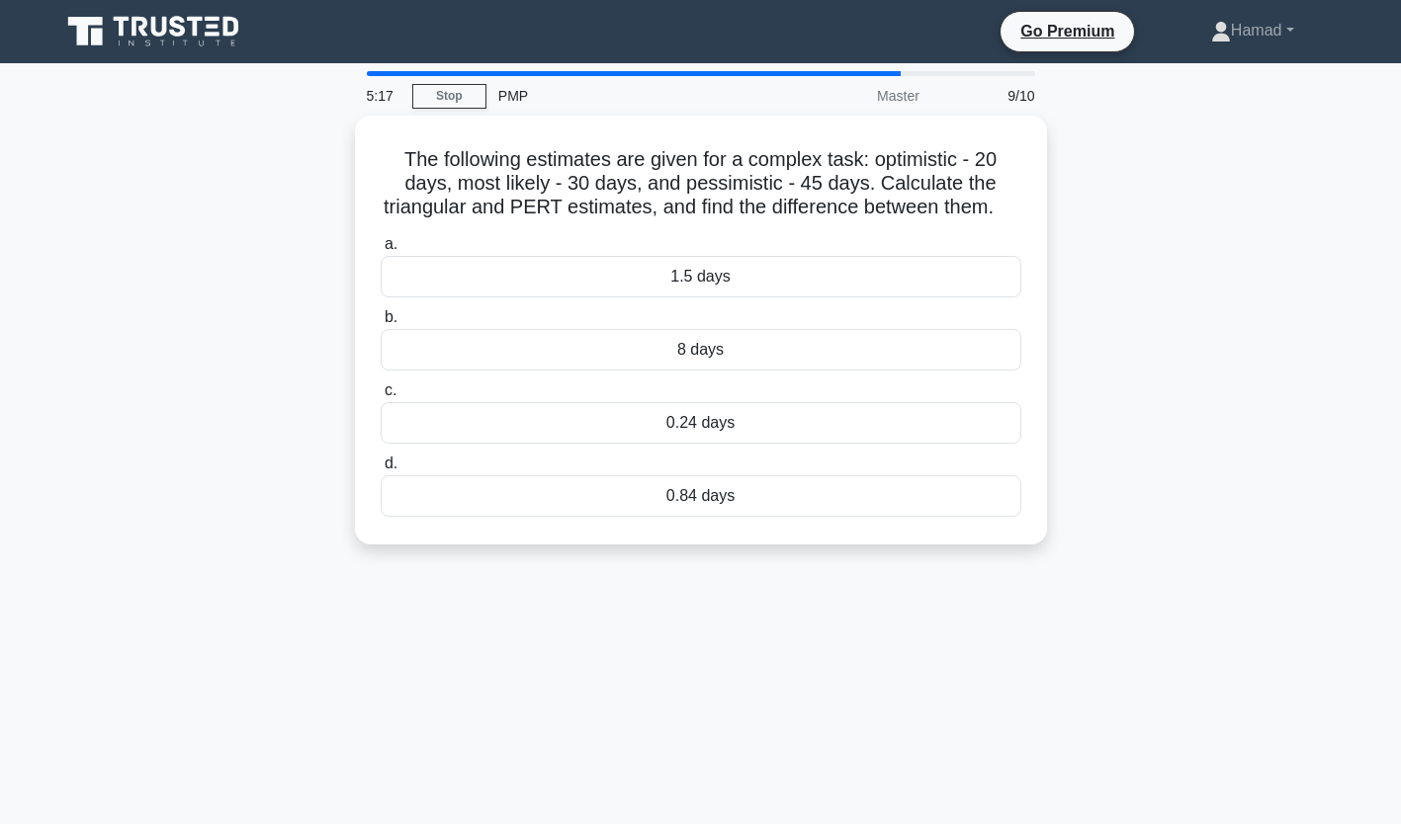
click at [529, 331] on label "b. 8 days" at bounding box center [701, 337] width 640 height 65
click at [381, 324] on input "b. 8 days" at bounding box center [381, 317] width 0 height 13
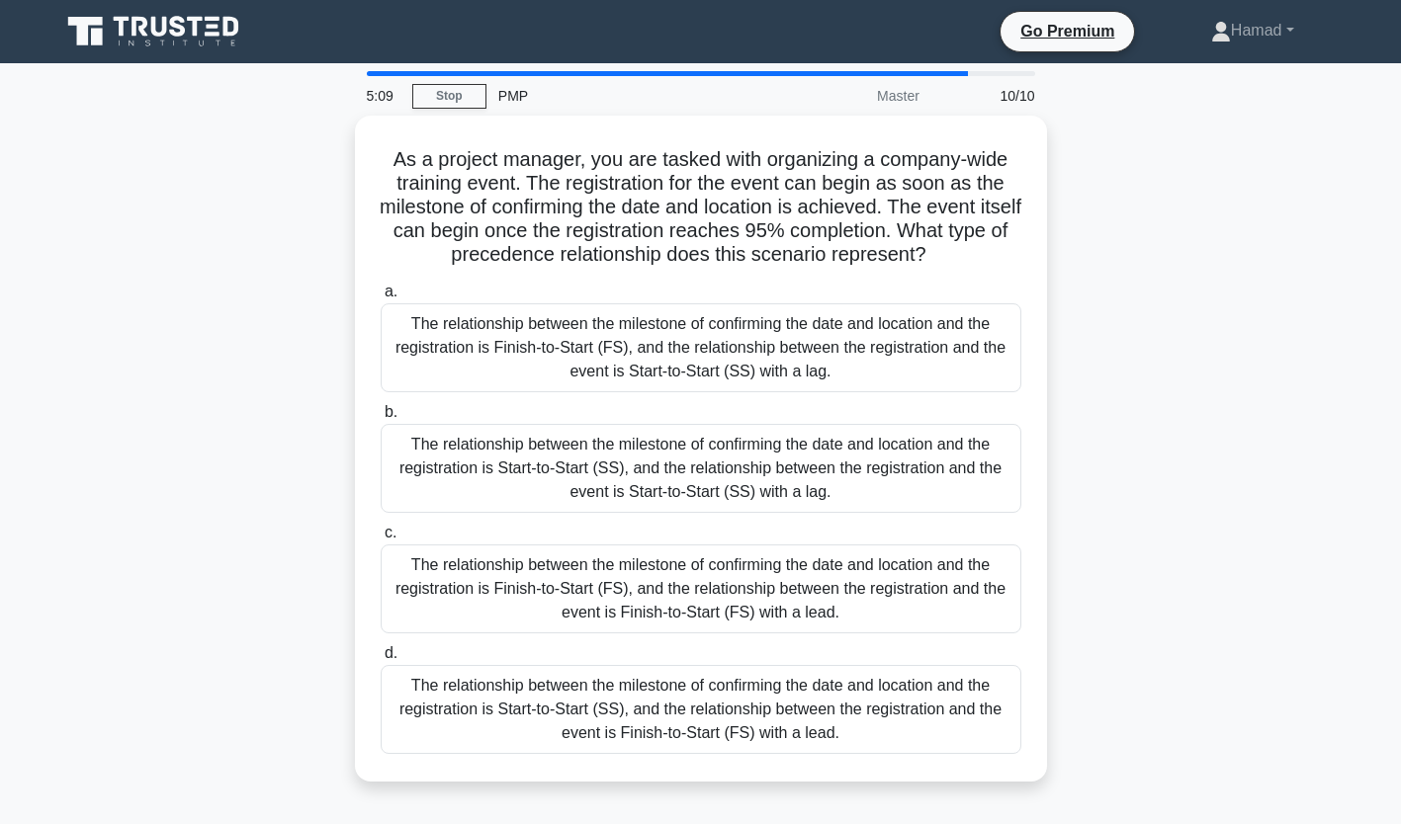
click at [924, 71] on div at bounding box center [667, 73] width 601 height 5
click at [882, 81] on div "Master" at bounding box center [844, 96] width 173 height 40
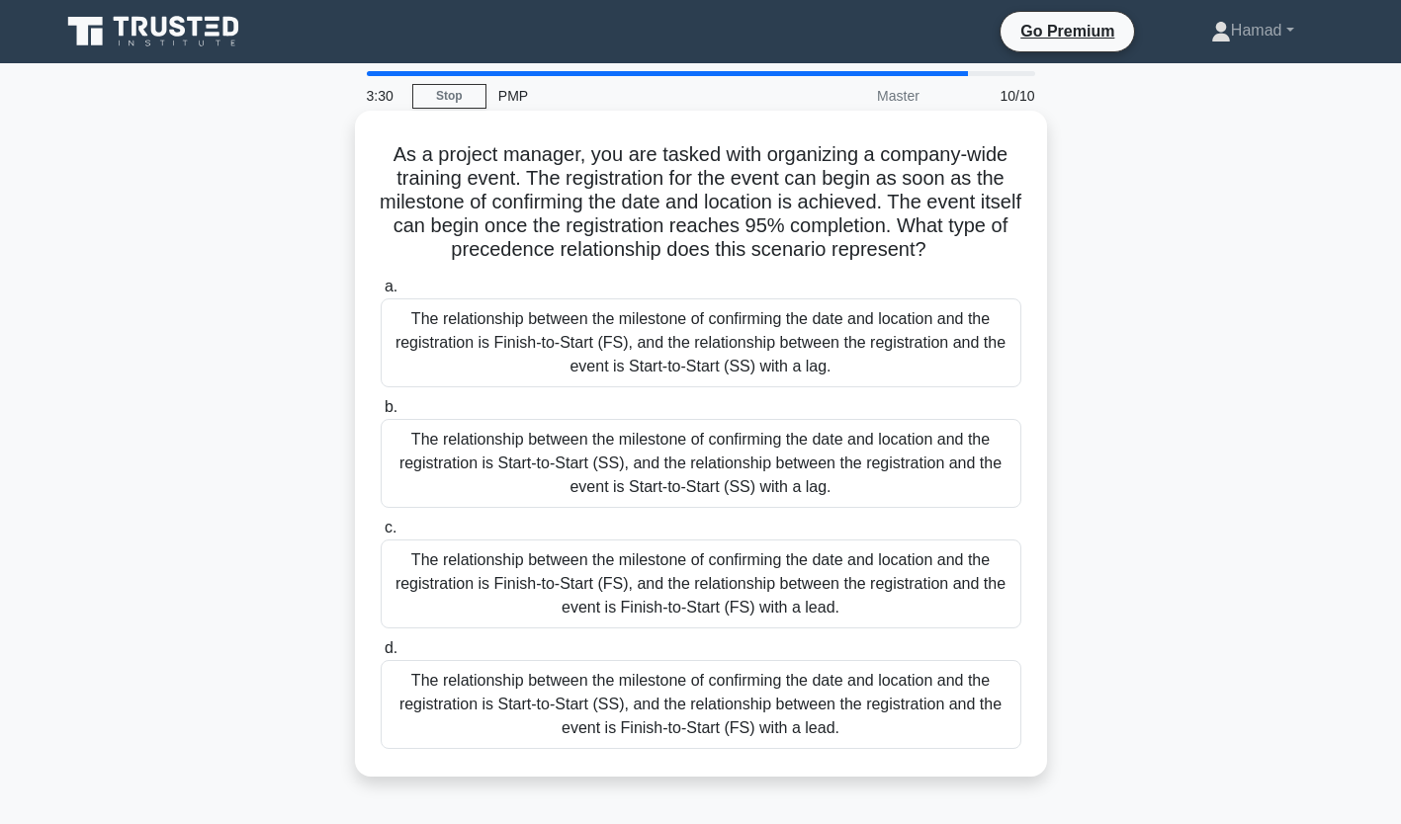
click at [967, 365] on div "The relationship between the milestone of confirming the date and location and …" at bounding box center [701, 343] width 640 height 89
click at [381, 294] on input "a. The relationship between the milestone of confirming the date and location a…" at bounding box center [381, 287] width 0 height 13
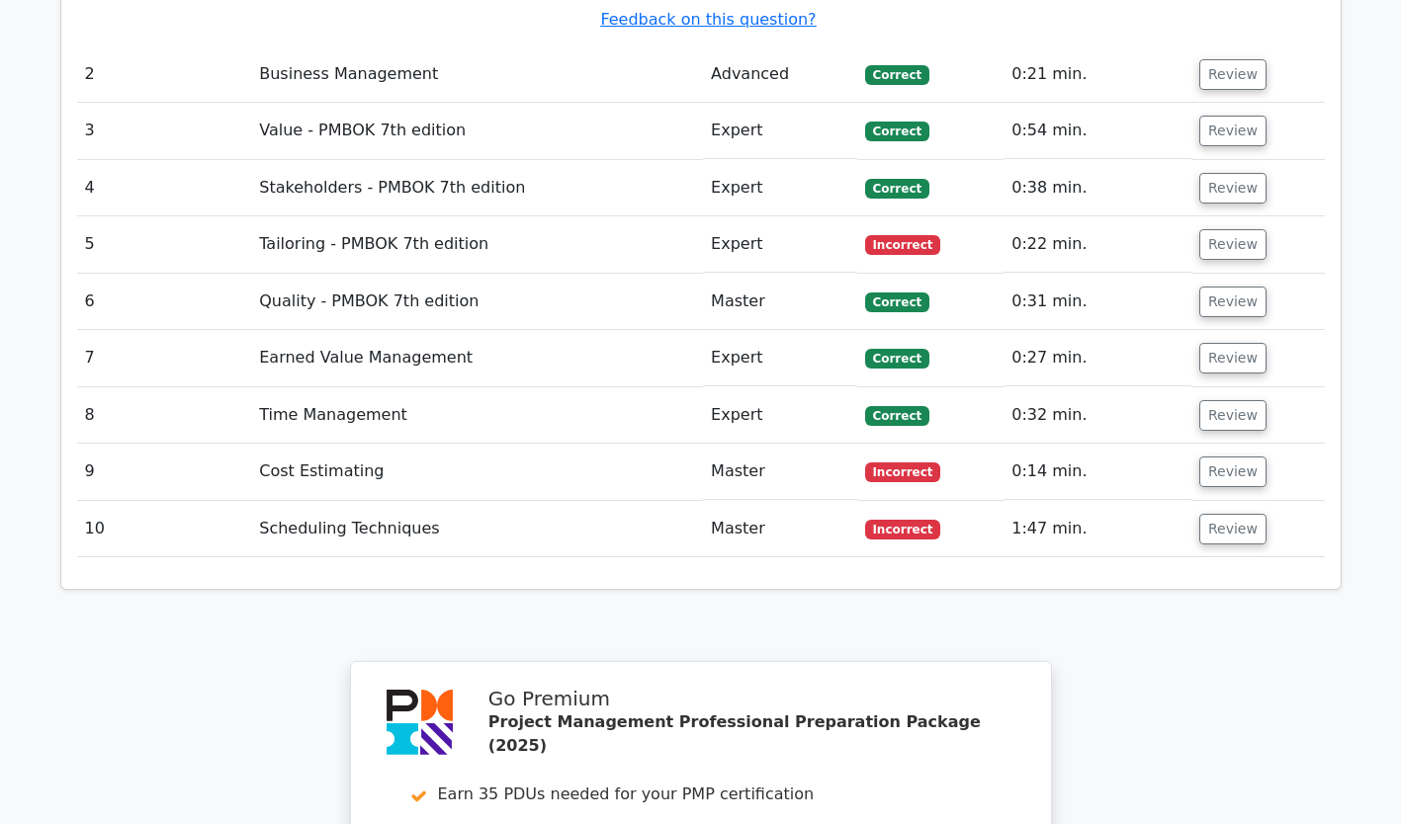
scroll to position [3126, 0]
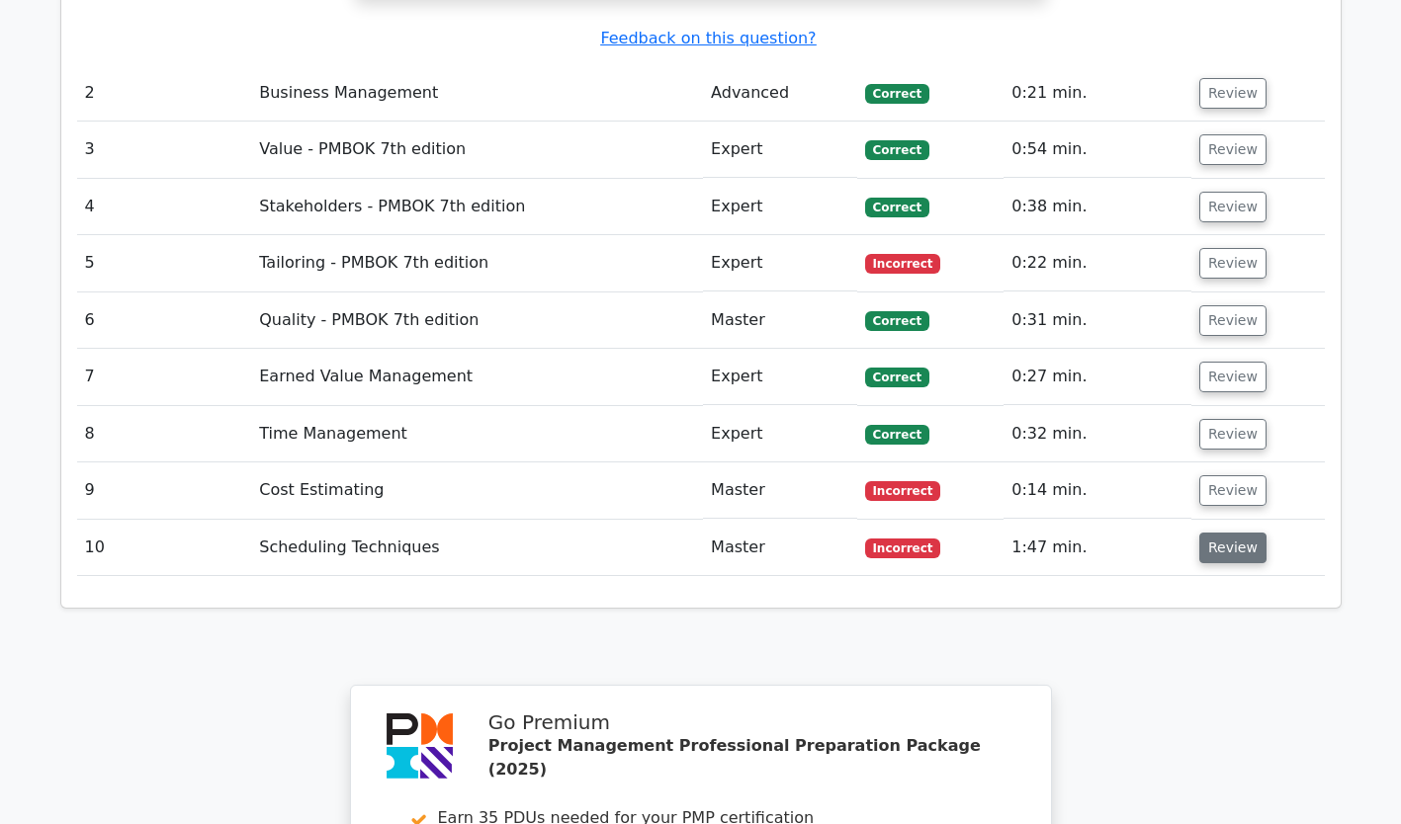
click at [1202, 533] on button "Review" at bounding box center [1232, 548] width 67 height 31
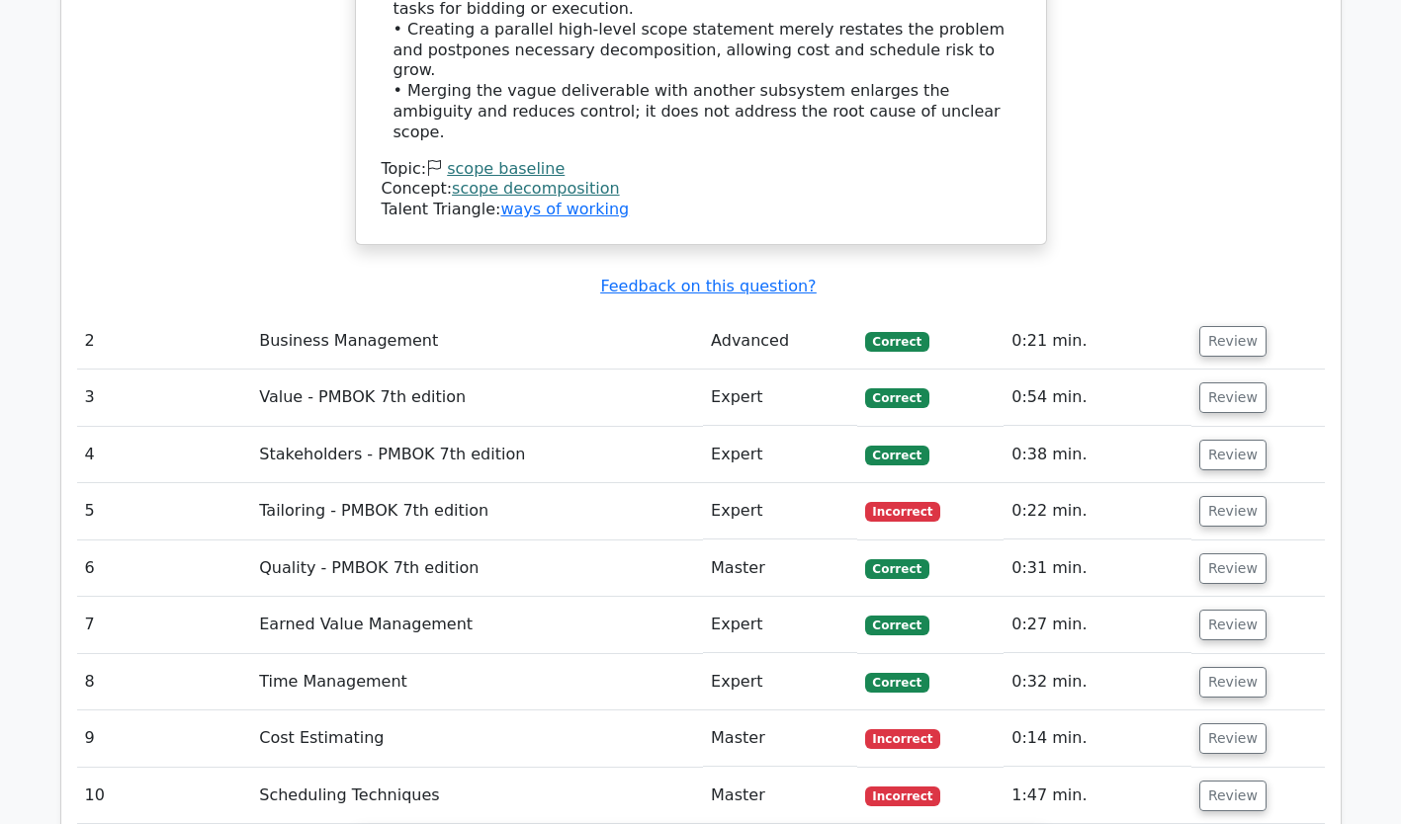
scroll to position [2879, 0]
click at [1224, 723] on button "Review" at bounding box center [1232, 738] width 67 height 31
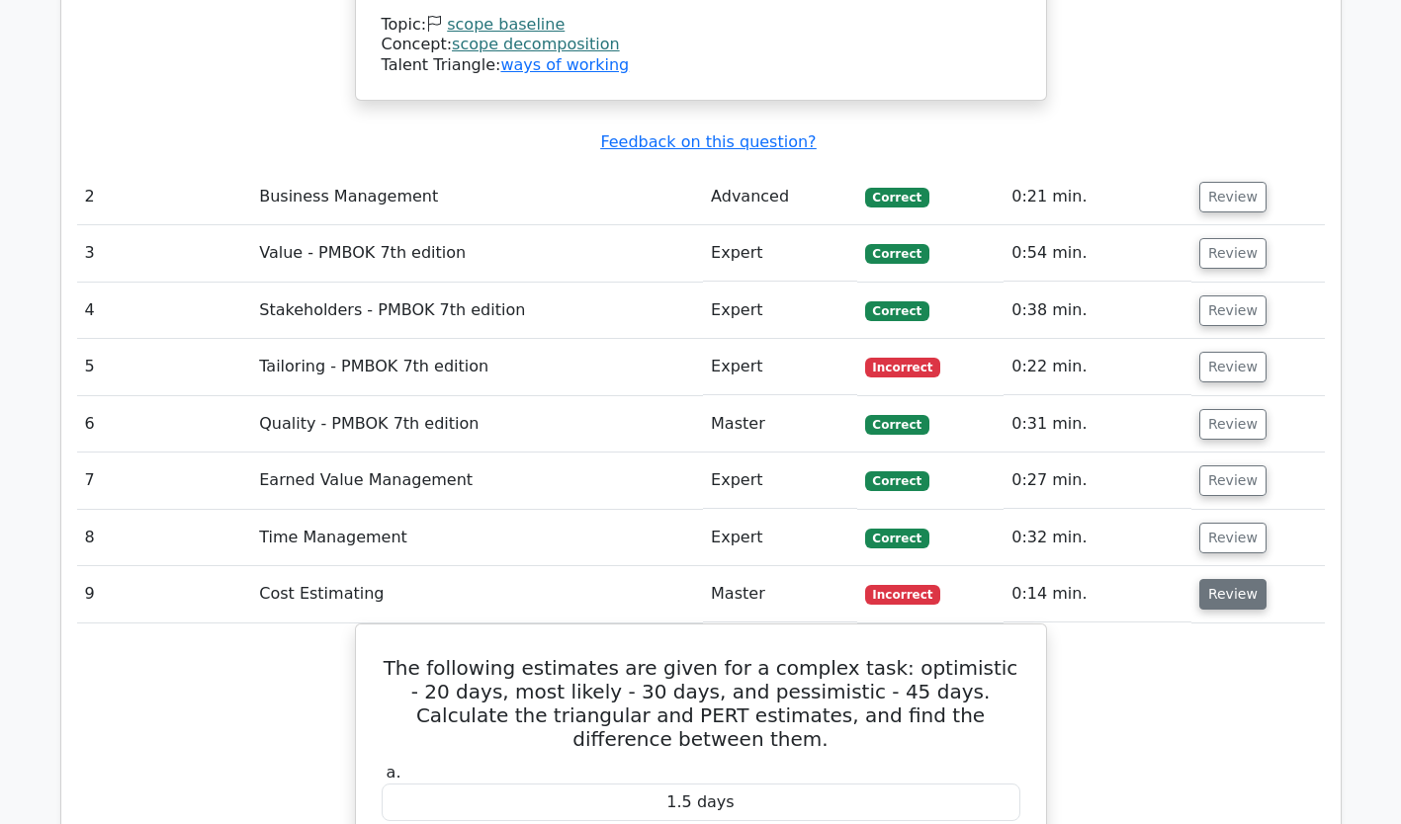
scroll to position [3022, 0]
click at [1207, 353] on button "Review" at bounding box center [1232, 368] width 67 height 31
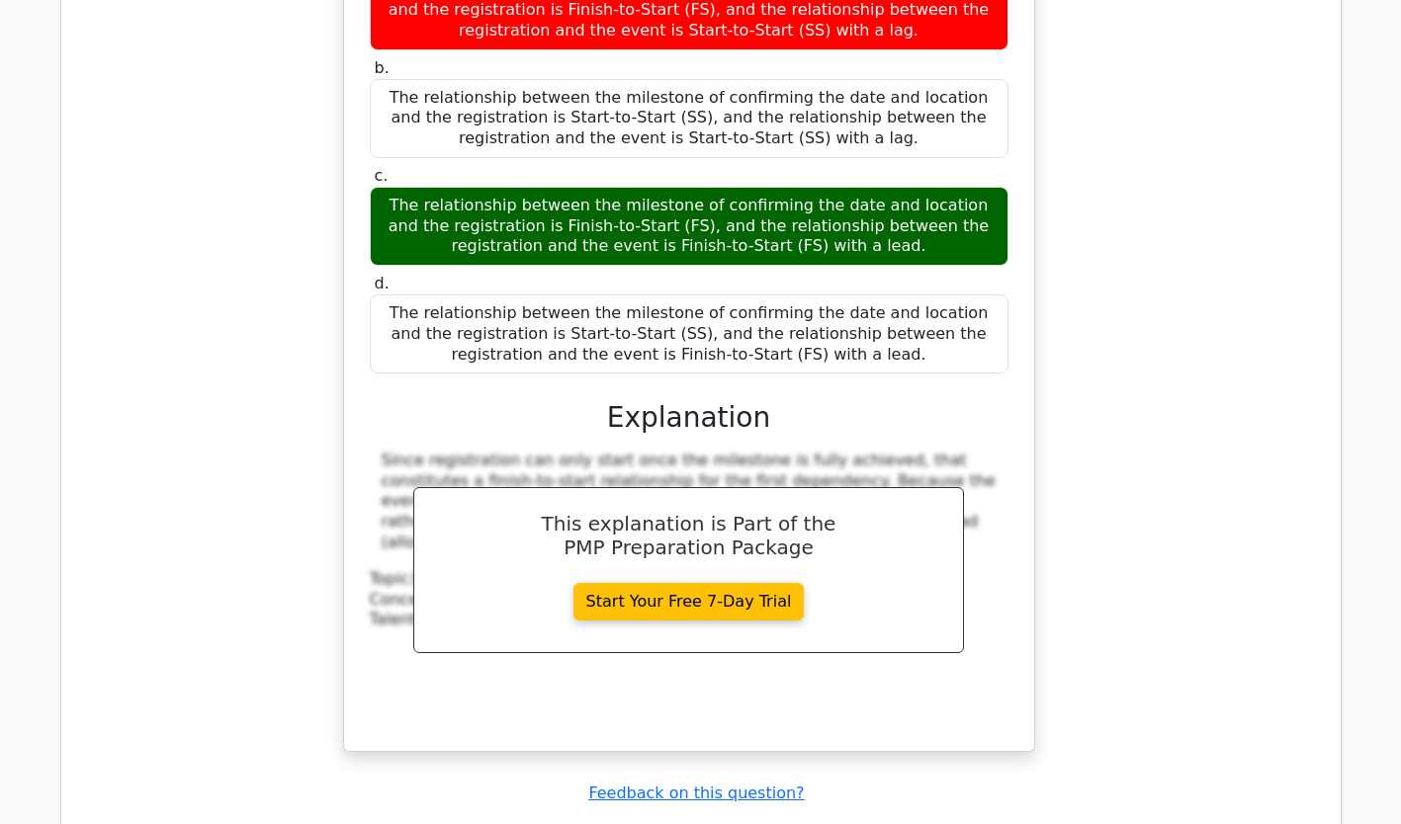
scroll to position [6862, 0]
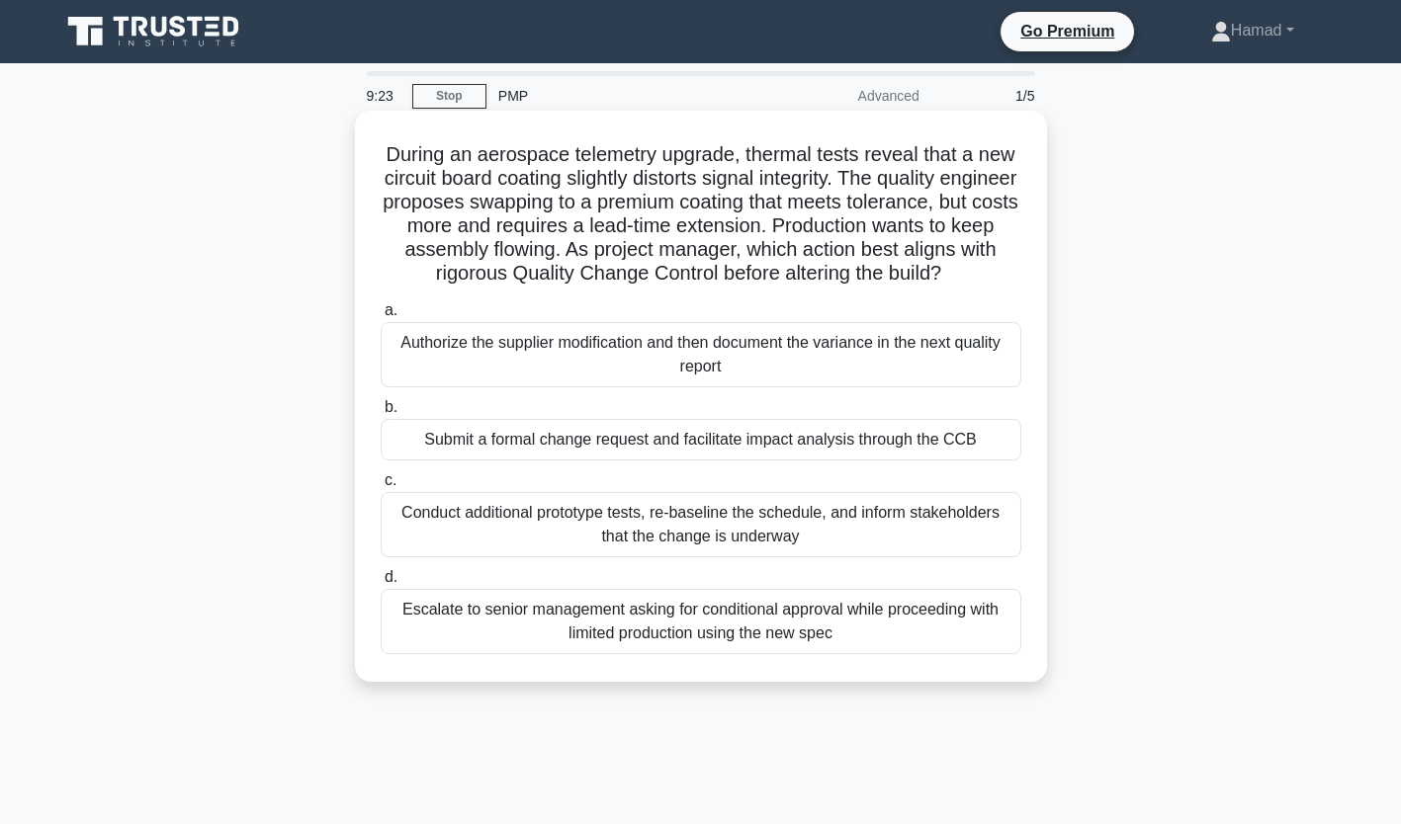
click at [701, 461] on div "Submit a formal change request and facilitate impact analysis through the CCB" at bounding box center [701, 440] width 640 height 42
click at [381, 414] on input "b. Submit a formal change request and facilitate impact analysis through the CCB" at bounding box center [381, 407] width 0 height 13
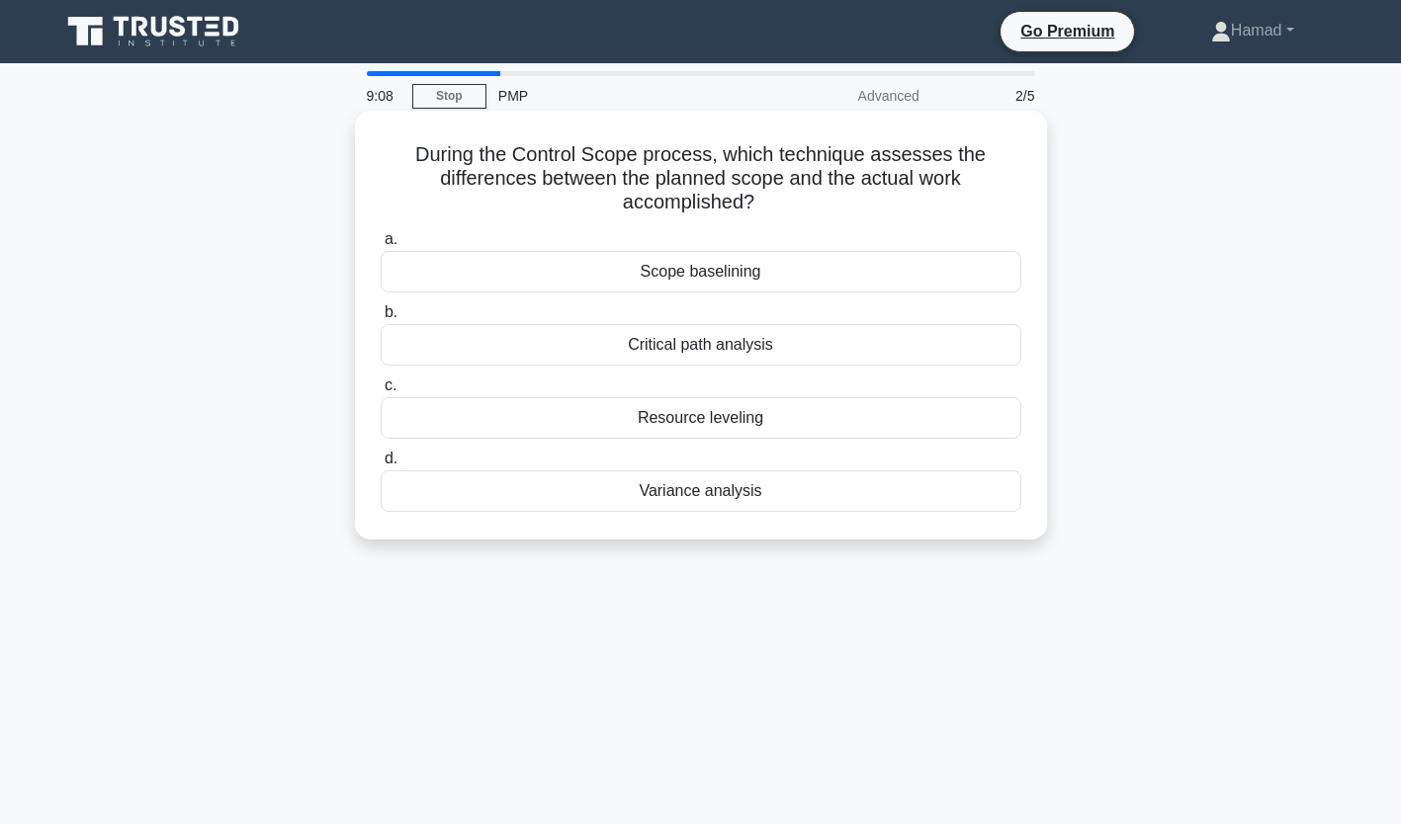
click at [714, 486] on div "Variance analysis" at bounding box center [701, 491] width 640 height 42
click at [381, 466] on input "d. Variance analysis" at bounding box center [381, 459] width 0 height 13
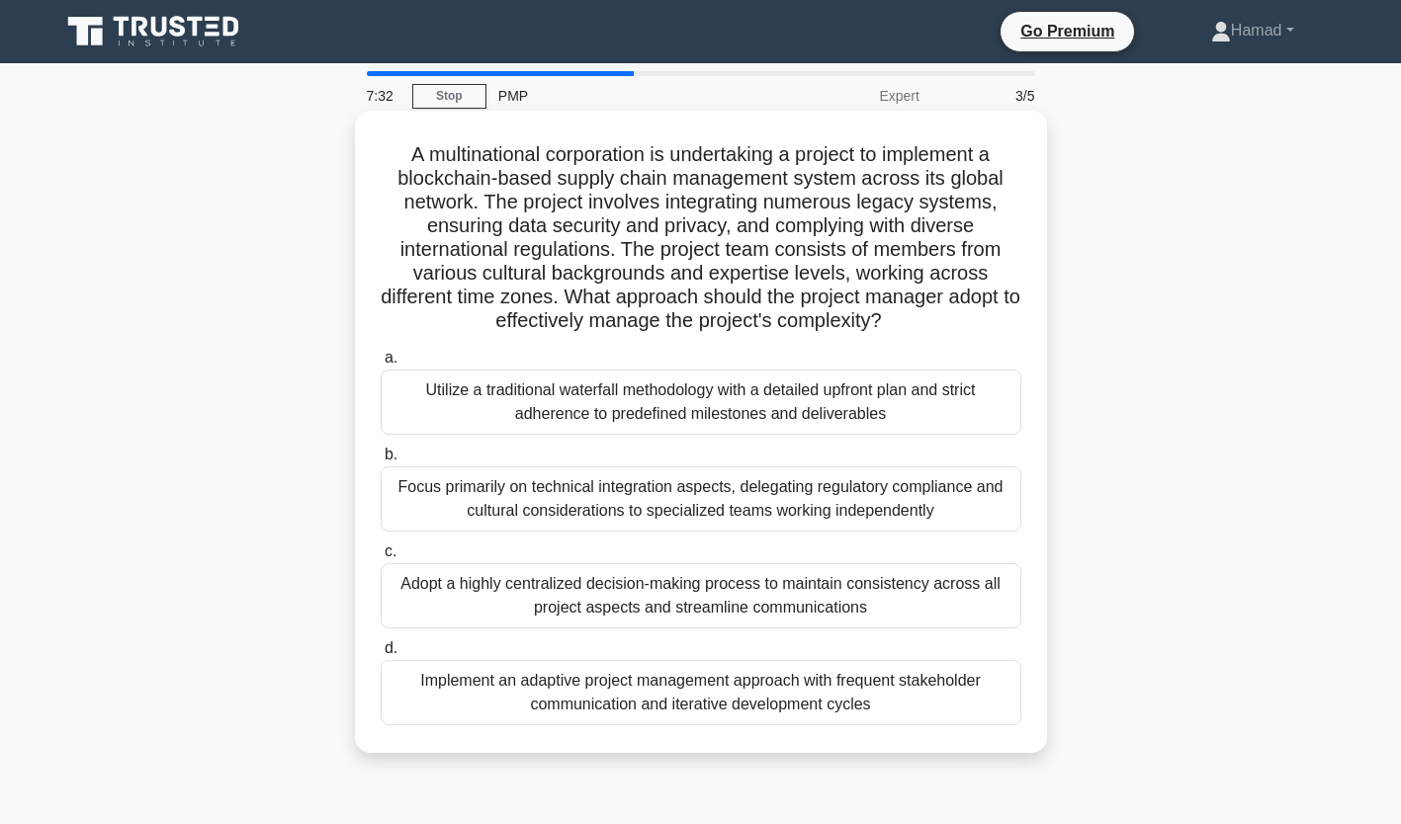
click at [631, 695] on div "Implement an adaptive project management approach with frequent stakeholder com…" at bounding box center [701, 692] width 640 height 65
click at [381, 655] on input "d. Implement an adaptive project management approach with frequent stakeholder …" at bounding box center [381, 648] width 0 height 13
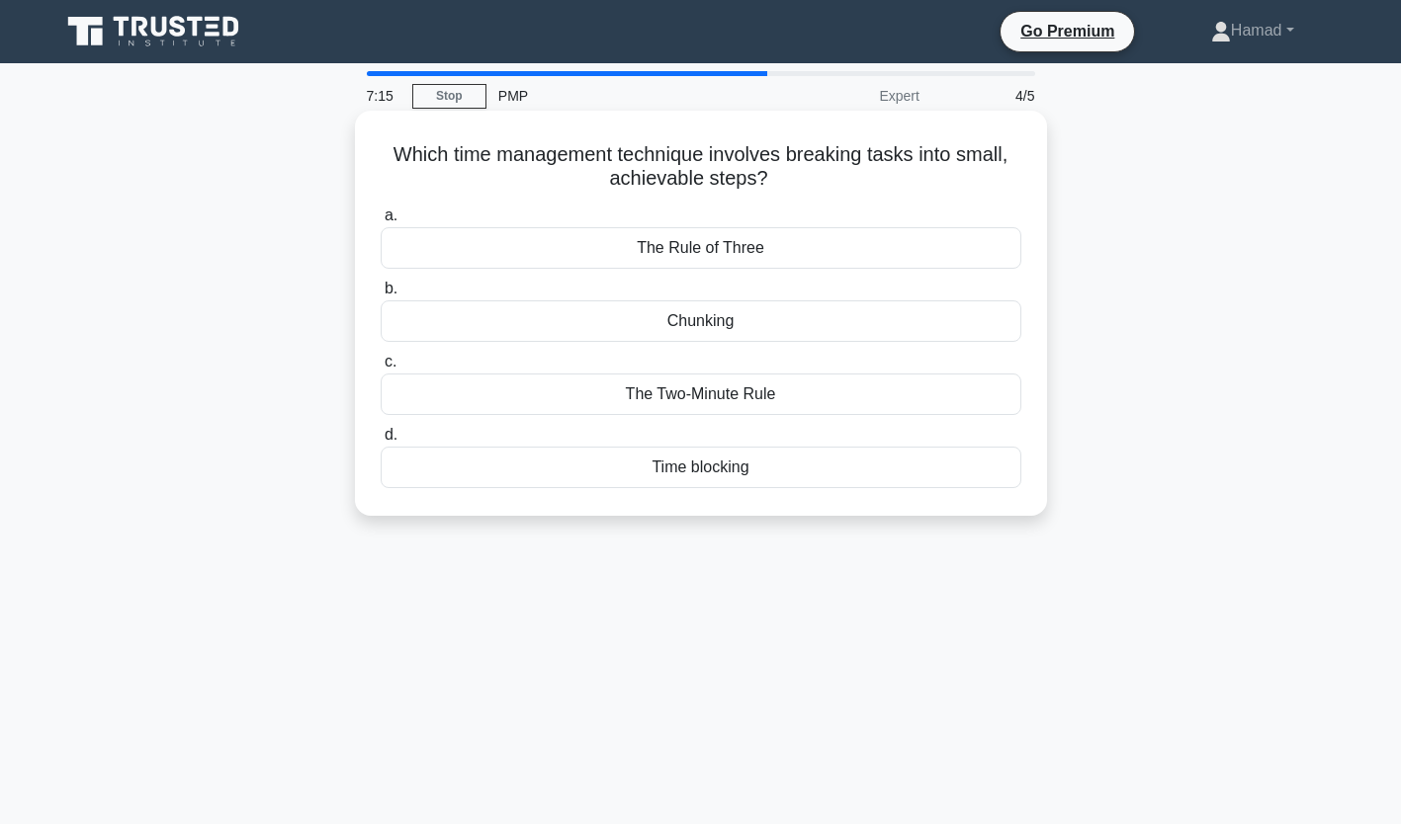
click at [649, 329] on div "Chunking" at bounding box center [701, 321] width 640 height 42
click at [381, 296] on input "b. Chunking" at bounding box center [381, 289] width 0 height 13
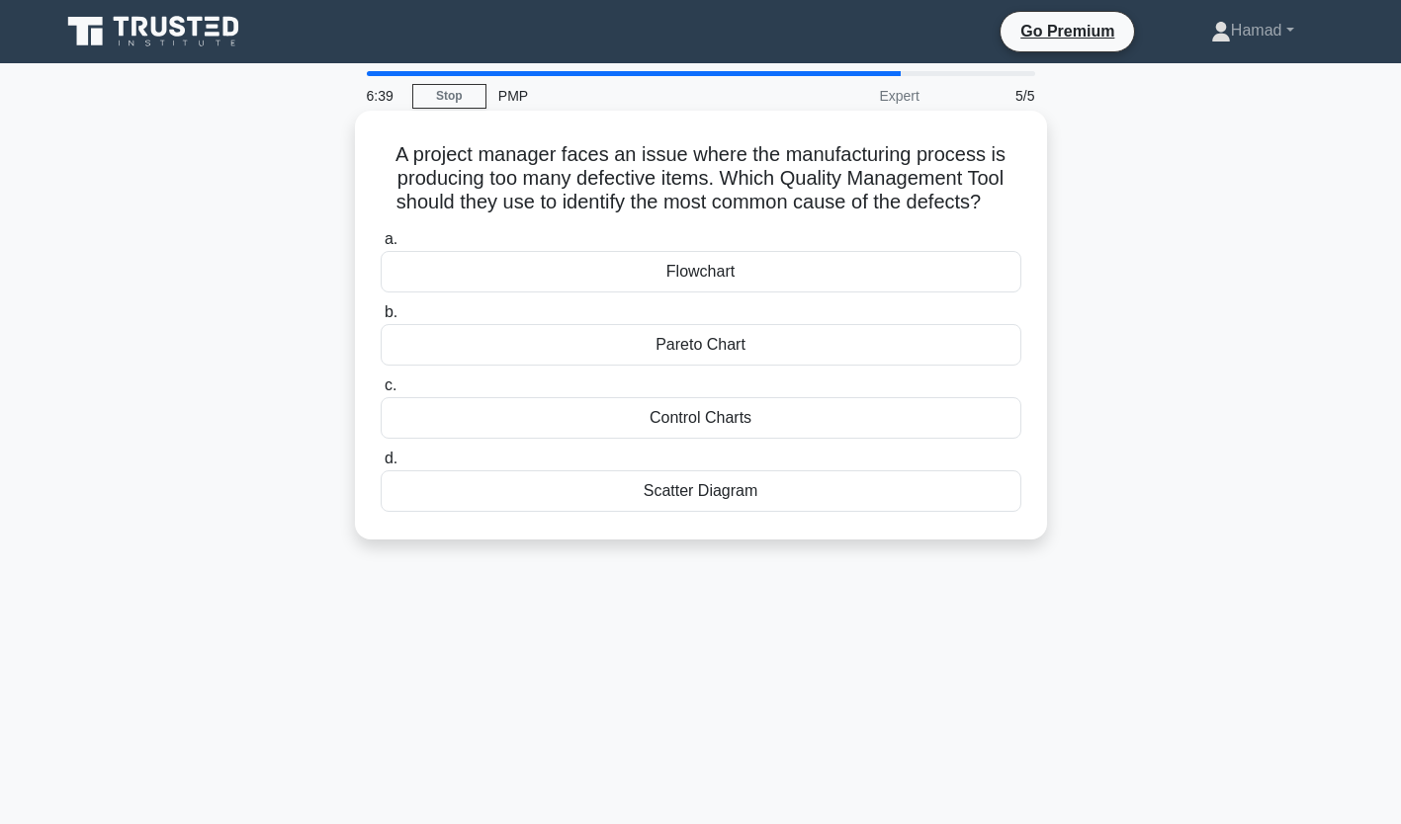
click at [683, 283] on div "Flowchart" at bounding box center [701, 272] width 640 height 42
click at [381, 246] on input "a. Flowchart" at bounding box center [381, 239] width 0 height 13
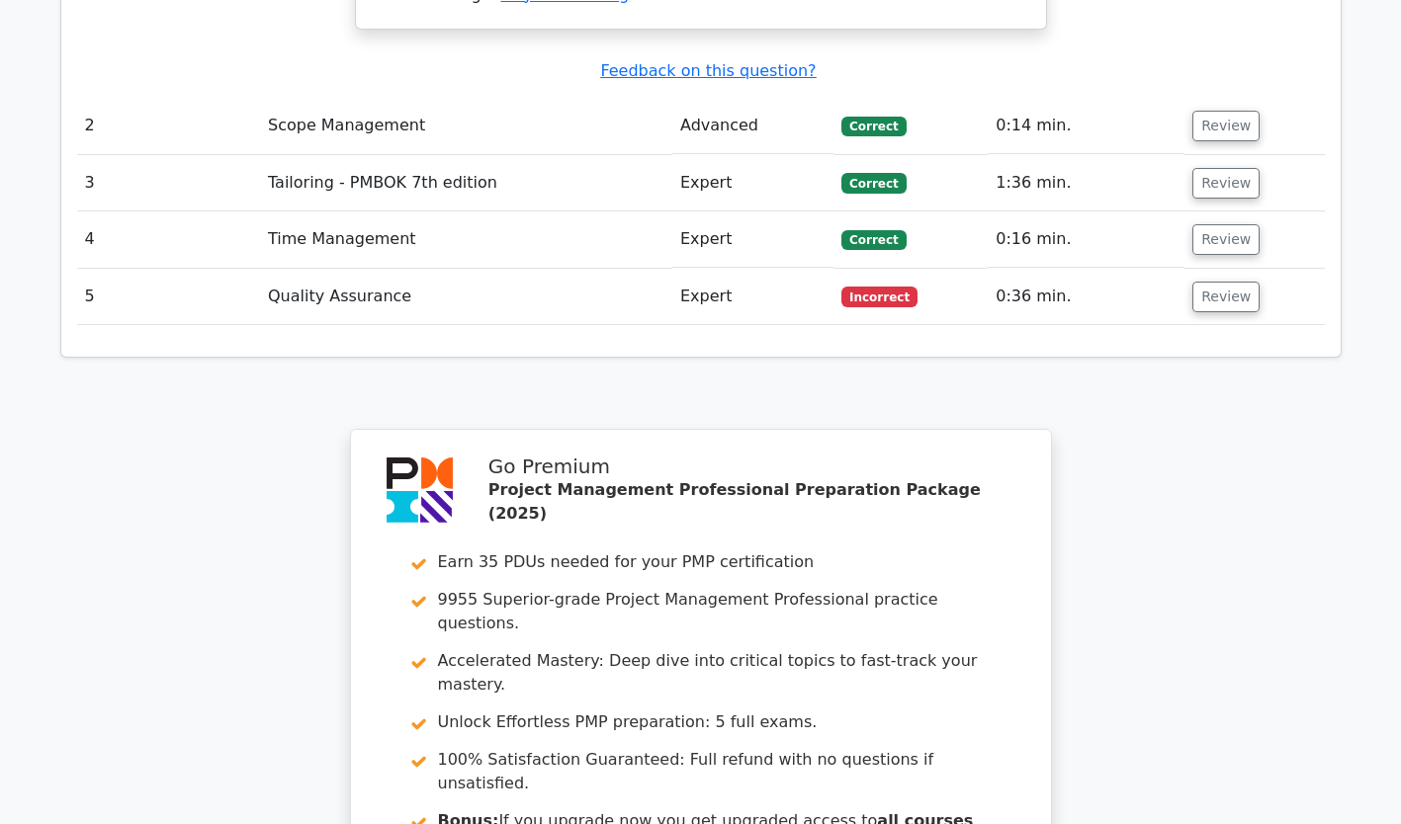
scroll to position [2708, 0]
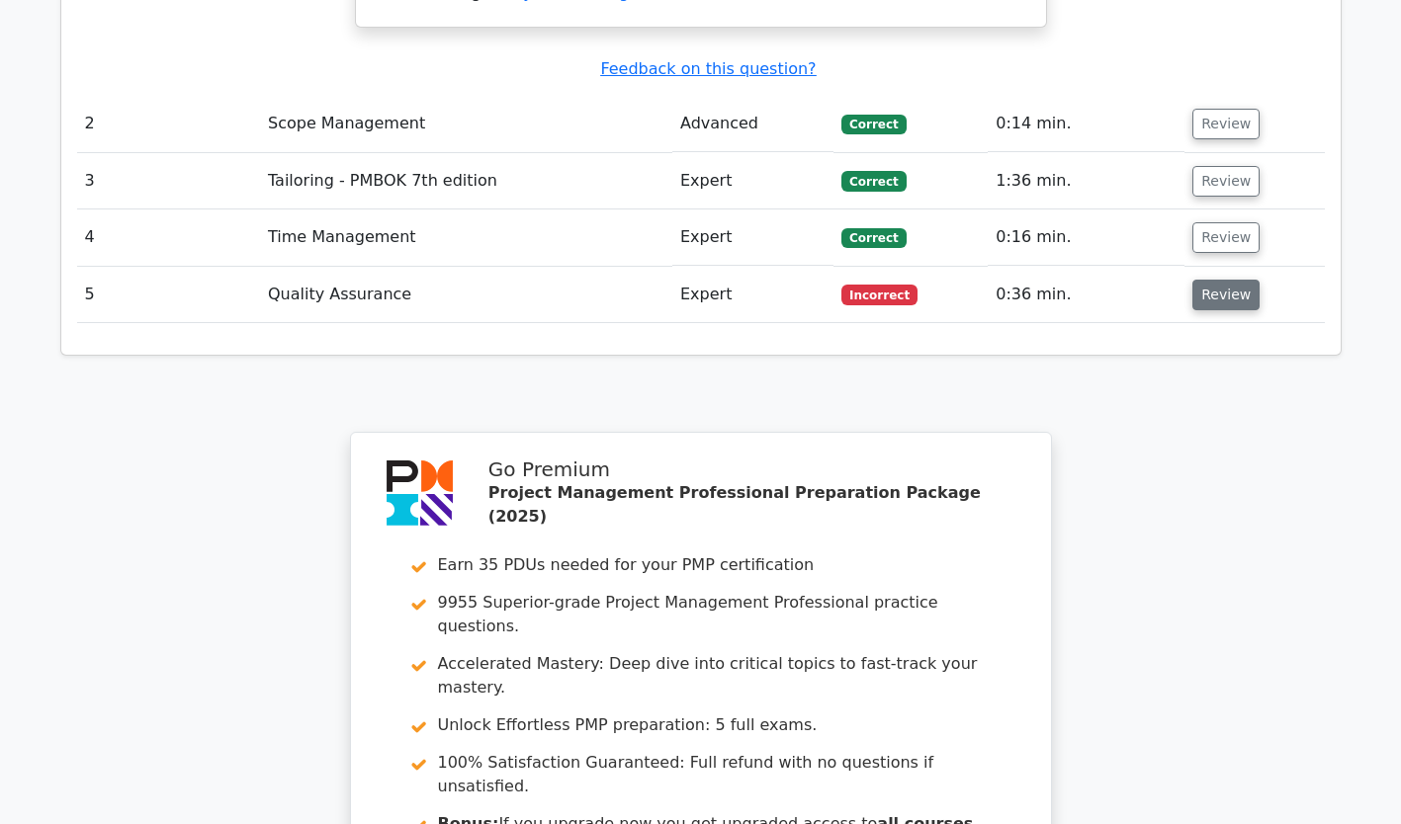
click at [1192, 280] on button "Review" at bounding box center [1225, 295] width 67 height 31
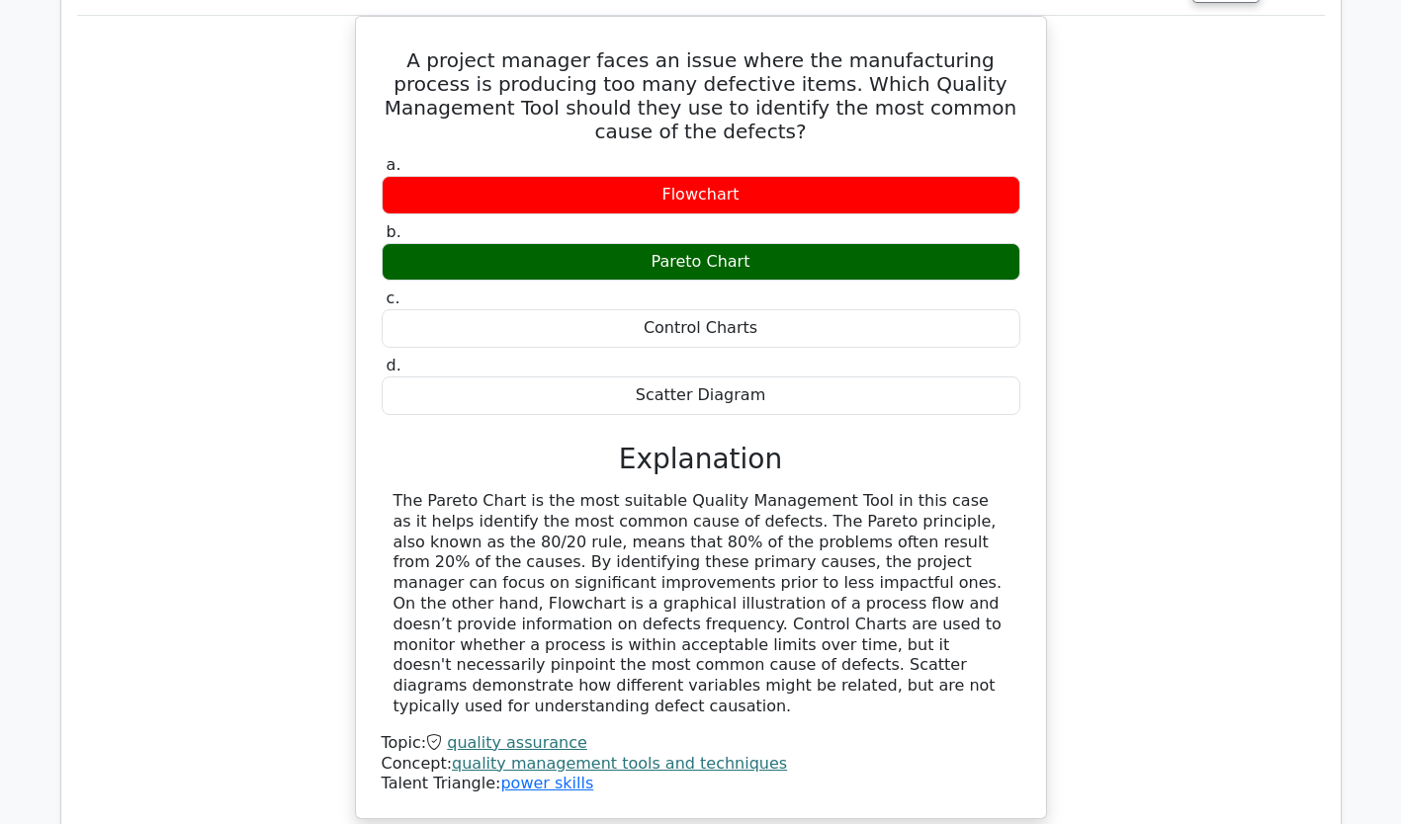
scroll to position [3898, 0]
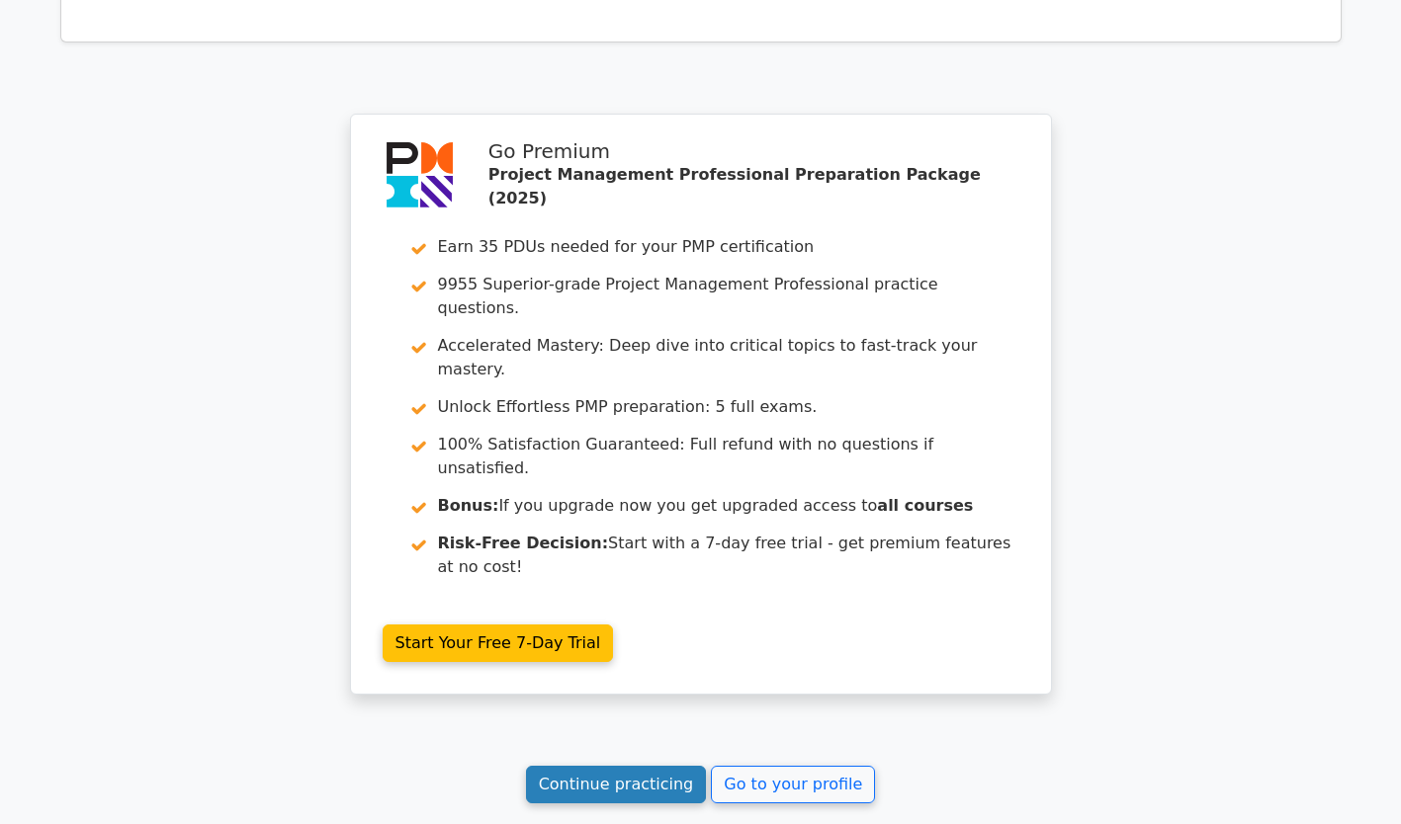
click at [638, 766] on link "Continue practicing" at bounding box center [616, 785] width 181 height 38
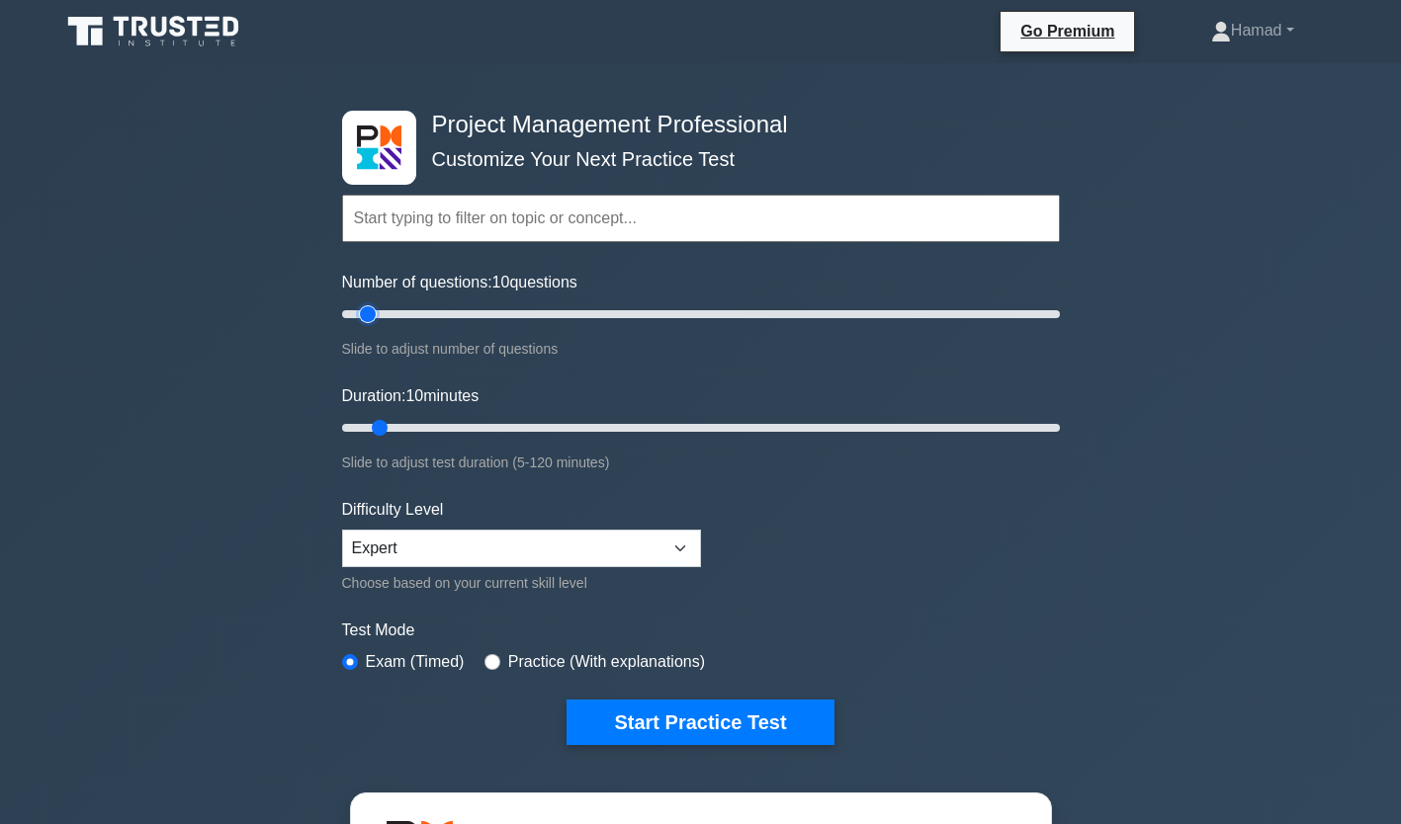
click at [360, 309] on input "Number of questions: 10 questions" at bounding box center [701, 314] width 718 height 24
type input "5"
click at [351, 315] on input "Number of questions: 10 questions" at bounding box center [701, 314] width 718 height 24
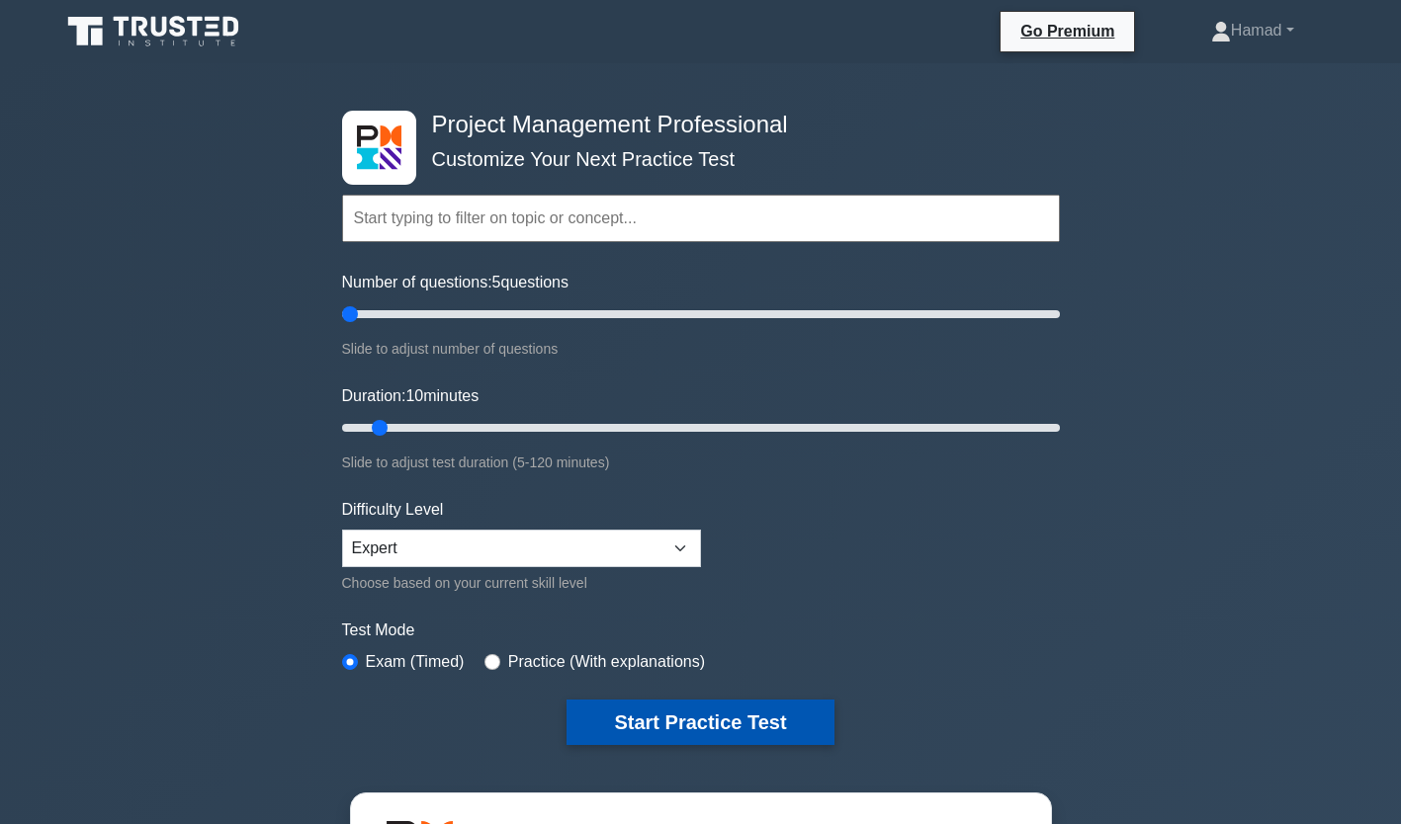
click at [679, 714] on button "Start Practice Test" at bounding box center [699, 722] width 267 height 45
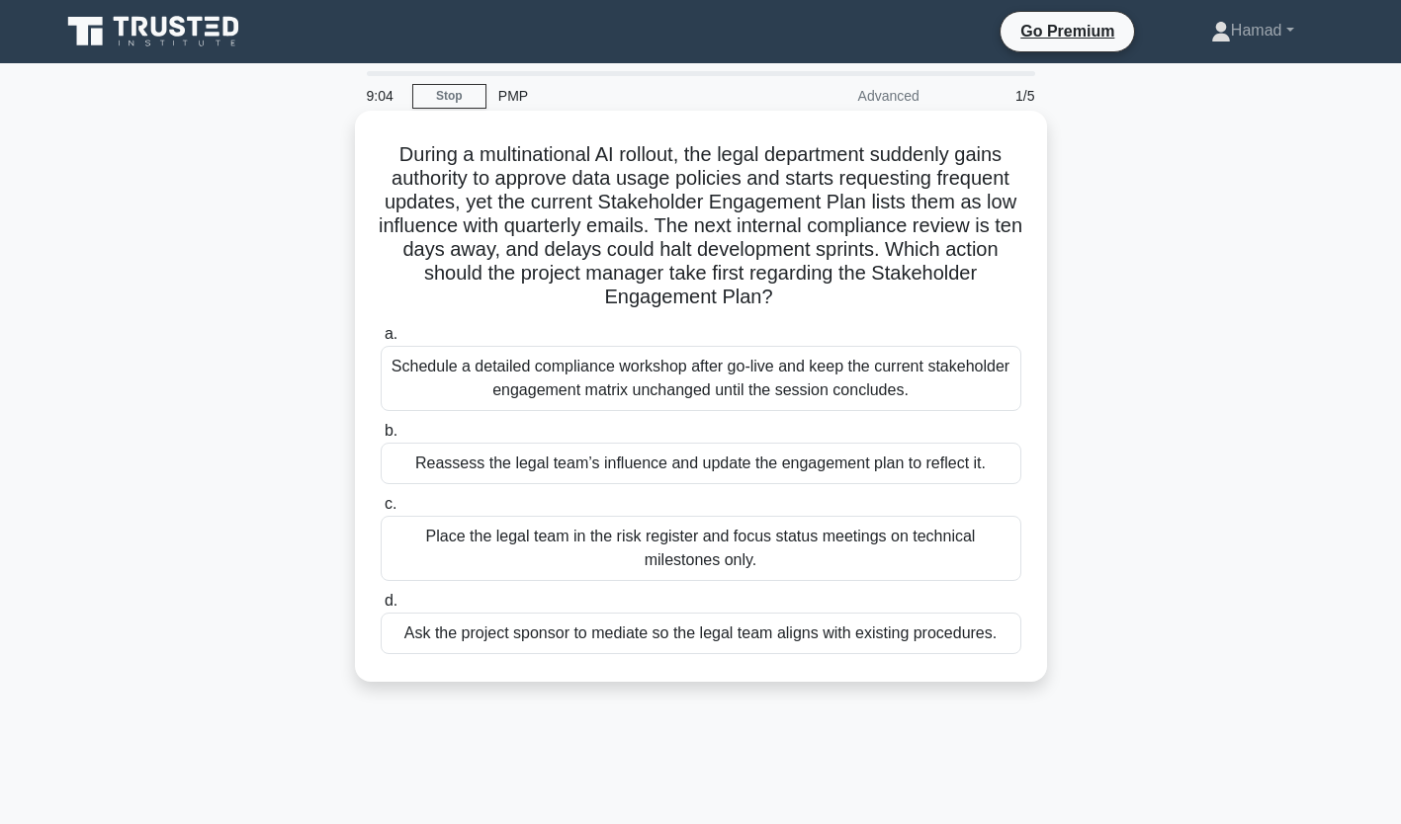
click at [684, 482] on div "Reassess the legal team’s influence and update the engagement plan to reflect i…" at bounding box center [701, 464] width 640 height 42
click at [381, 438] on input "b. Reassess the legal team’s influence and update the engagement plan to reflec…" at bounding box center [381, 431] width 0 height 13
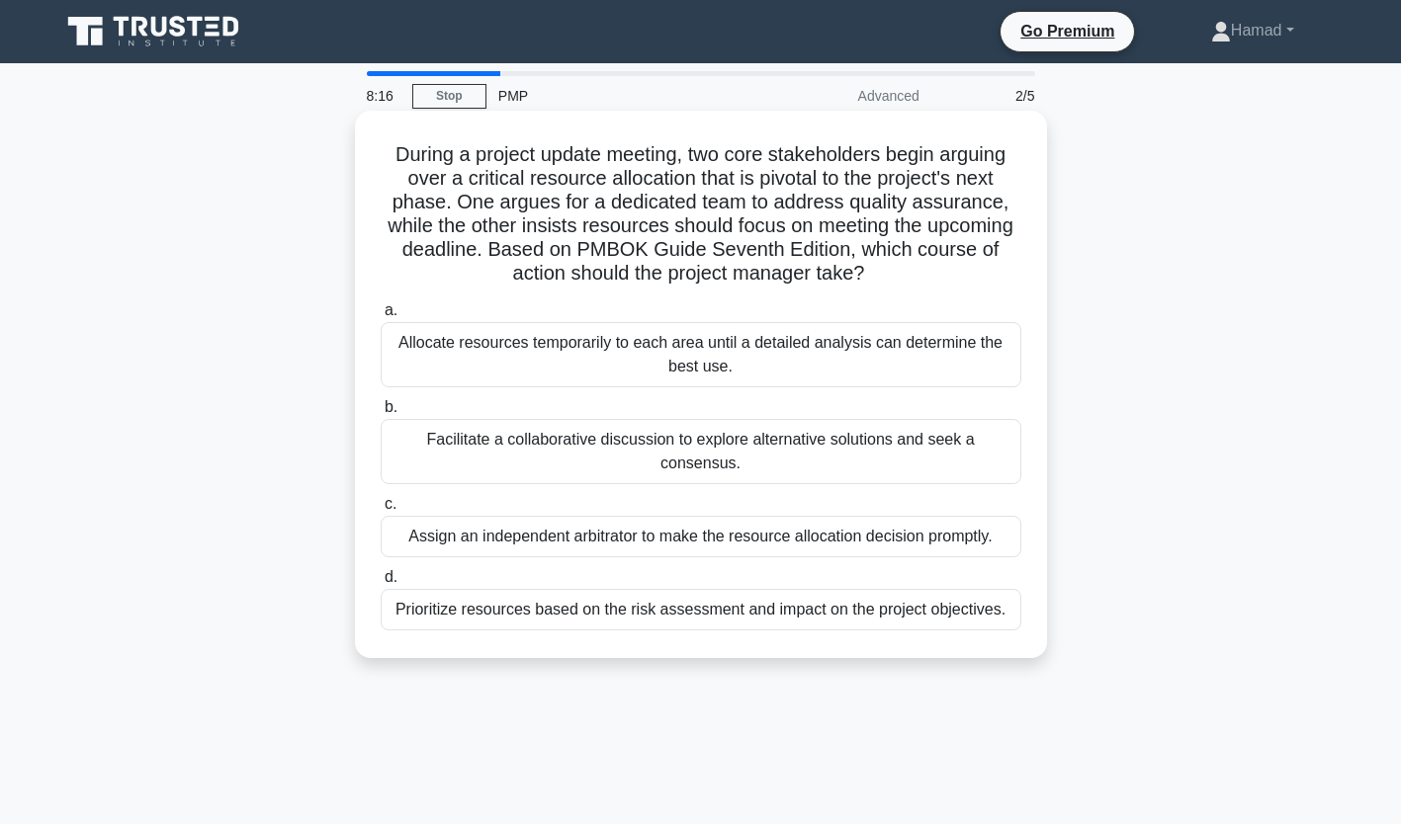
click at [701, 446] on div "Facilitate a collaborative discussion to explore alternative solutions and seek…" at bounding box center [701, 451] width 640 height 65
click at [381, 414] on input "b. Facilitate a collaborative discussion to explore alternative solutions and s…" at bounding box center [381, 407] width 0 height 13
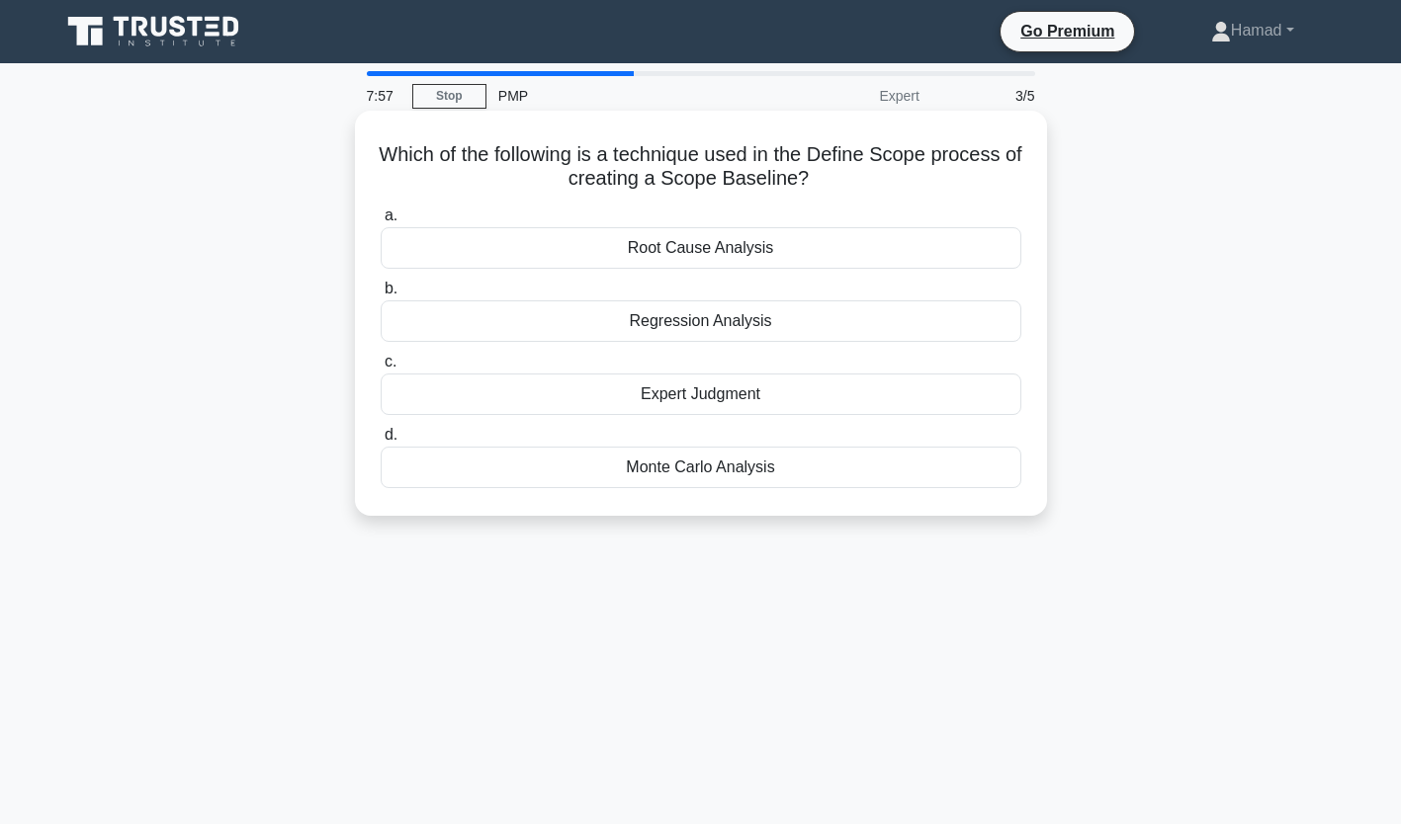
click at [728, 392] on div "Expert Judgment" at bounding box center [701, 395] width 640 height 42
click at [381, 369] on input "c. Expert Judgment" at bounding box center [381, 362] width 0 height 13
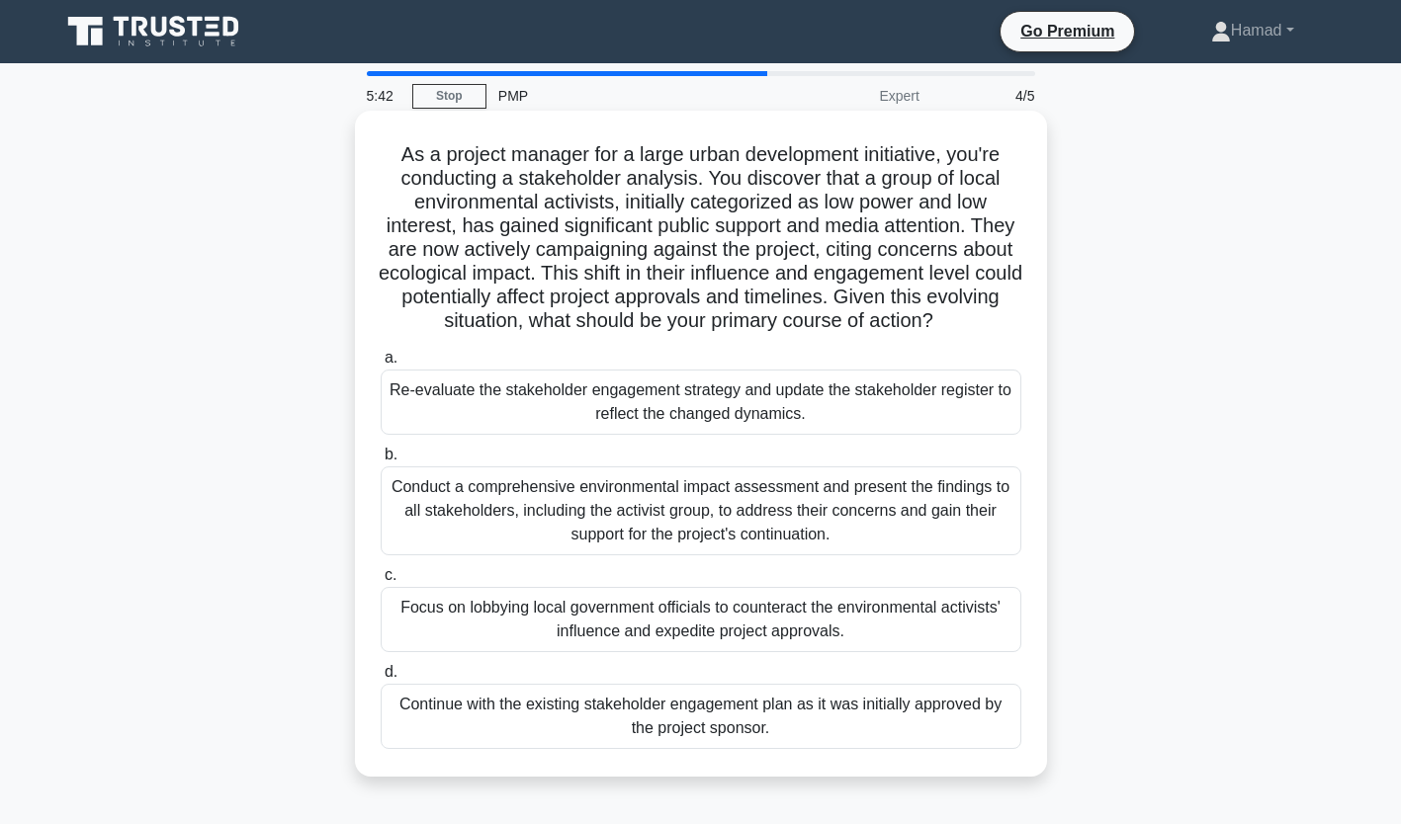
click at [726, 481] on div "Conduct a comprehensive environmental impact assessment and present the finding…" at bounding box center [701, 511] width 640 height 89
click at [381, 462] on input "b. Conduct a comprehensive environmental impact assessment and present the find…" at bounding box center [381, 455] width 0 height 13
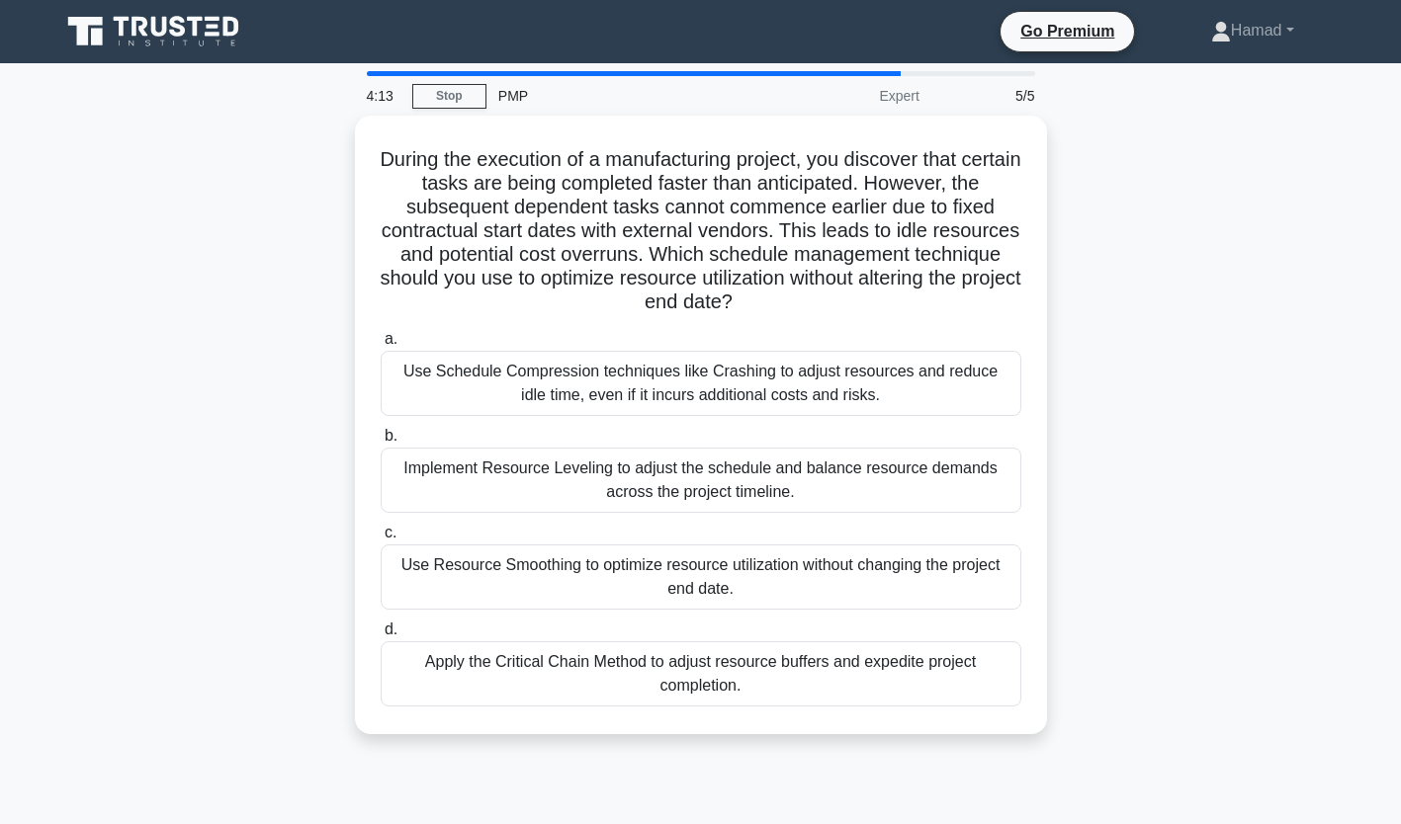
click at [726, 481] on div "Implement Resource Leveling to adjust the schedule and balance resource demands…" at bounding box center [701, 480] width 640 height 65
click at [381, 443] on input "b. Implement Resource Leveling to adjust the schedule and balance resource dema…" at bounding box center [381, 436] width 0 height 13
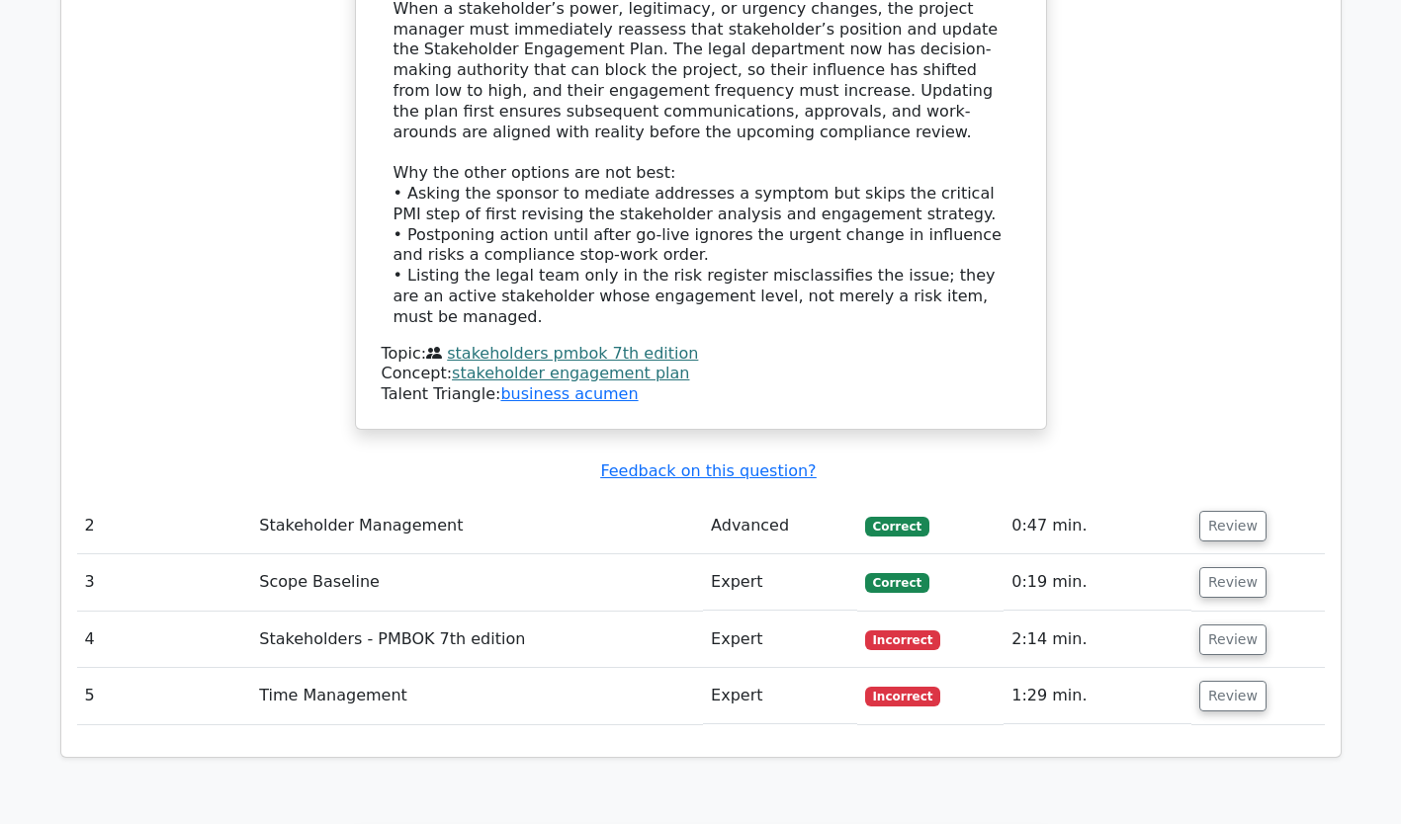
scroll to position [2327, 0]
click at [1251, 624] on button "Review" at bounding box center [1232, 639] width 67 height 31
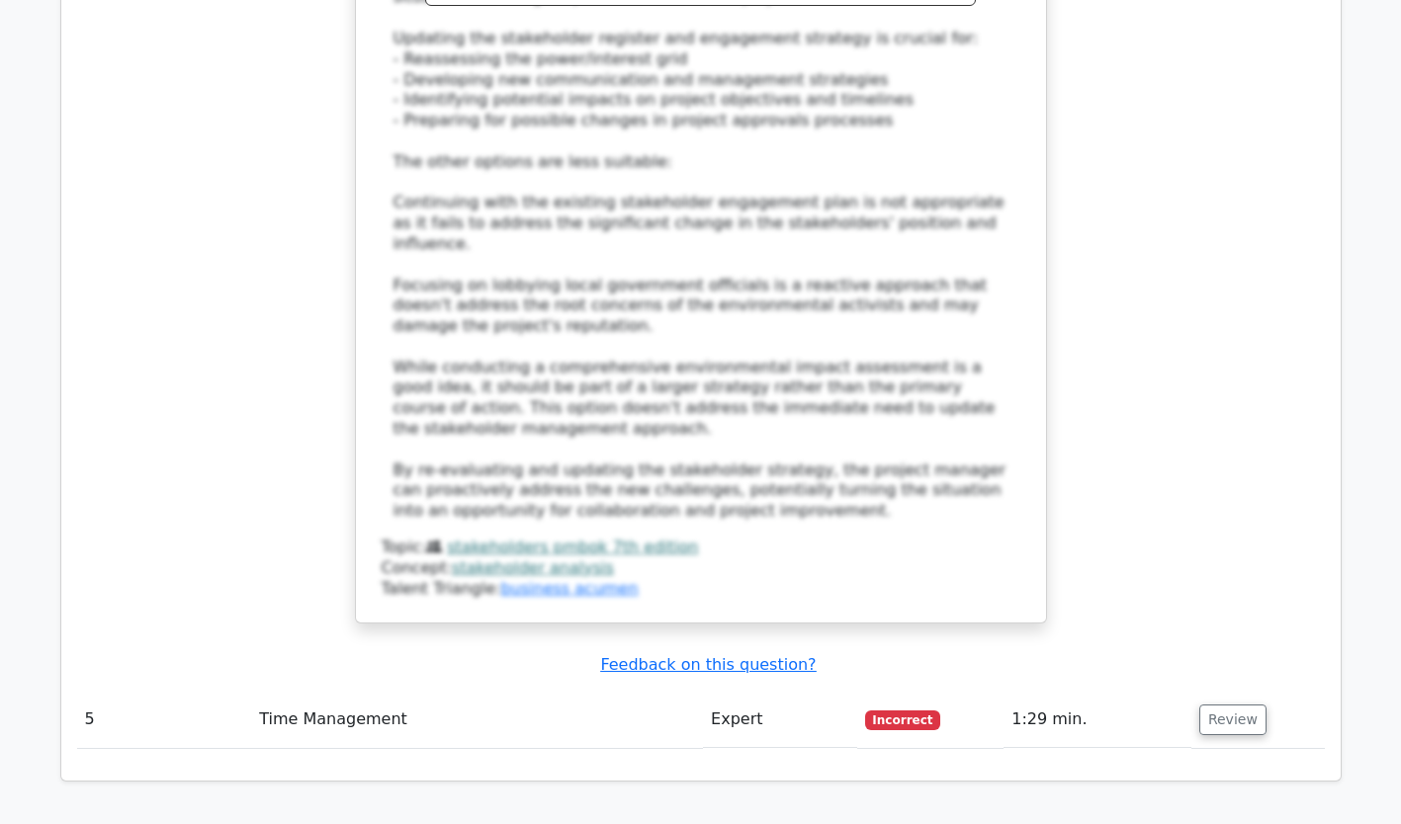
scroll to position [3966, 0]
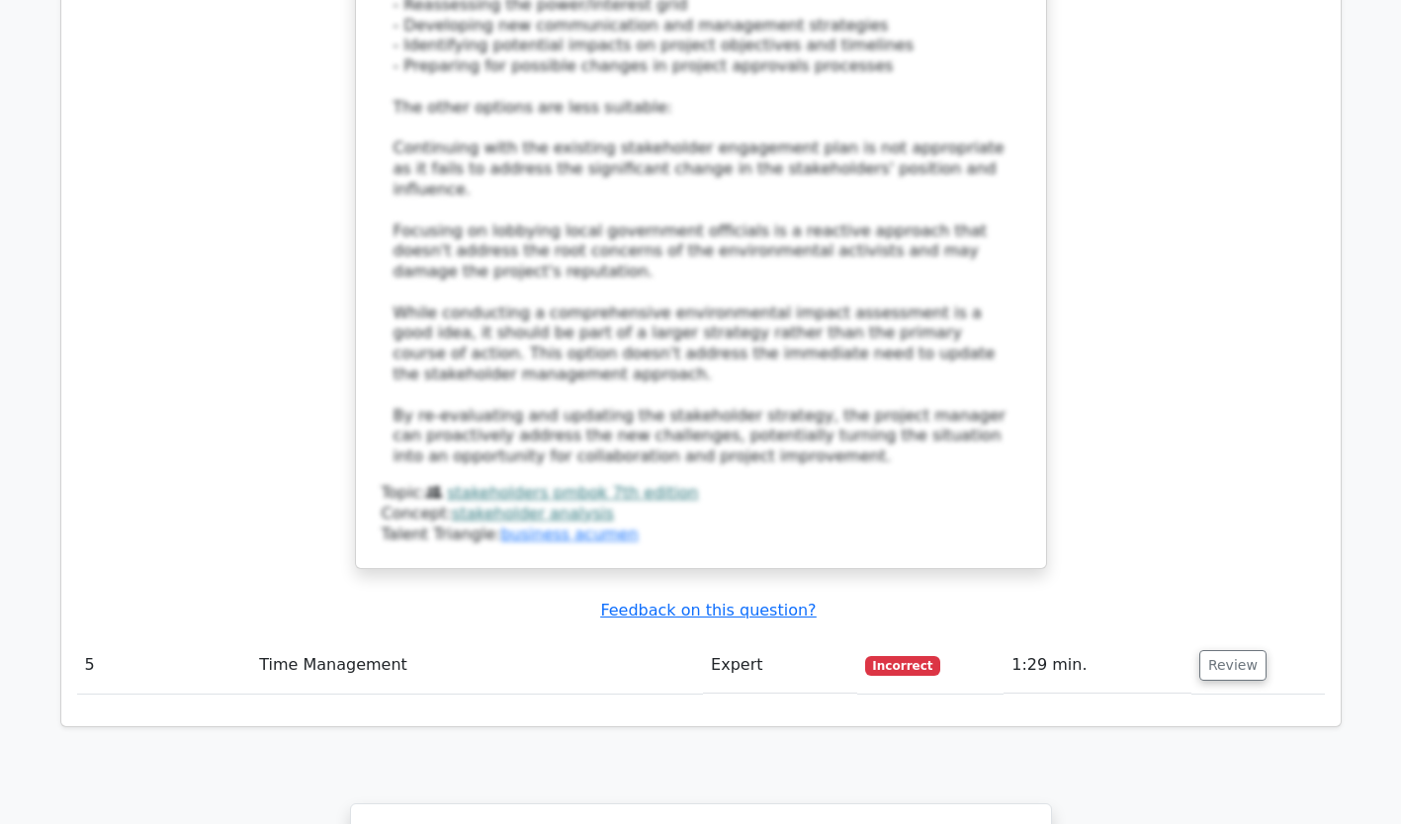
click at [1222, 650] on button "Review" at bounding box center [1232, 665] width 67 height 31
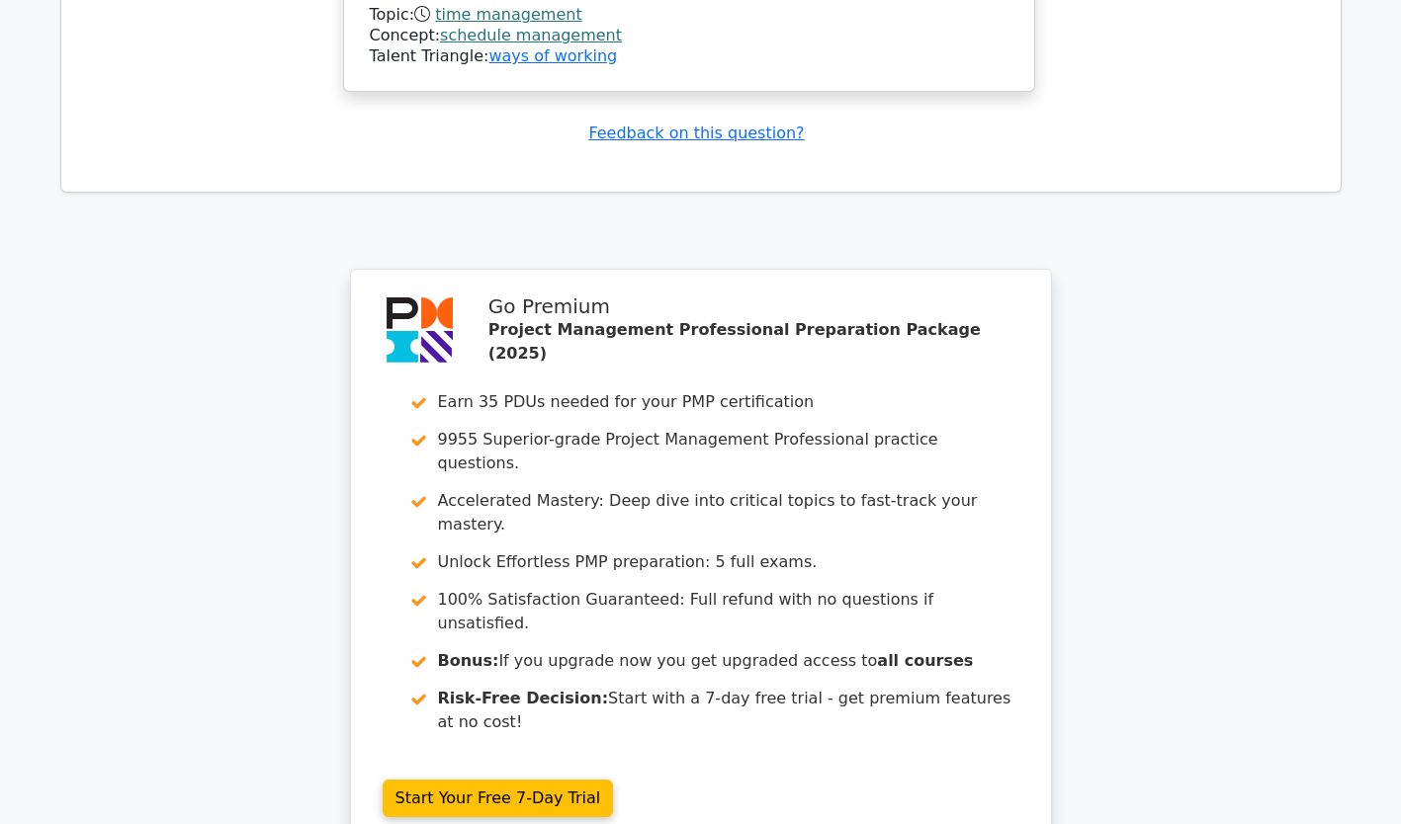
scroll to position [5469, 0]
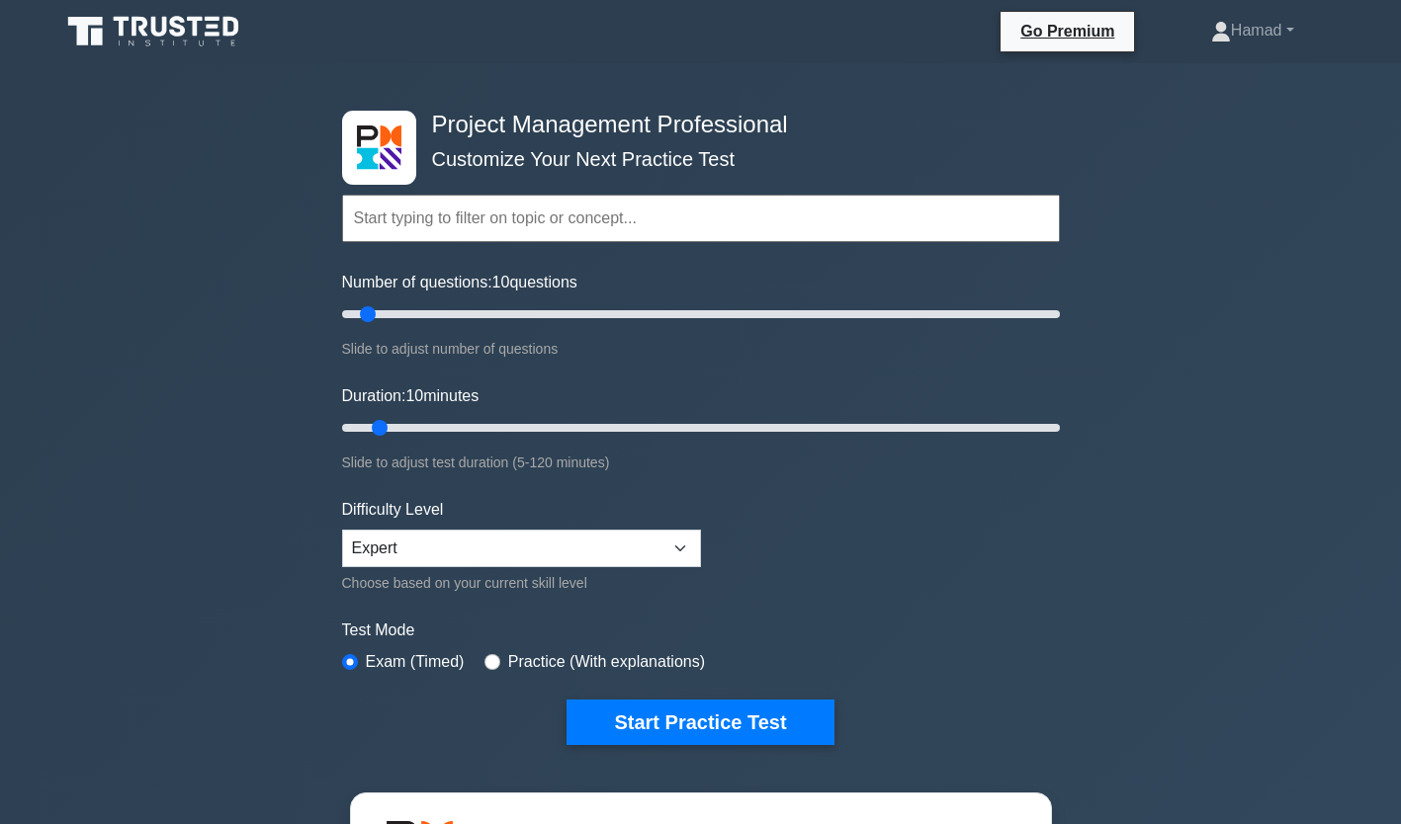
scroll to position [58, 0]
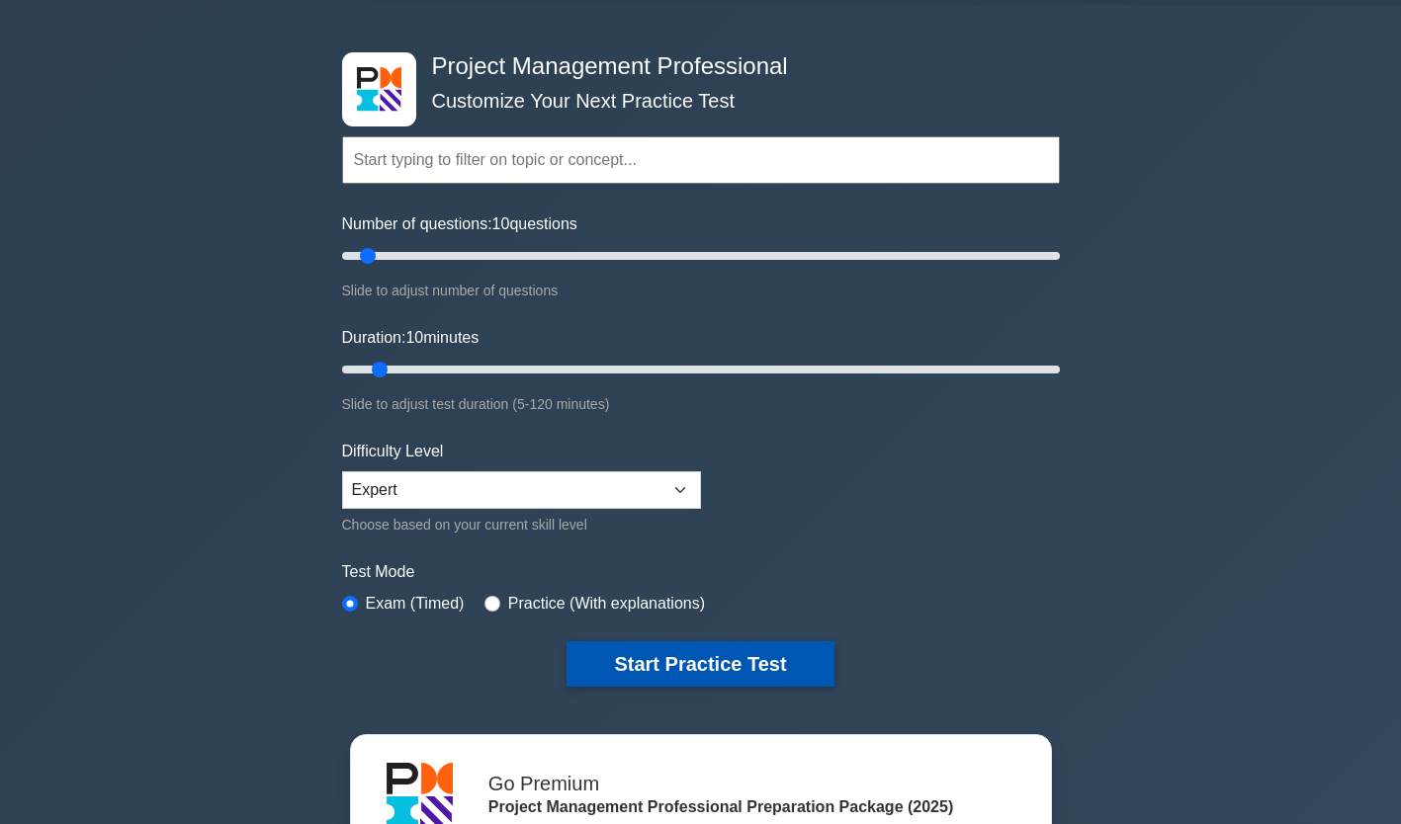
click at [699, 671] on button "Start Practice Test" at bounding box center [699, 663] width 267 height 45
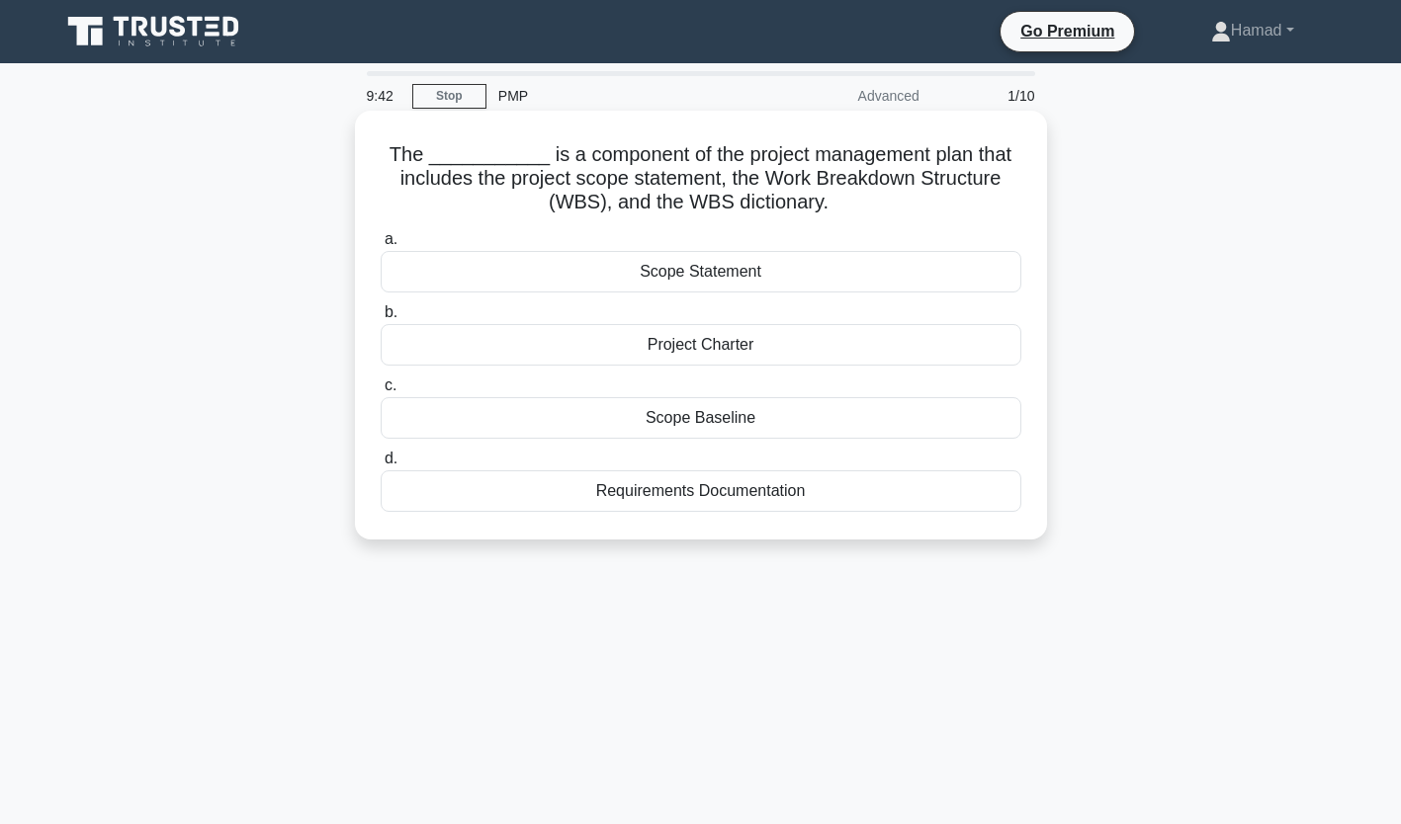
click at [747, 309] on label "b. Project Charter" at bounding box center [701, 332] width 640 height 65
click at [381, 309] on input "b. Project Charter" at bounding box center [381, 312] width 0 height 13
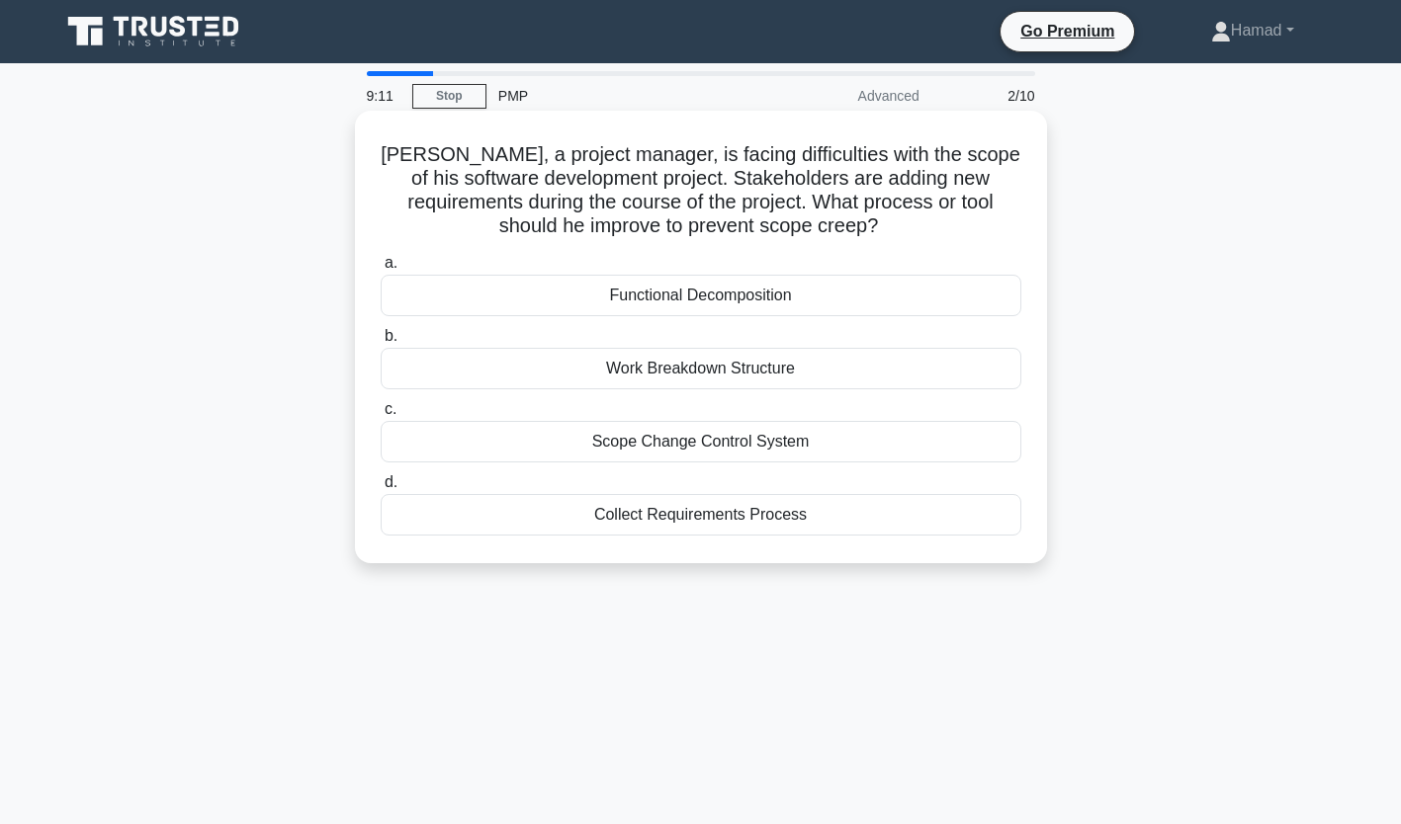
click at [801, 512] on div "Collect Requirements Process" at bounding box center [701, 515] width 640 height 42
click at [381, 489] on input "d. Collect Requirements Process" at bounding box center [381, 482] width 0 height 13
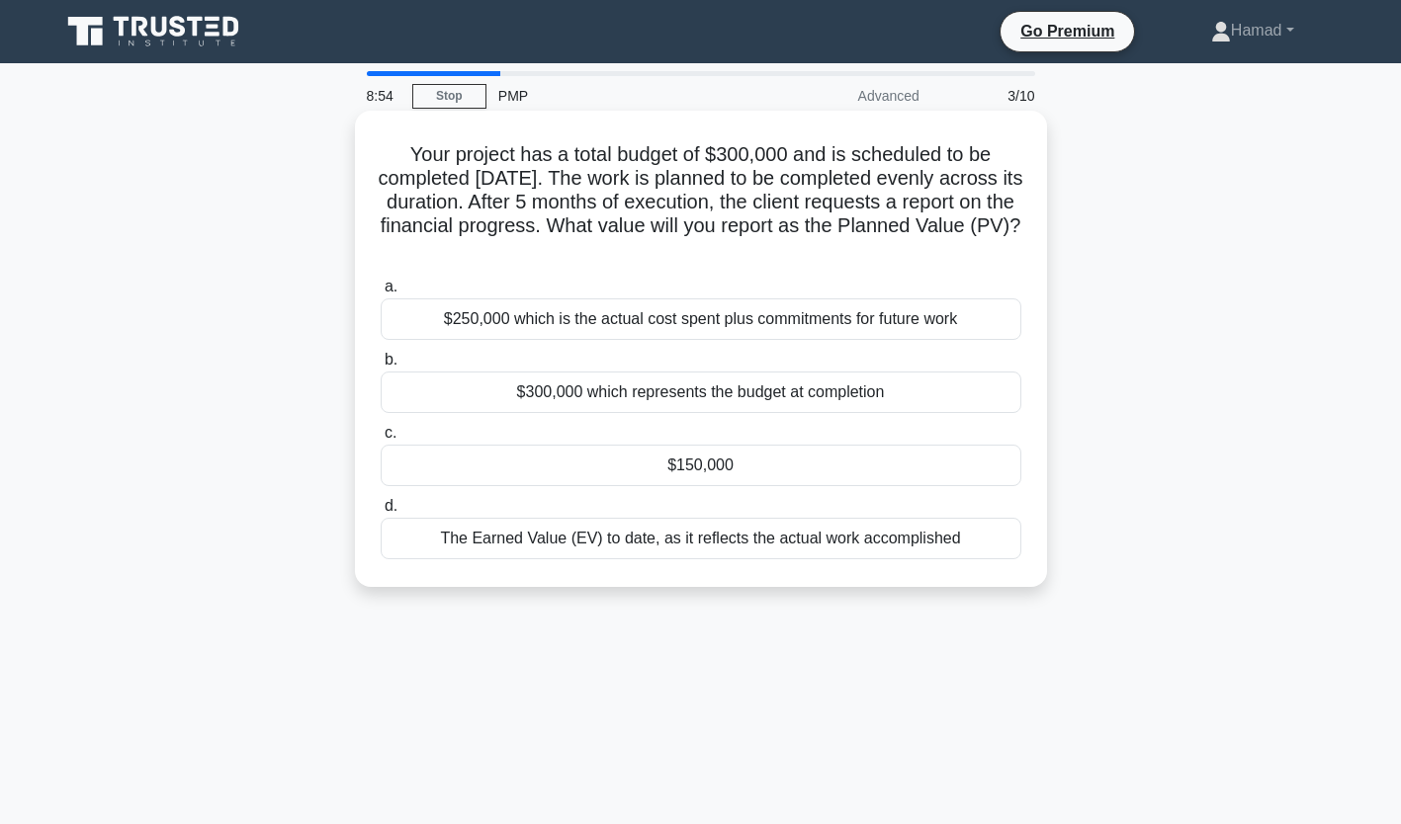
click at [756, 471] on div "$150,000" at bounding box center [701, 466] width 640 height 42
click at [381, 440] on input "c. $150,000" at bounding box center [381, 433] width 0 height 13
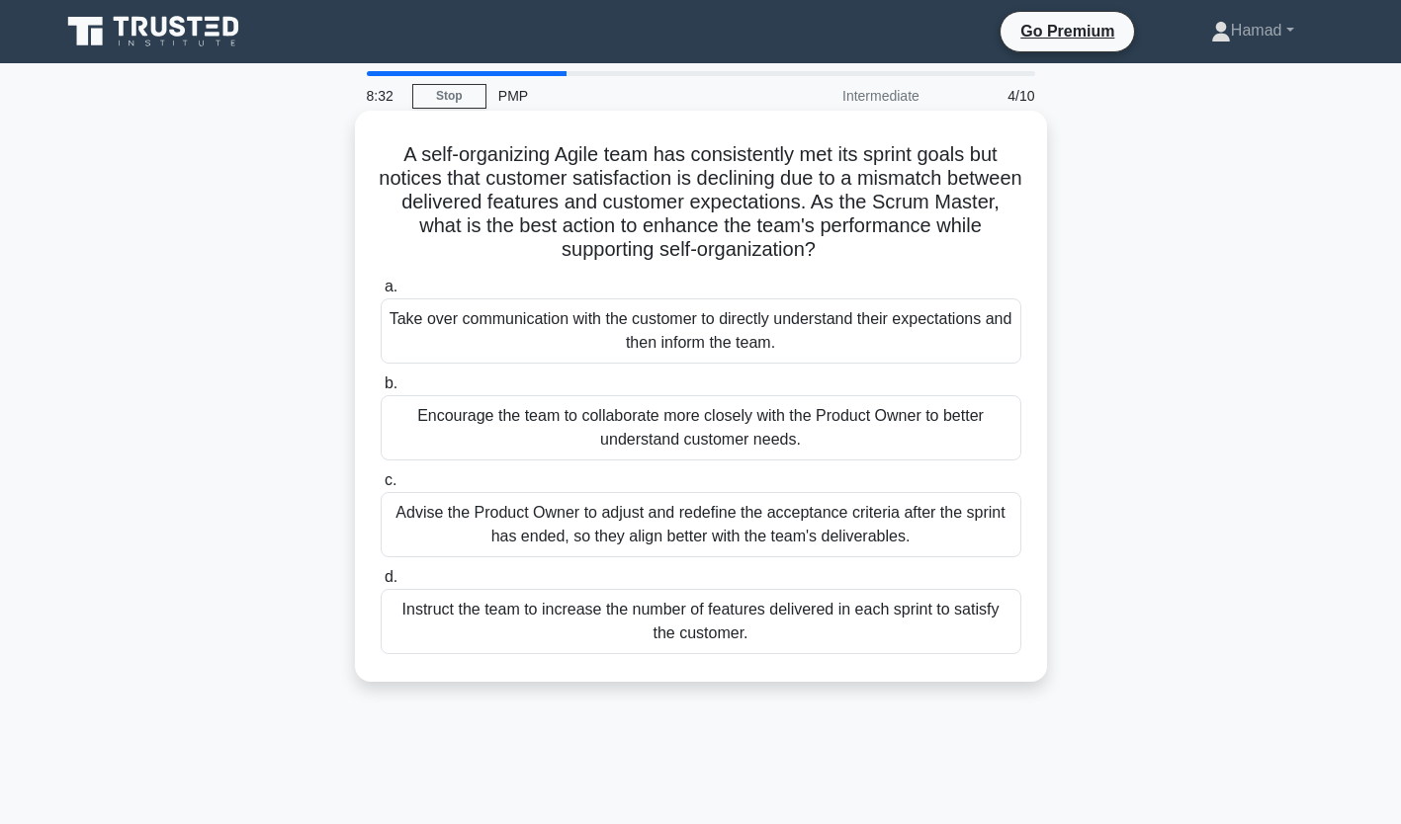
click at [770, 455] on div "Encourage the team to collaborate more closely with the Product Owner to better…" at bounding box center [701, 427] width 640 height 65
click at [381, 390] on input "b. Encourage the team to collaborate more closely with the Product Owner to bet…" at bounding box center [381, 384] width 0 height 13
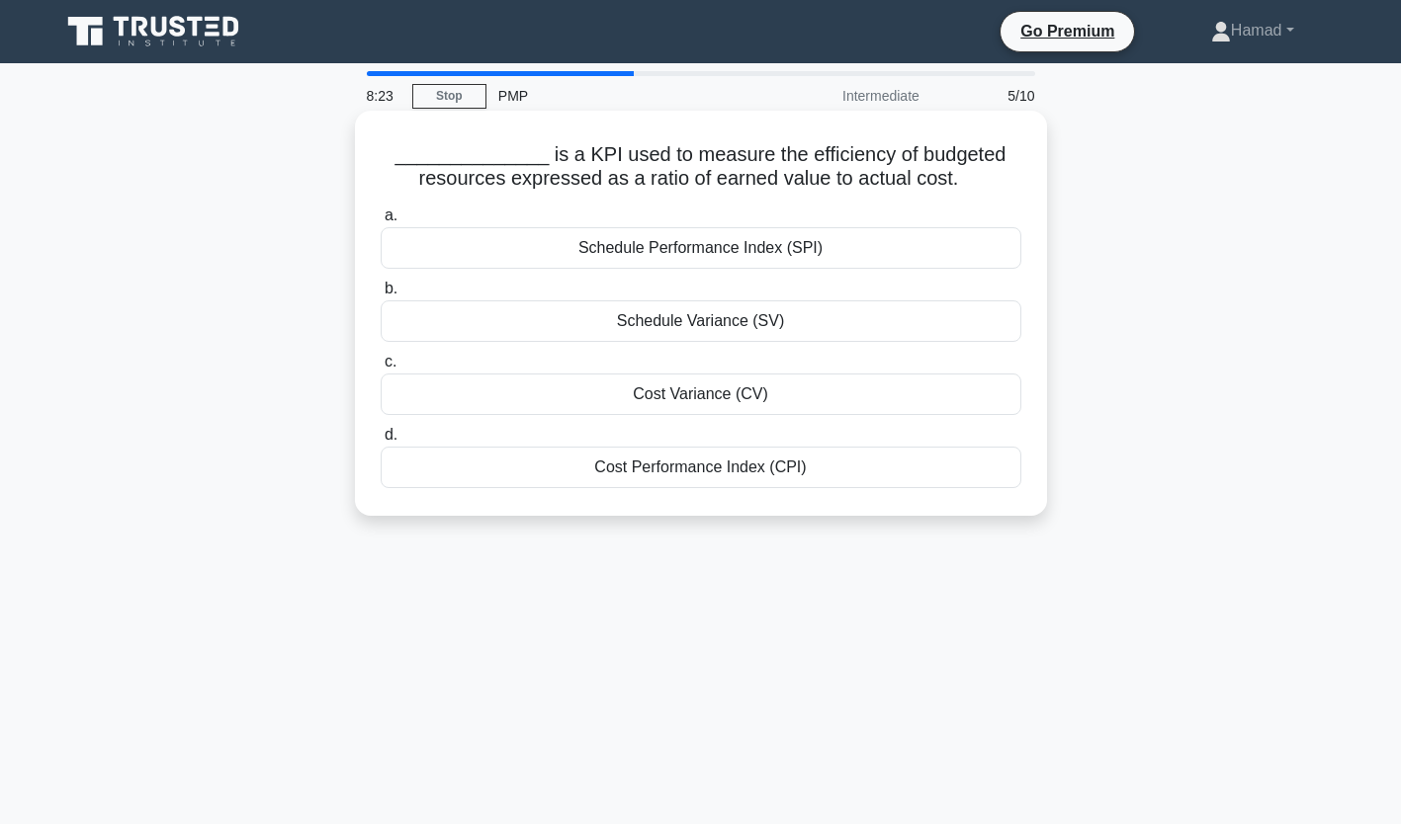
click at [775, 466] on div "Cost Performance Index (CPI)" at bounding box center [701, 468] width 640 height 42
click at [381, 442] on input "d. Cost Performance Index (CPI)" at bounding box center [381, 435] width 0 height 13
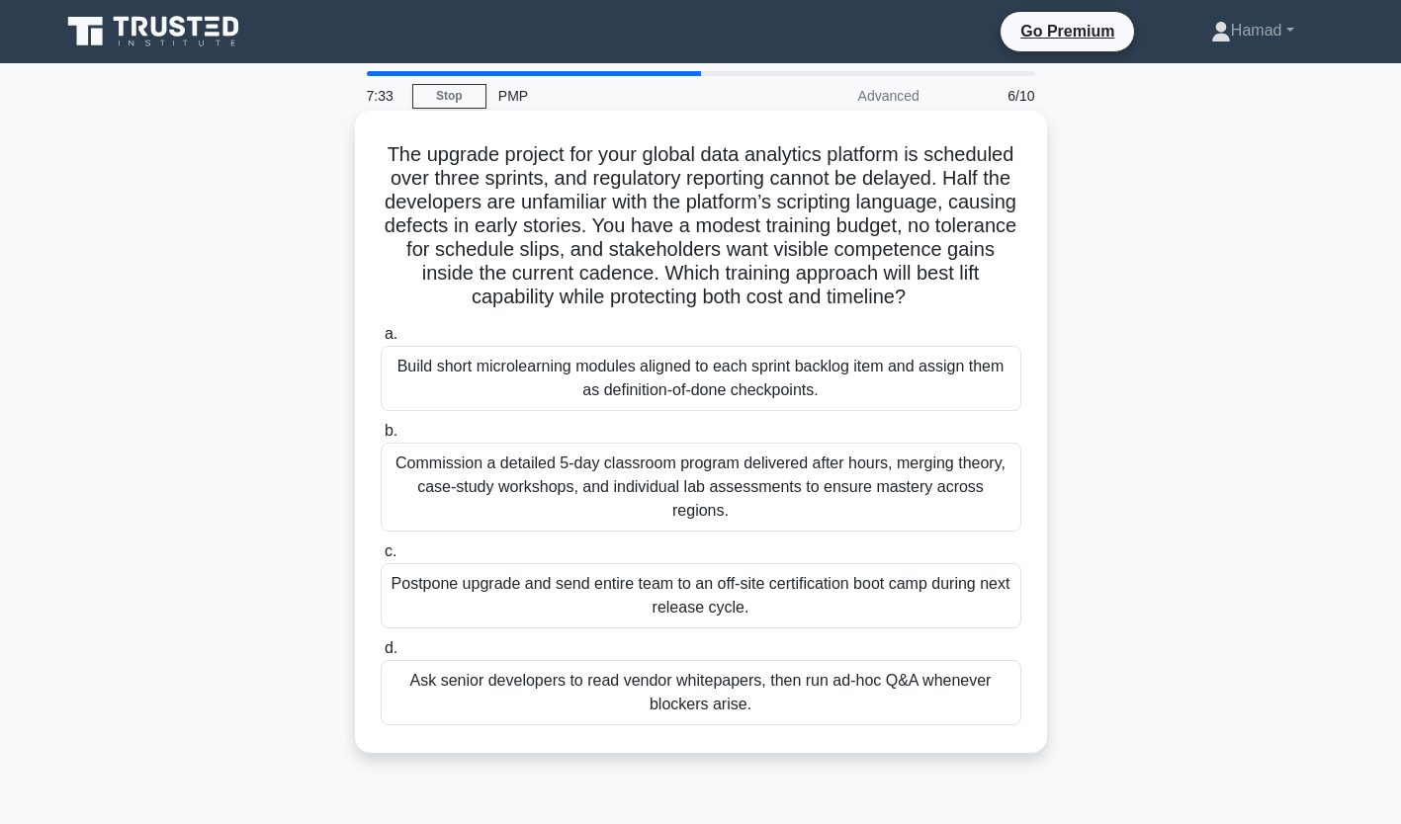
click at [801, 420] on label "b. Commission a detailed 5-day classroom program delivered after hours, merging…" at bounding box center [701, 475] width 640 height 113
click at [381, 425] on input "b. Commission a detailed 5-day classroom program delivered after hours, merging…" at bounding box center [381, 431] width 0 height 13
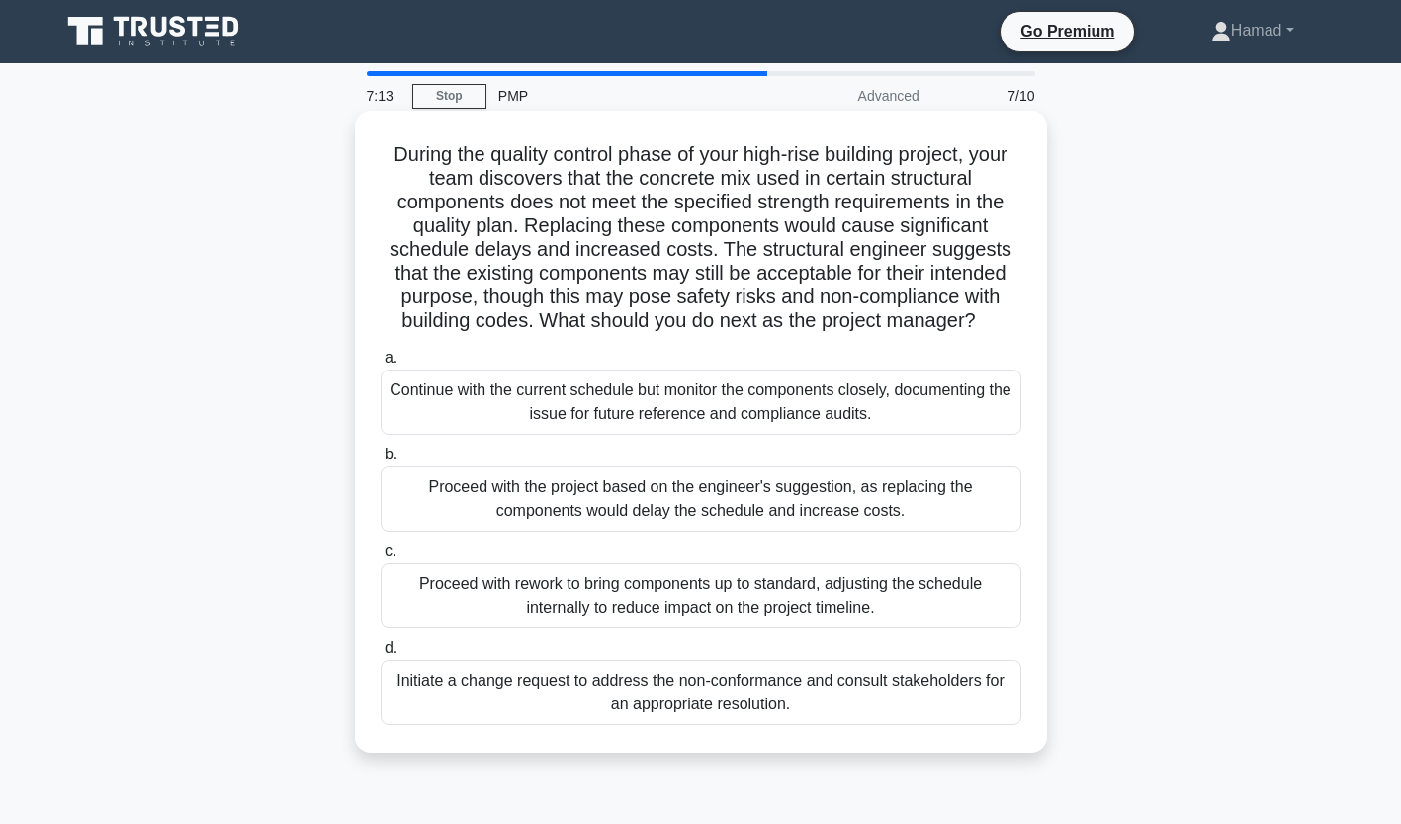
click at [966, 716] on div "Initiate a change request to address the non-conformance and consult stakeholde…" at bounding box center [701, 692] width 640 height 65
click at [381, 655] on input "d. Initiate a change request to address the non-conformance and consult stakeho…" at bounding box center [381, 648] width 0 height 13
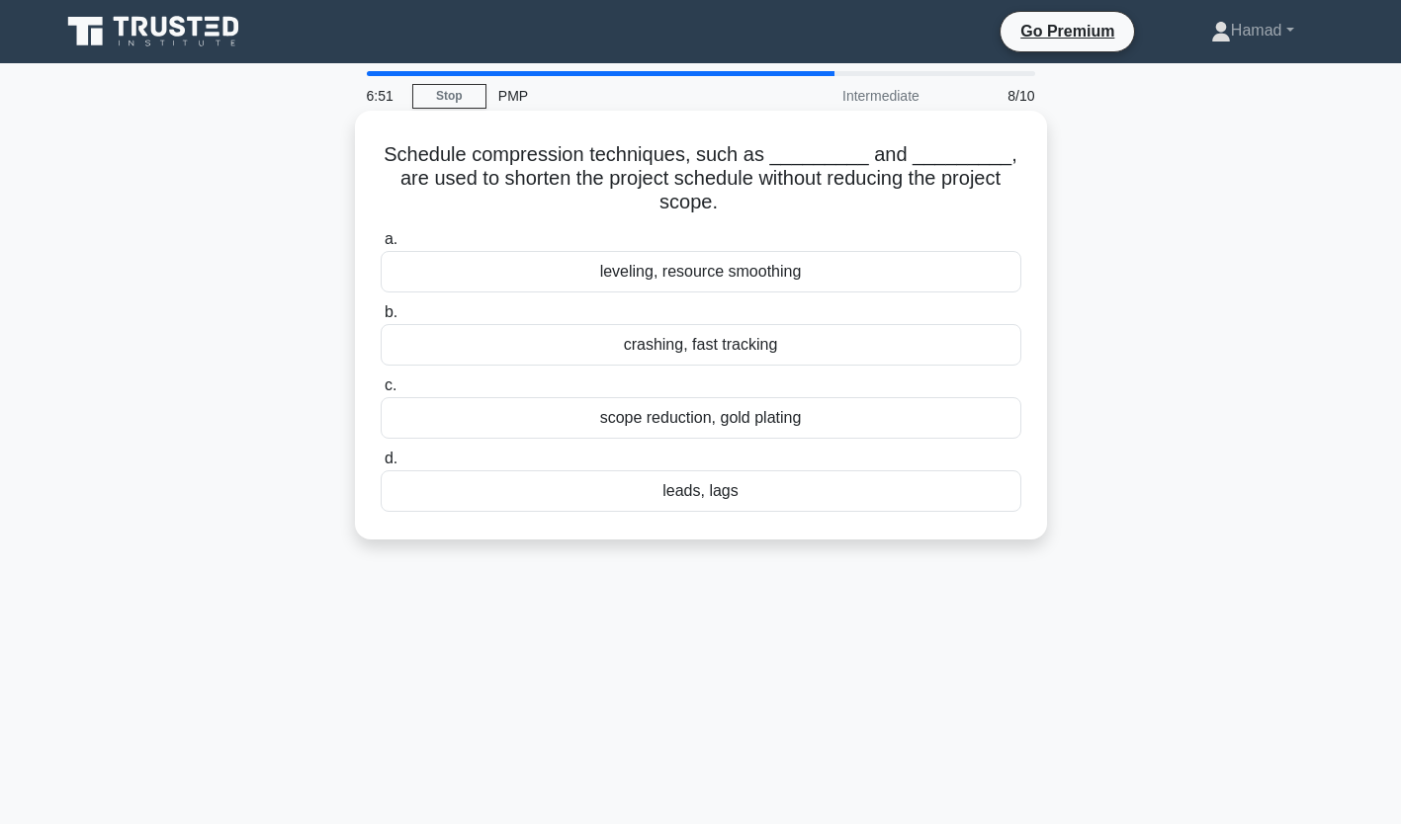
click at [942, 370] on div "a. leveling, resource smoothing b. crashing, fast tracking c. d." at bounding box center [701, 369] width 664 height 293
click at [937, 357] on div "crashing, fast tracking" at bounding box center [701, 345] width 640 height 42
click at [381, 319] on input "b. crashing, fast tracking" at bounding box center [381, 312] width 0 height 13
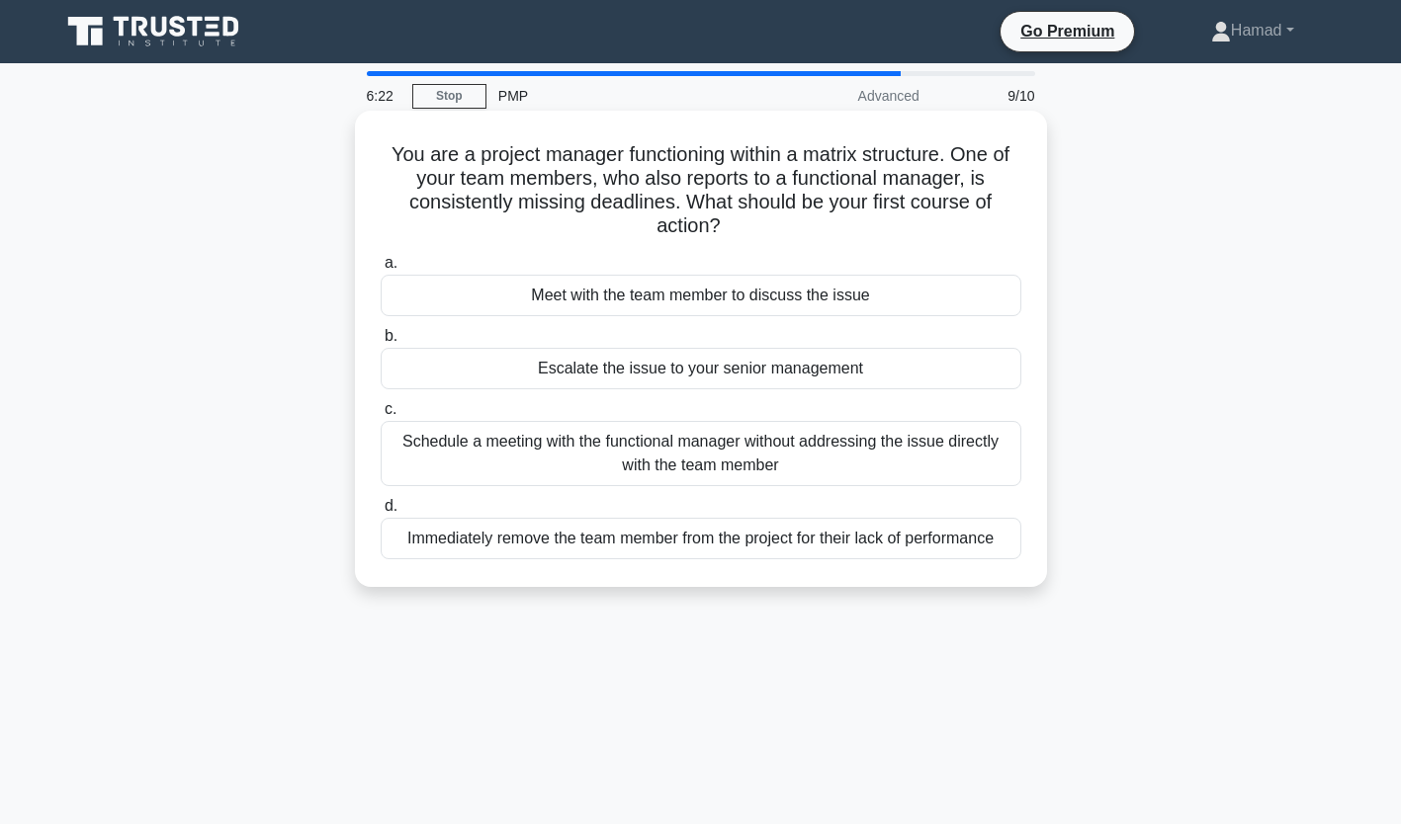
click at [908, 314] on div "Meet with the team member to discuss the issue" at bounding box center [701, 296] width 640 height 42
click at [381, 270] on input "a. Meet with the team member to discuss the issue" at bounding box center [381, 263] width 0 height 13
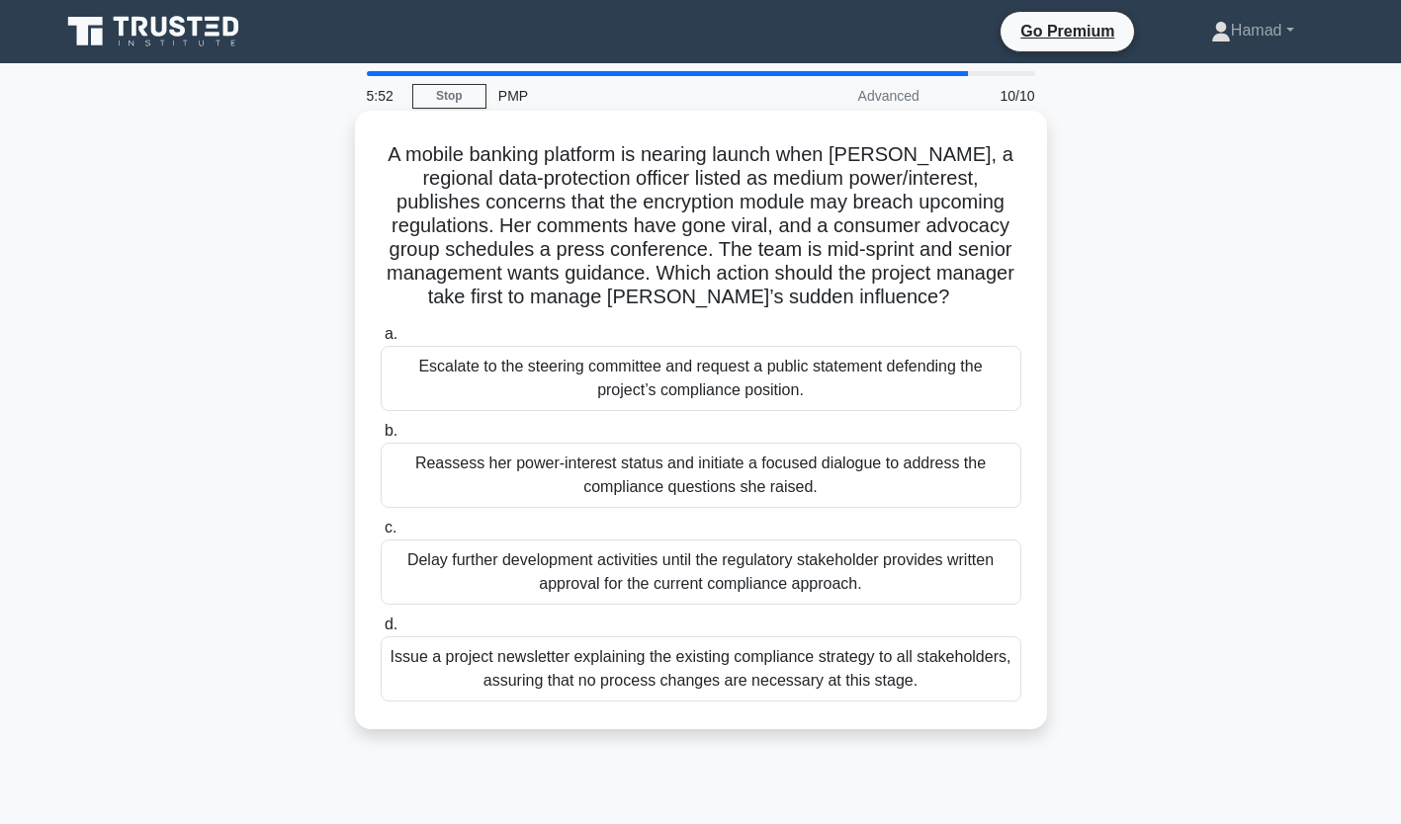
click at [936, 475] on div "Reassess her power-interest status and initiate a focused dialogue to address t…" at bounding box center [701, 475] width 640 height 65
click at [381, 438] on input "b. Reassess her power-interest status and initiate a focused dialogue to addres…" at bounding box center [381, 431] width 0 height 13
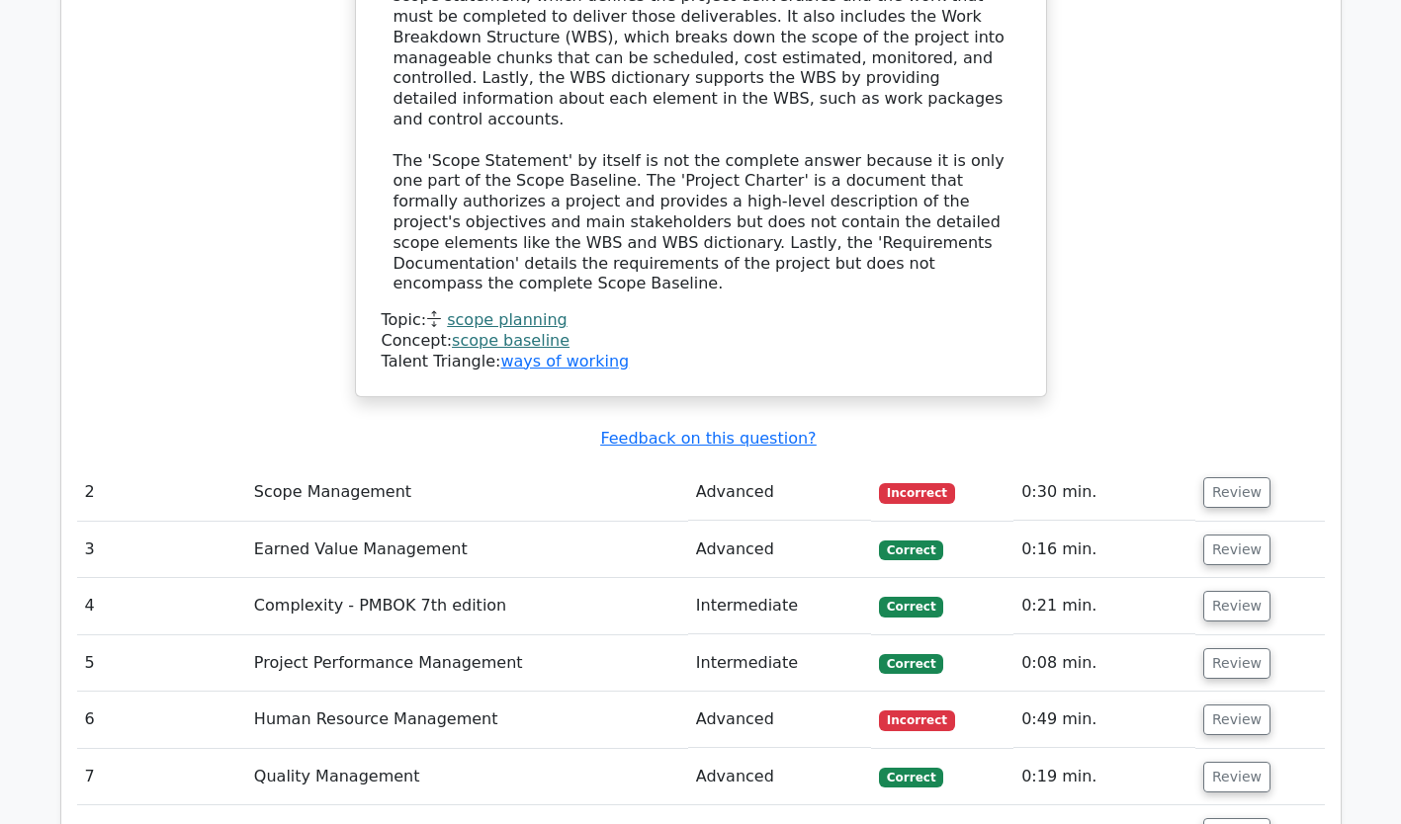
scroll to position [2443, 0]
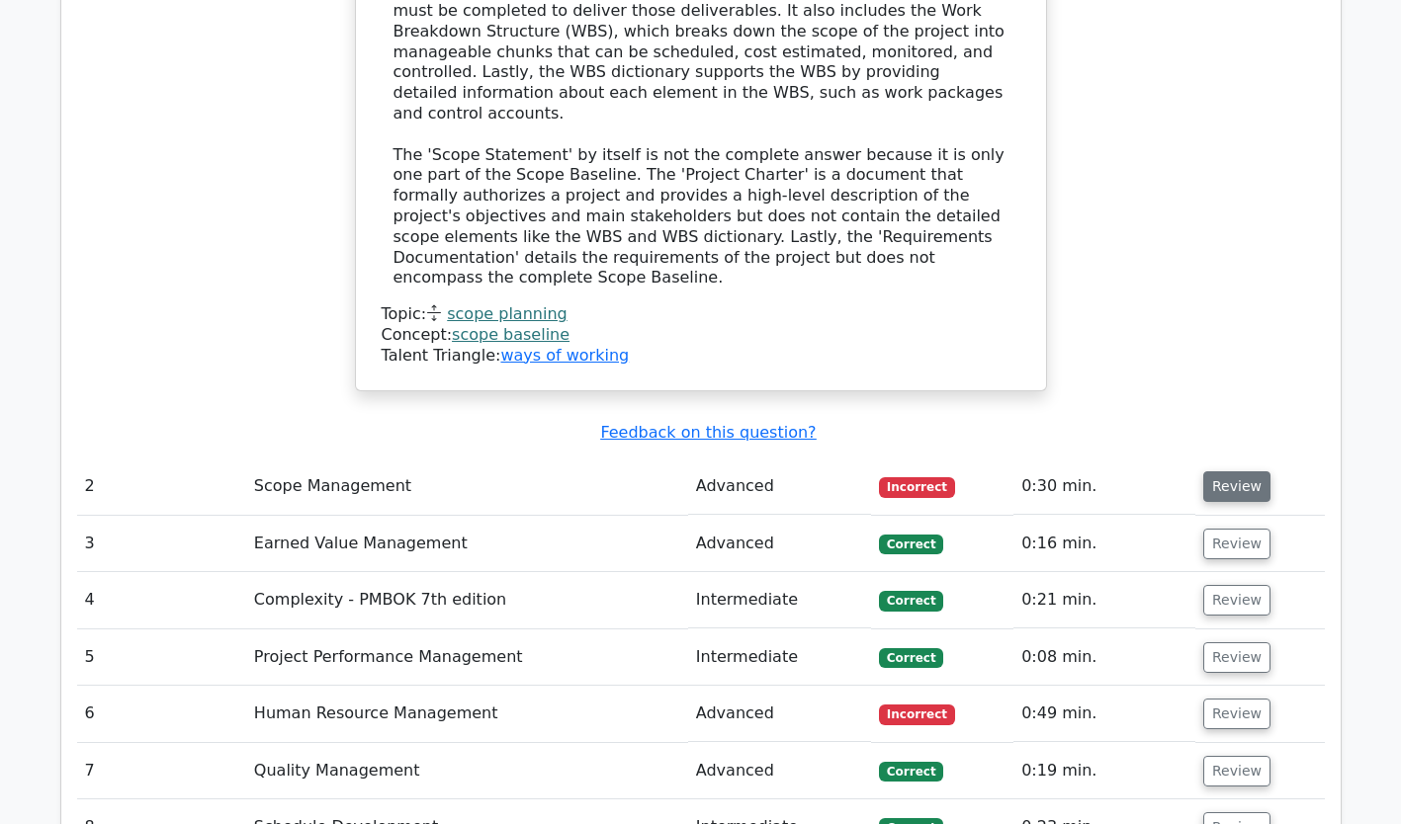
click at [1214, 471] on button "Review" at bounding box center [1236, 486] width 67 height 31
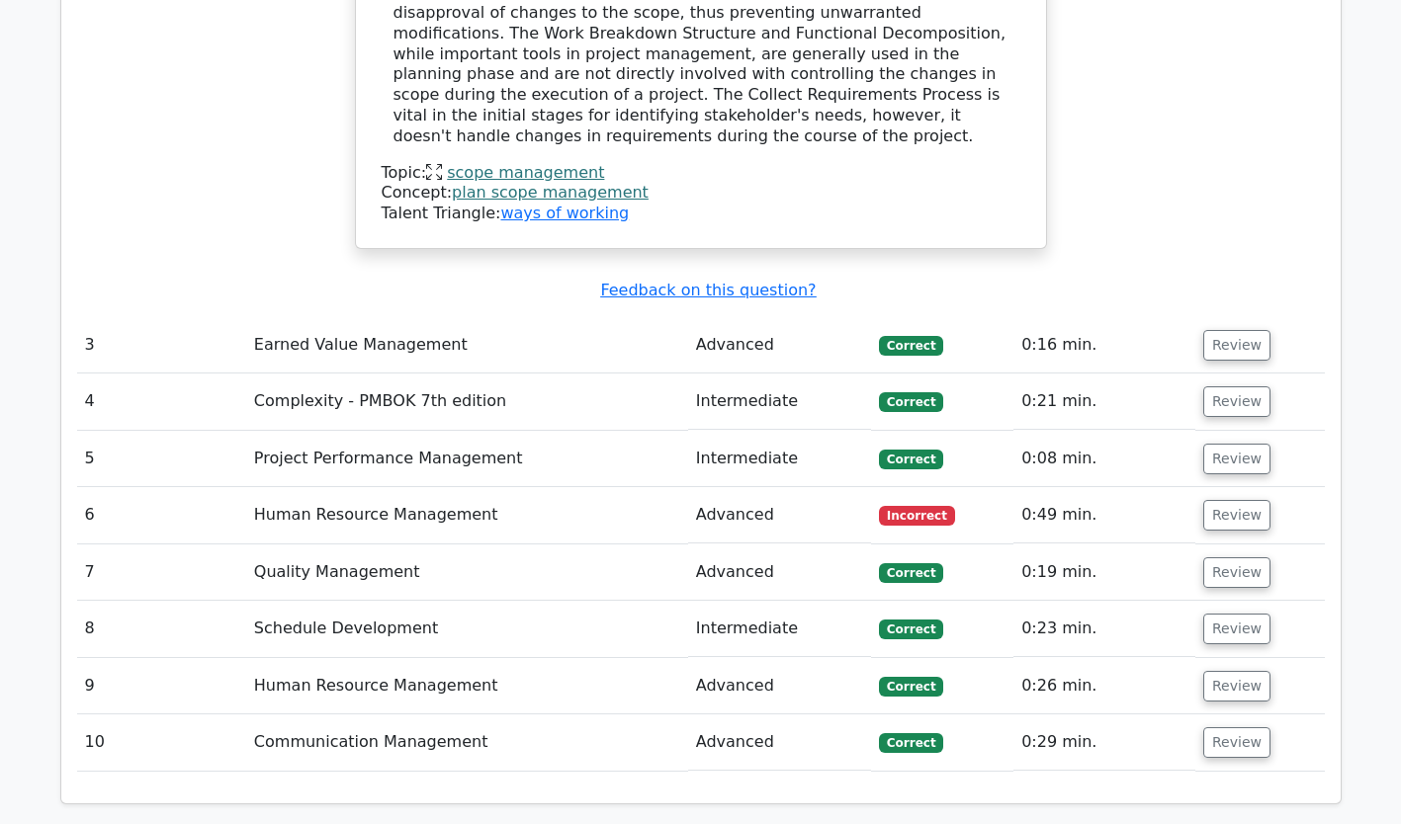
scroll to position [3515, 0]
click at [1212, 499] on button "Review" at bounding box center [1236, 514] width 67 height 31
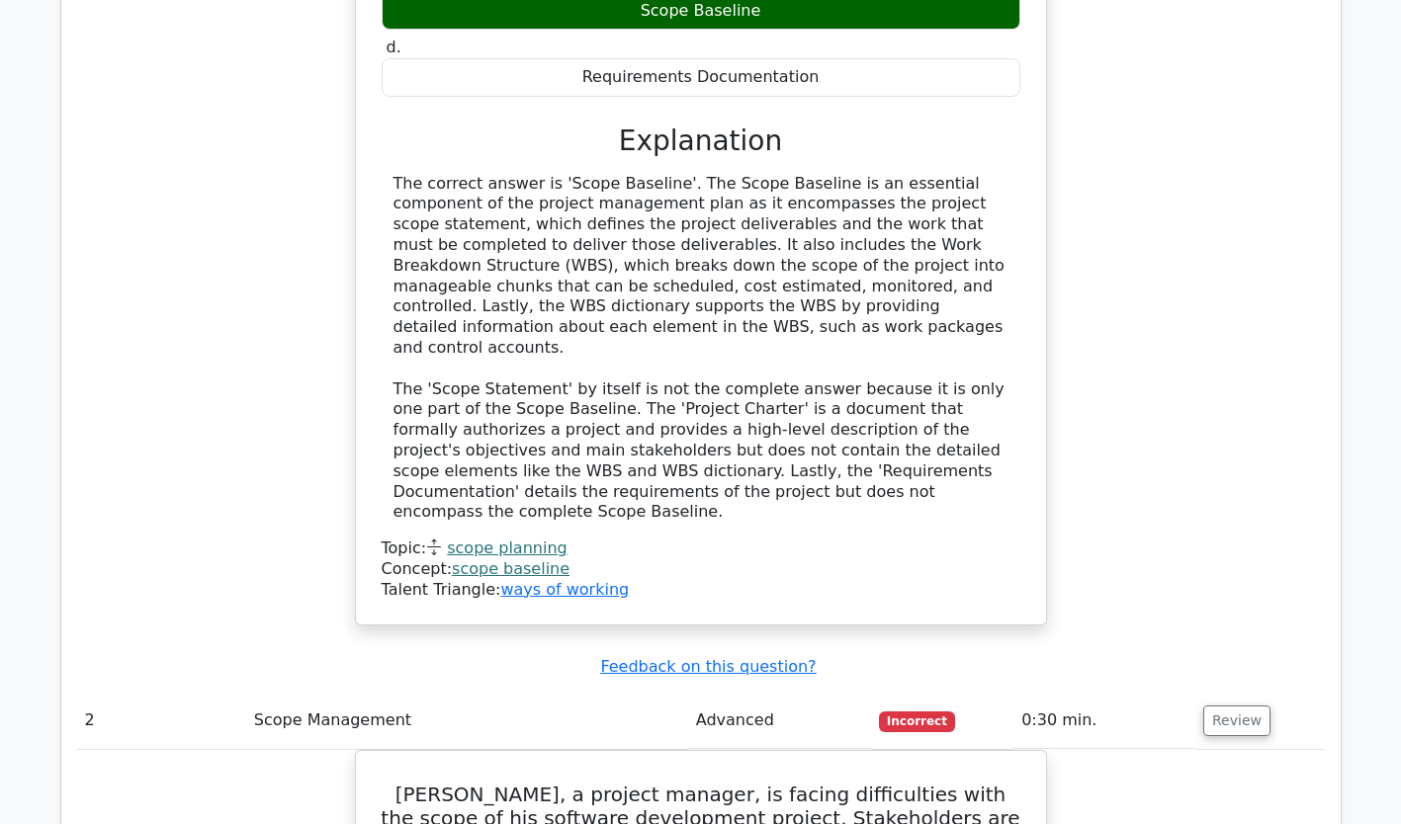
scroll to position [2212, 0]
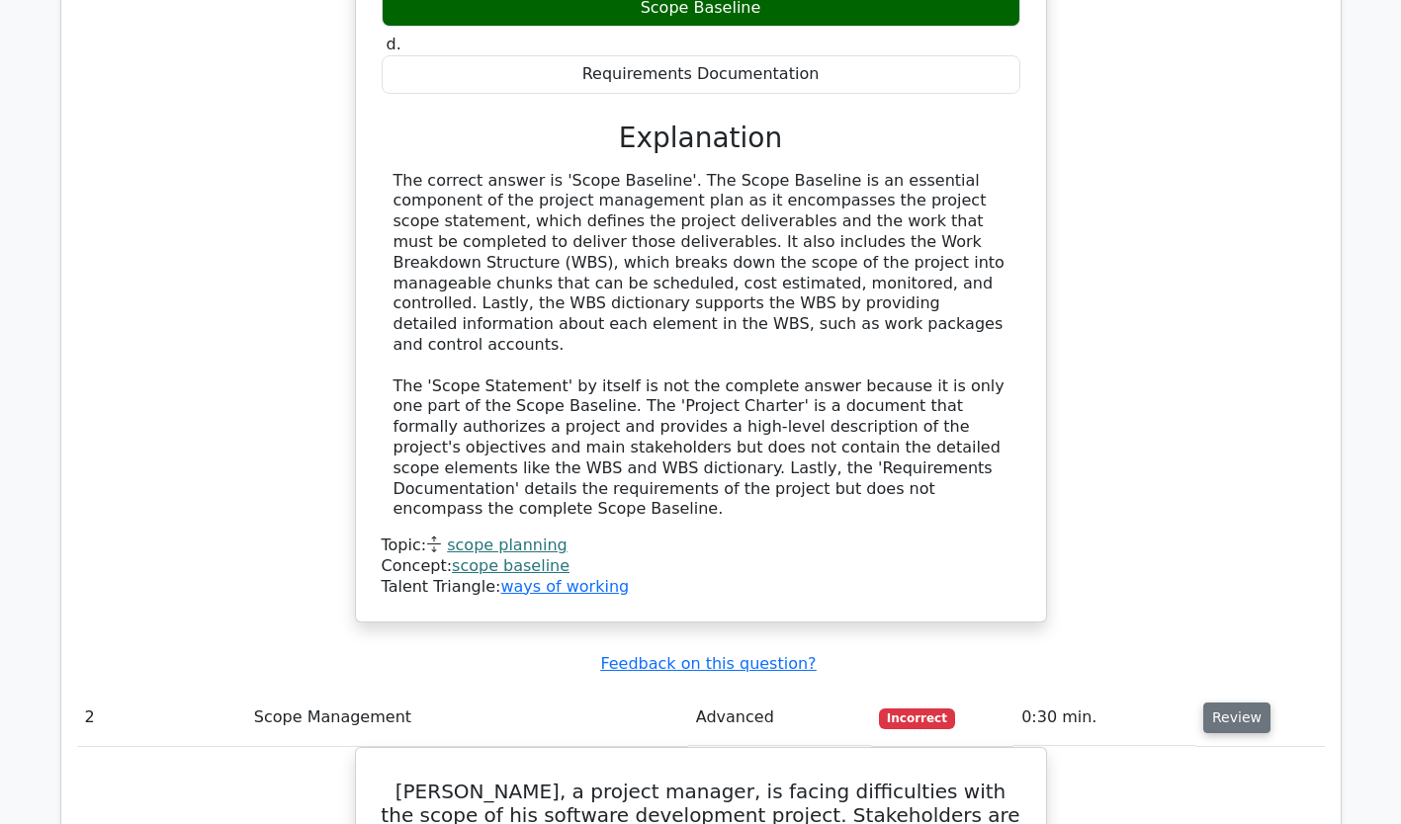
click at [1238, 703] on button "Review" at bounding box center [1236, 718] width 67 height 31
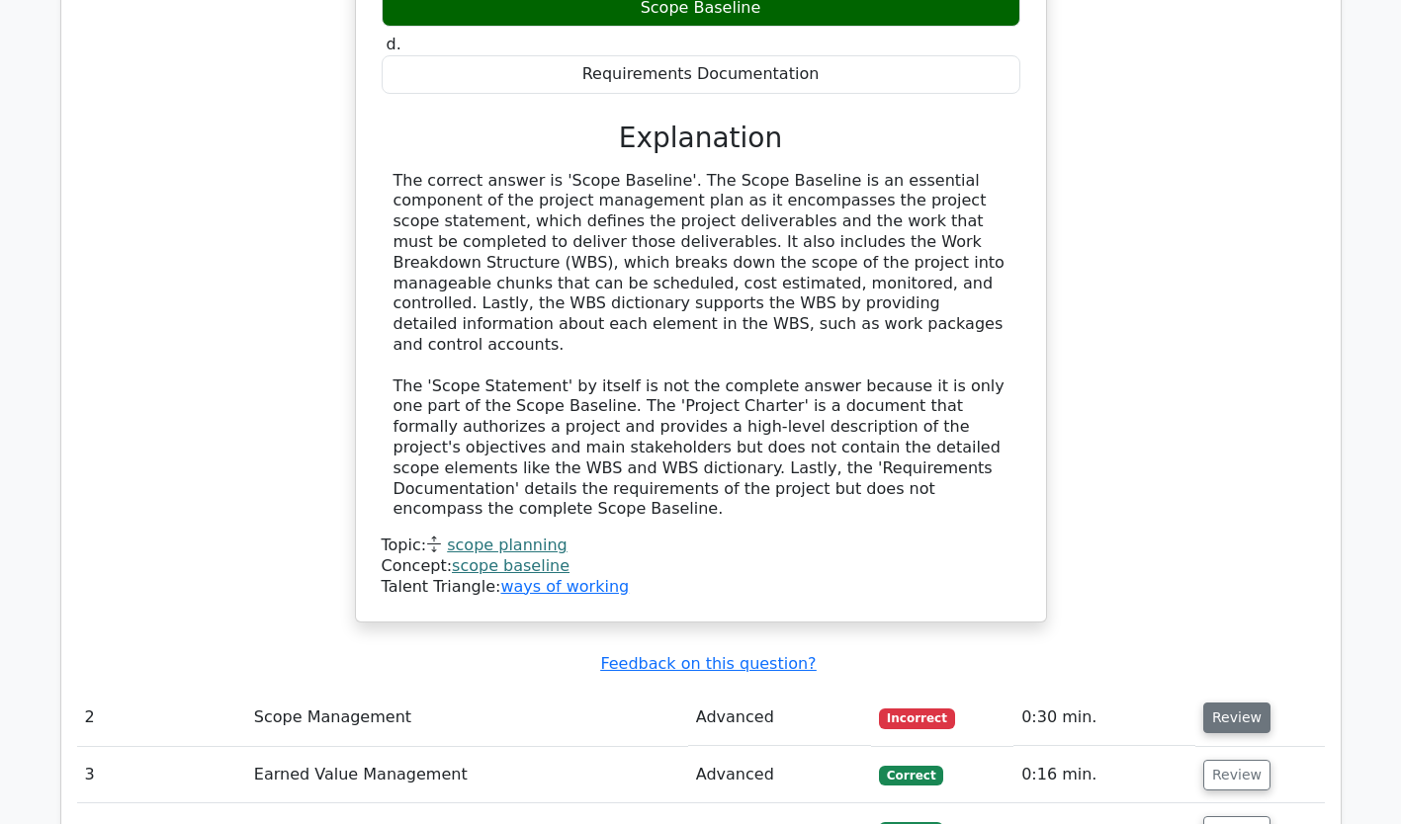
click at [1238, 703] on button "Review" at bounding box center [1236, 718] width 67 height 31
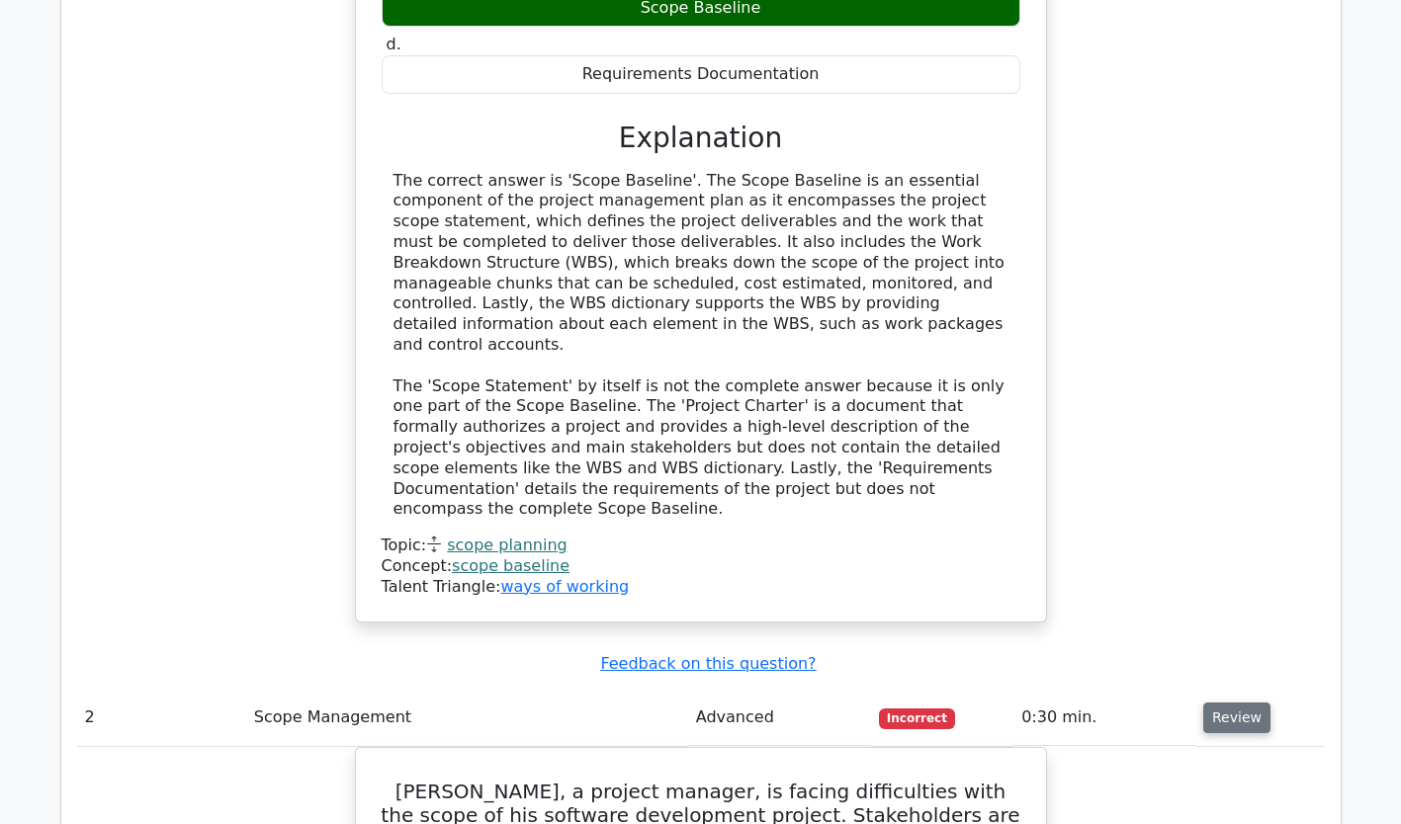
click at [1238, 703] on button "Review" at bounding box center [1236, 718] width 67 height 31
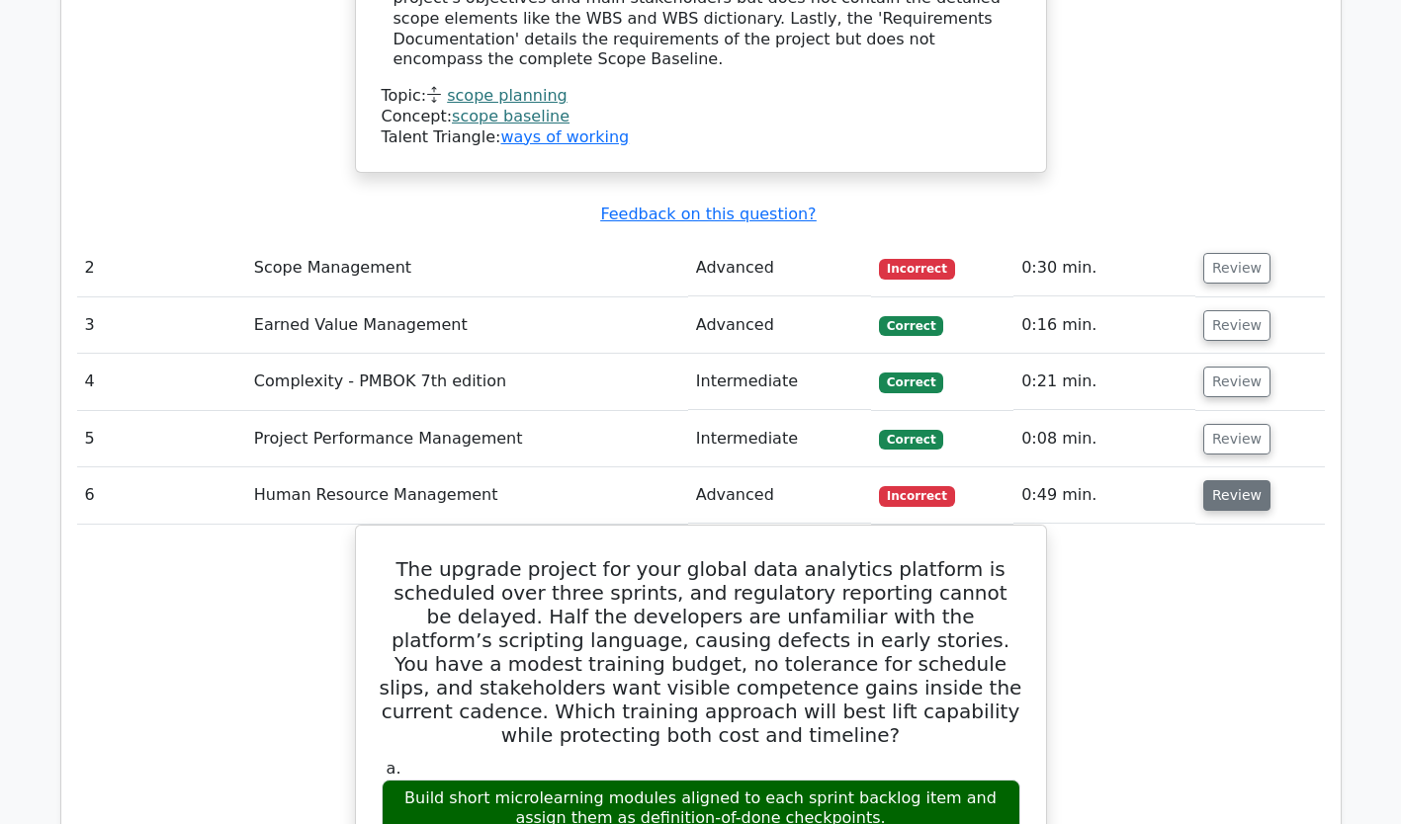
scroll to position [2664, 0]
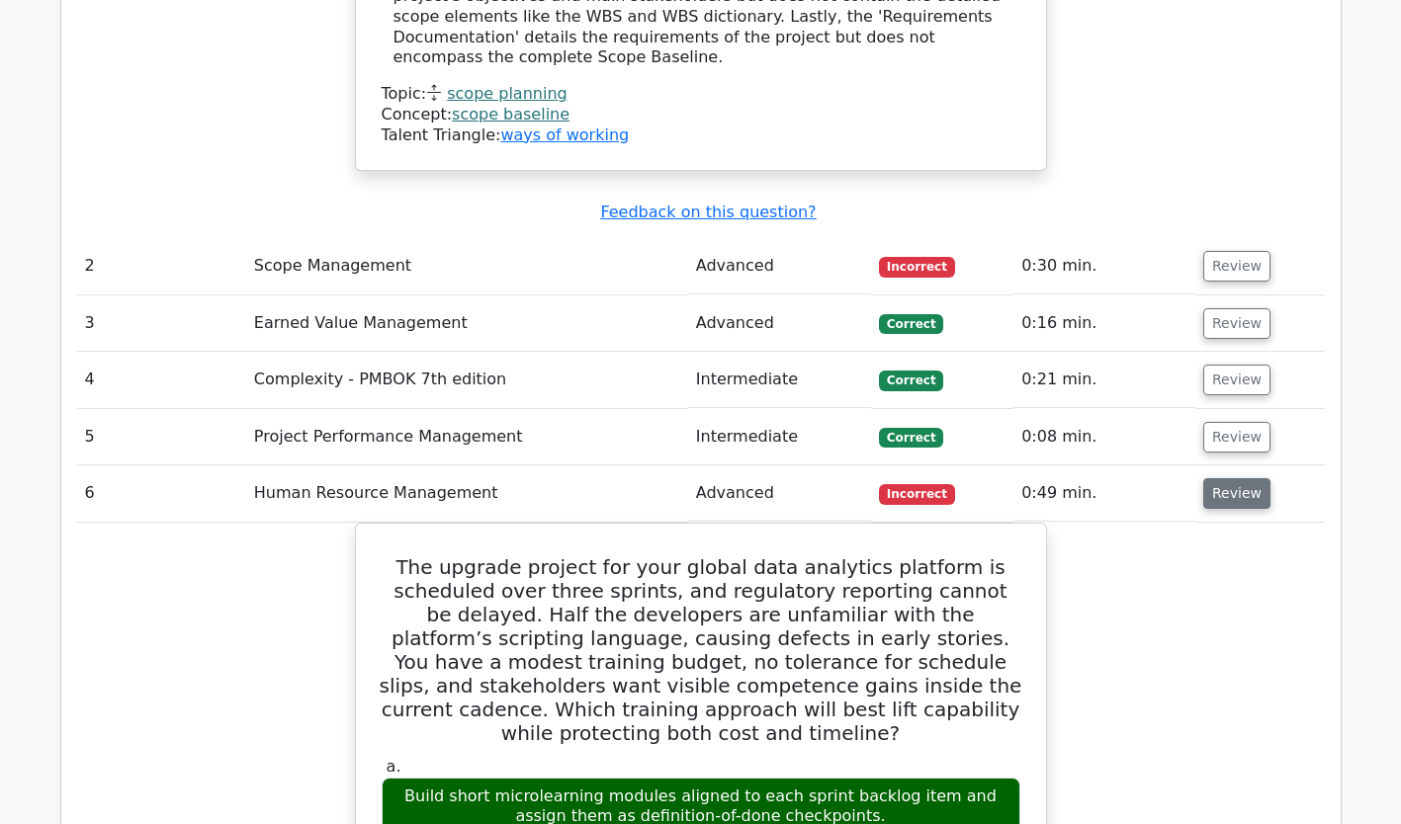
click at [1221, 478] on button "Review" at bounding box center [1236, 493] width 67 height 31
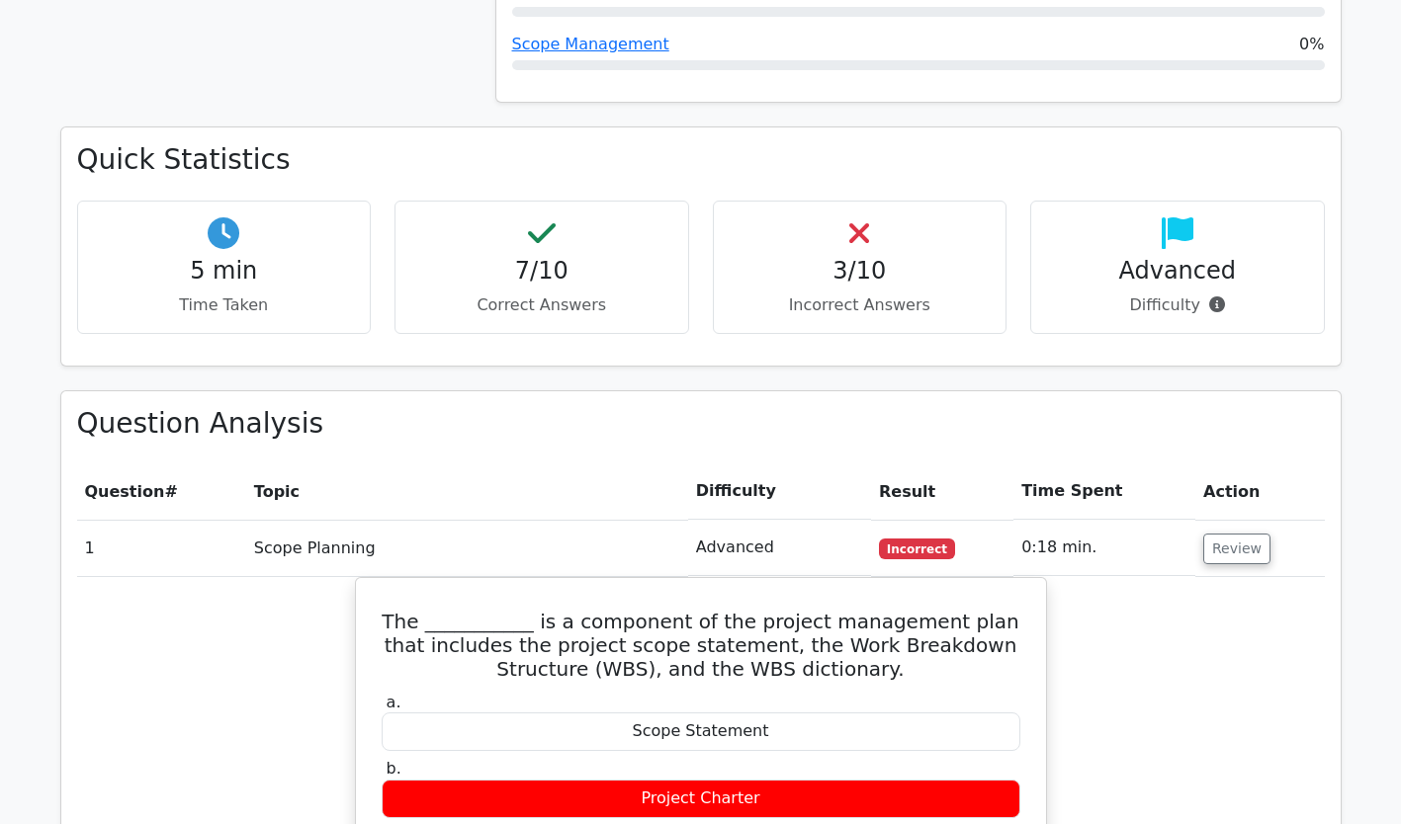
scroll to position [1118, 0]
